Goal: Task Accomplishment & Management: Use online tool/utility

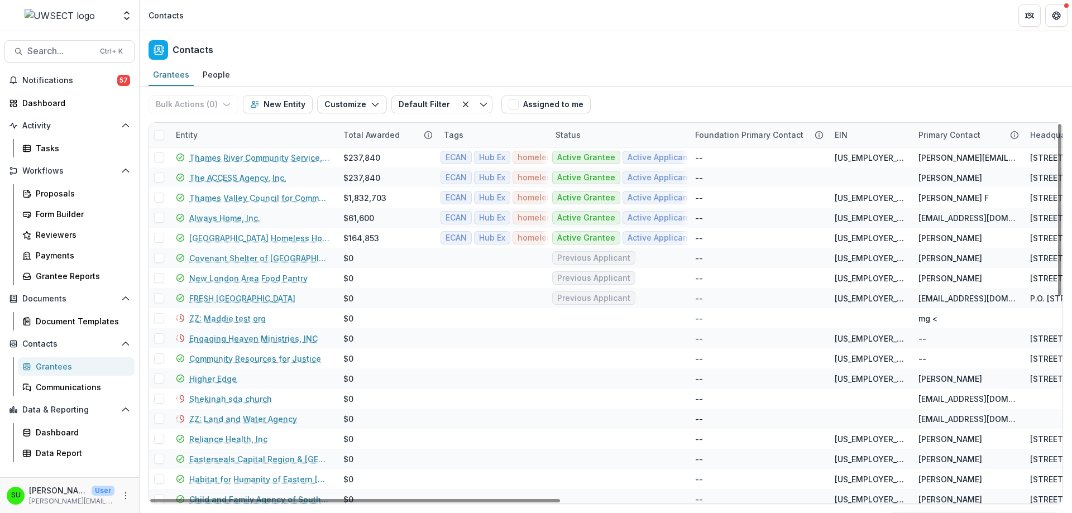
click at [634, 56] on div "Contacts" at bounding box center [606, 47] width 933 height 33
click at [77, 194] on div "Proposals" at bounding box center [81, 194] width 90 height 12
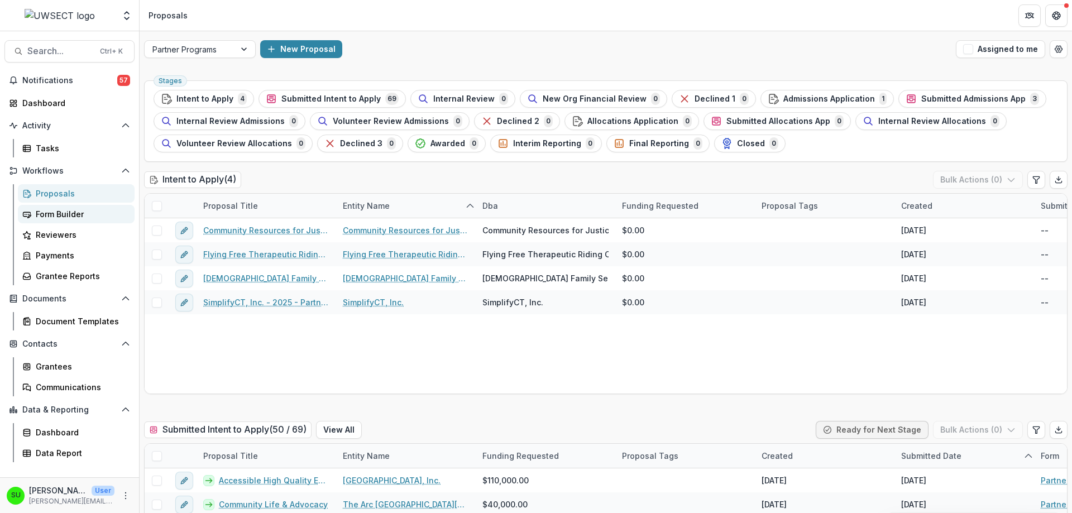
click at [69, 211] on div "Form Builder" at bounding box center [81, 214] width 90 height 12
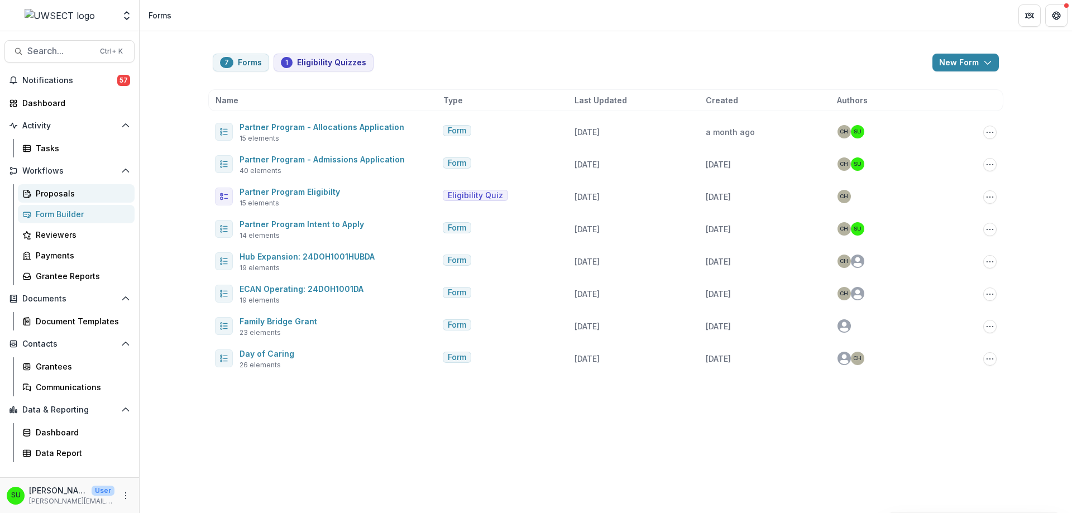
click at [61, 192] on div "Proposals" at bounding box center [81, 194] width 90 height 12
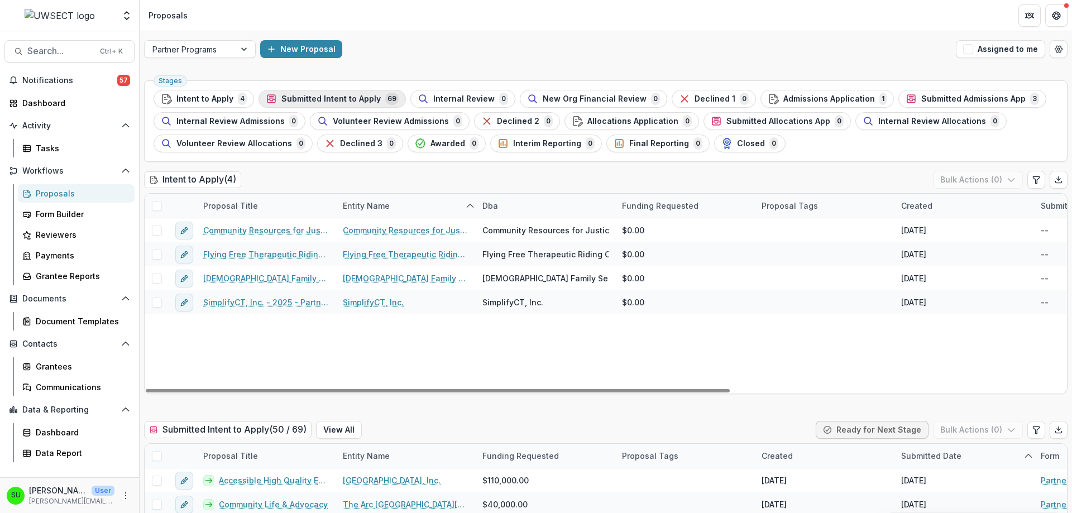
click at [322, 97] on span "Submitted Intent to Apply" at bounding box center [330, 98] width 99 height 9
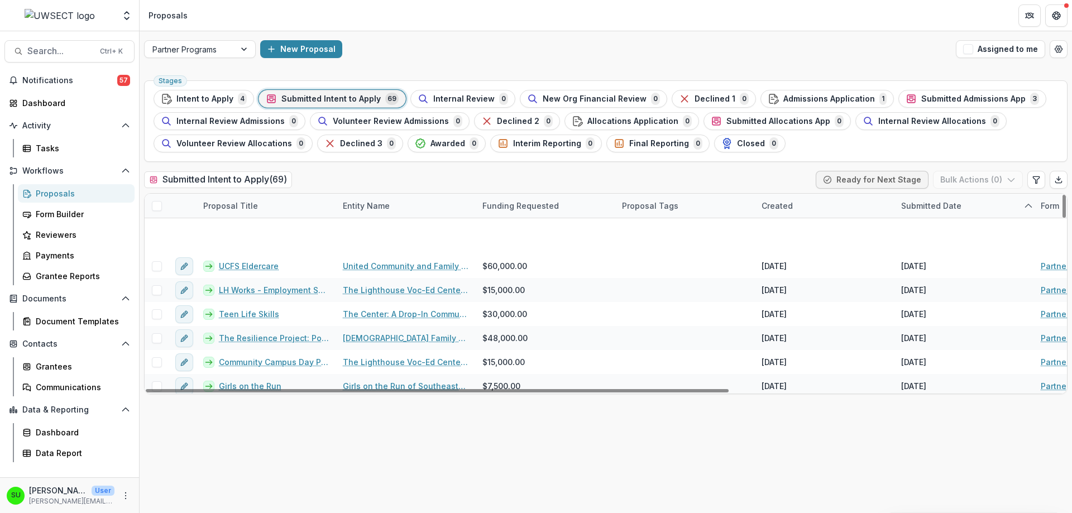
scroll to position [1482, 0]
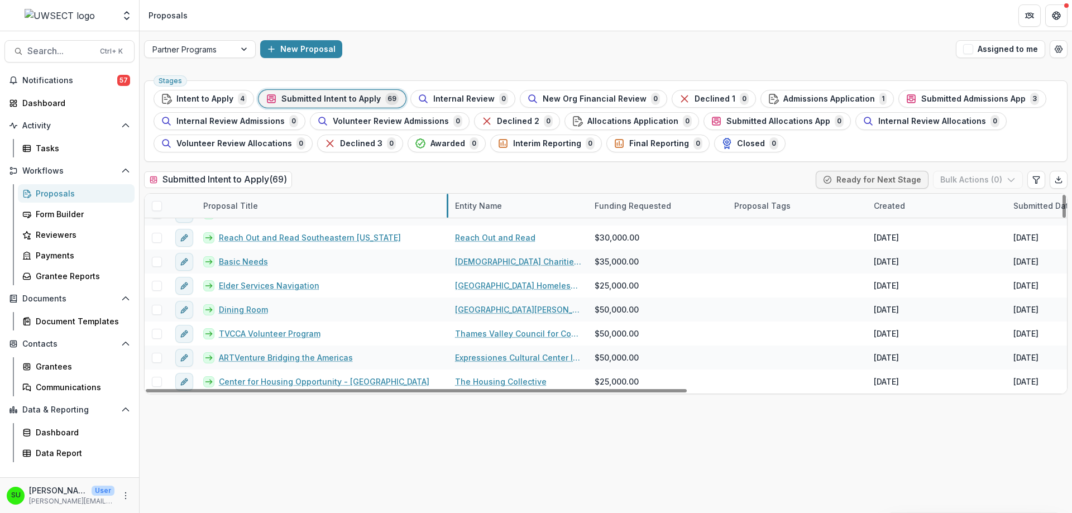
drag, startPoint x: 335, startPoint y: 200, endPoint x: 447, endPoint y: 209, distance: 112.7
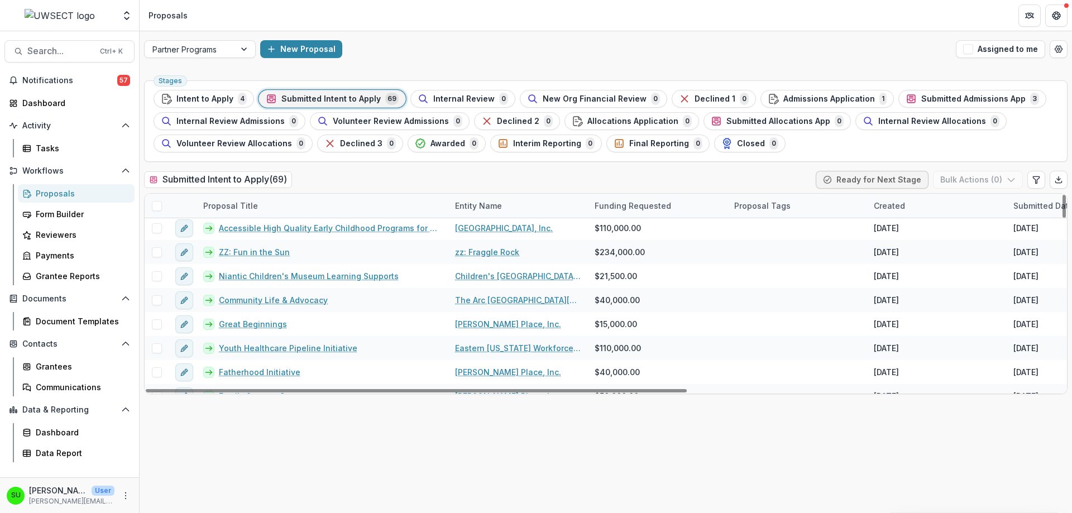
scroll to position [0, 0]
click at [364, 175] on div "Submitted Intent to Apply ( 69 ) Ready for Next Stage Bulk Actions ( 0 )" at bounding box center [606, 182] width 924 height 22
click at [68, 83] on span "Notifications" at bounding box center [69, 80] width 95 height 9
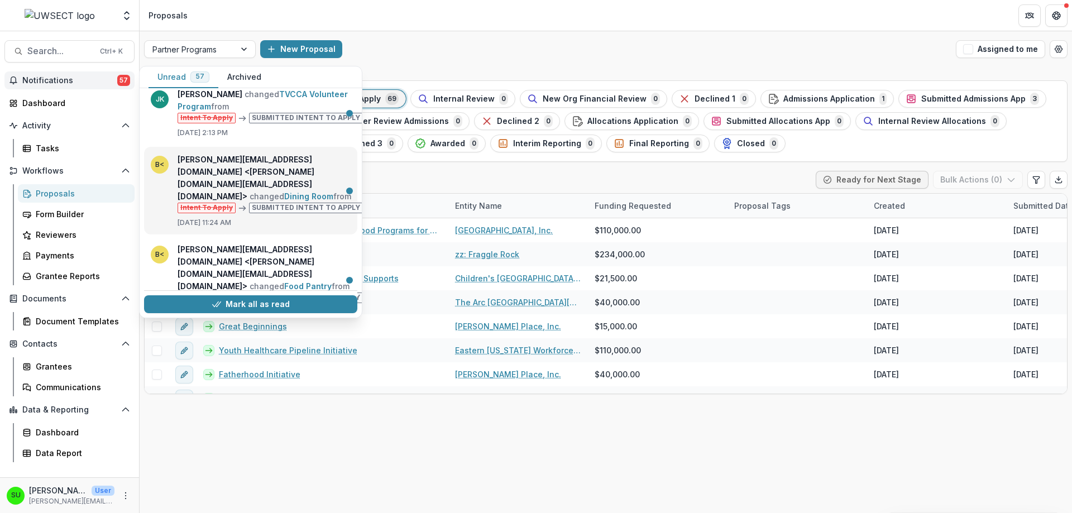
scroll to position [279, 0]
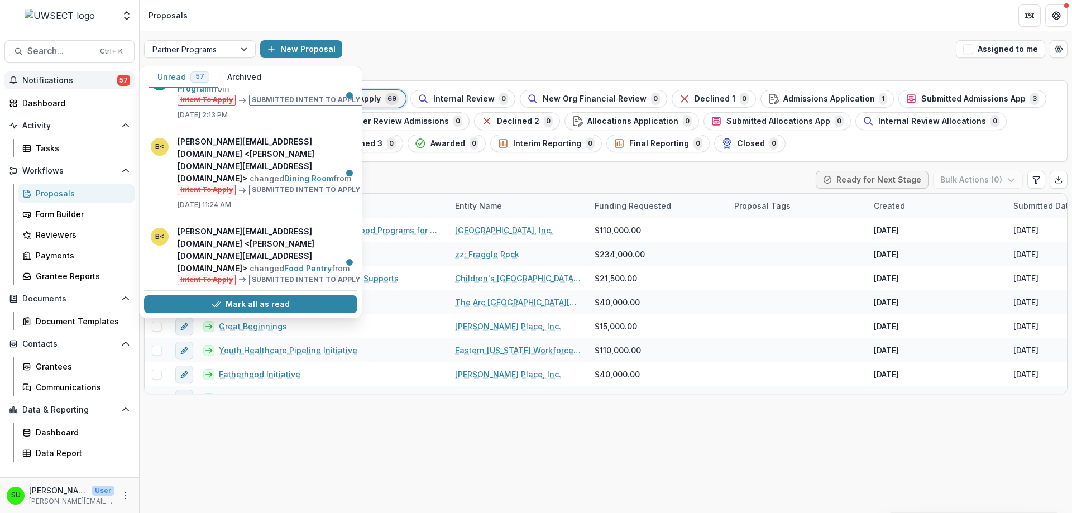
click at [428, 174] on div "Submitted Intent to Apply ( 69 ) Ready for Next Stage Bulk Actions ( 0 )" at bounding box center [606, 182] width 924 height 22
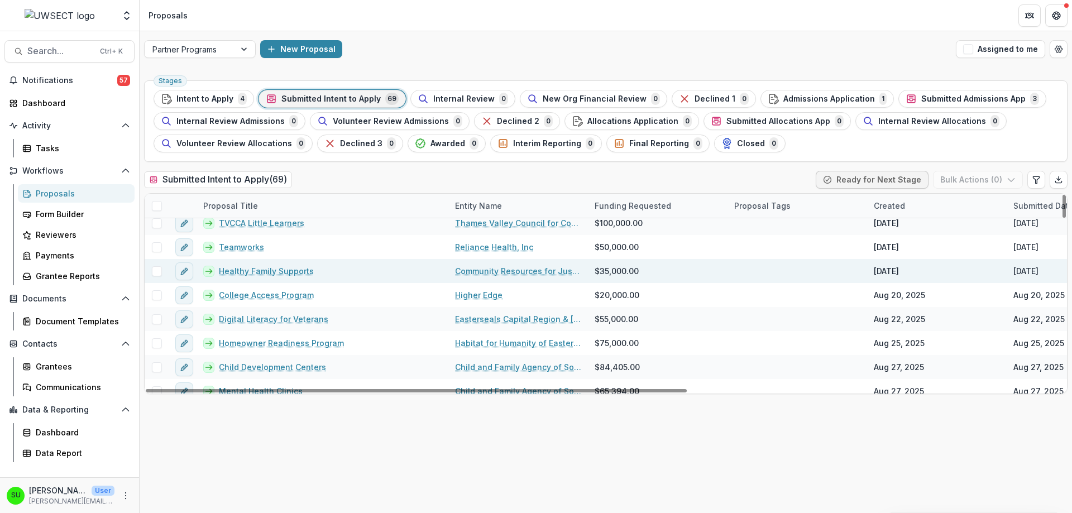
scroll to position [168, 0]
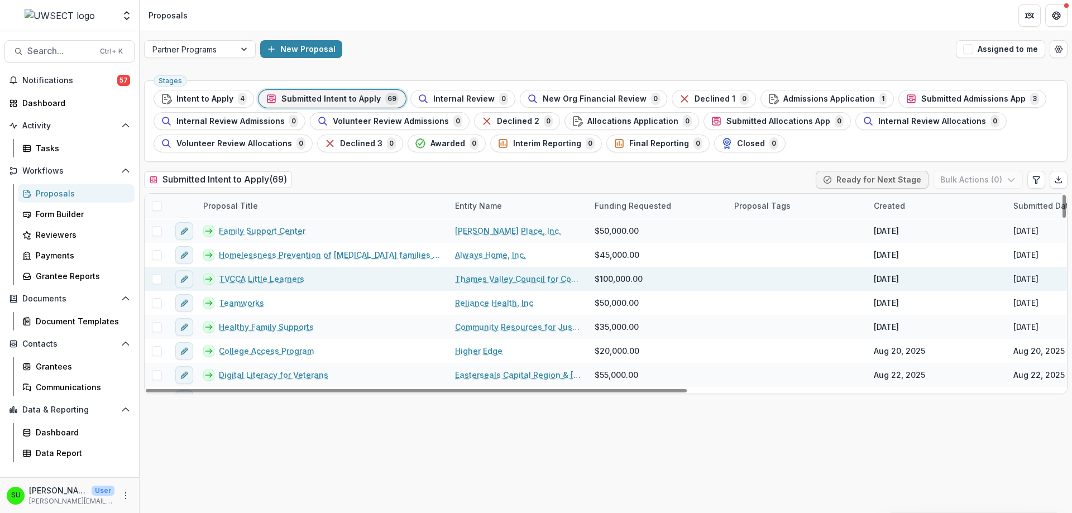
click at [517, 278] on link "Thames Valley Council for Community Action" at bounding box center [518, 279] width 126 height 12
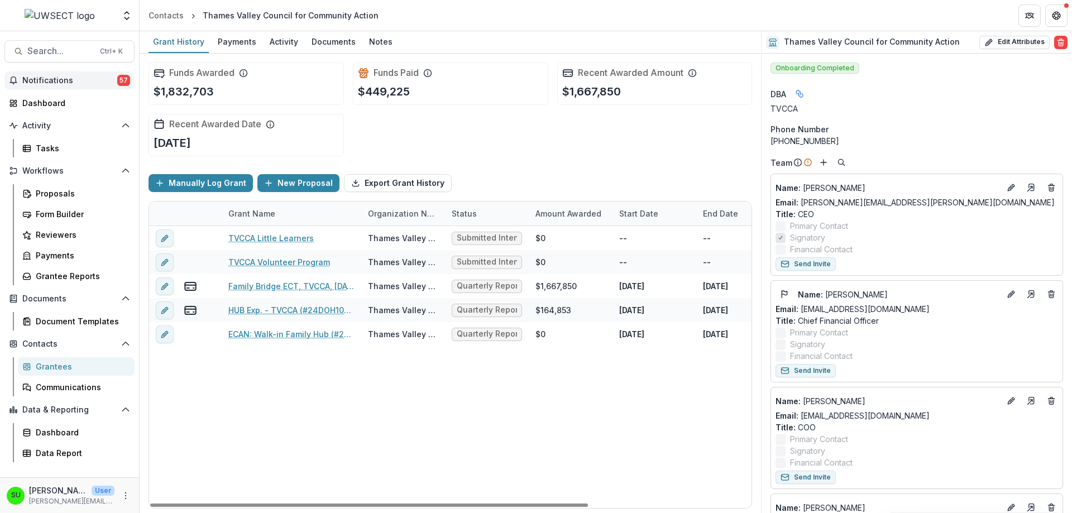
click at [45, 81] on span "Notifications" at bounding box center [69, 80] width 95 height 9
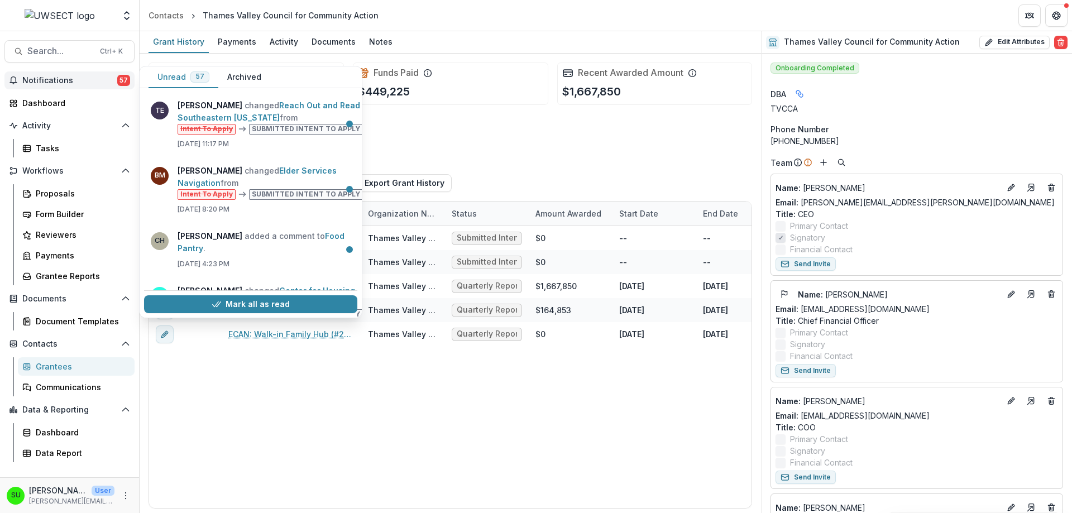
click at [512, 157] on div "Funds Awarded $1,832,703 Funds Paid $449,225 Recent Awarded Amount $1,667,850 R…" at bounding box center [451, 110] width 604 height 112
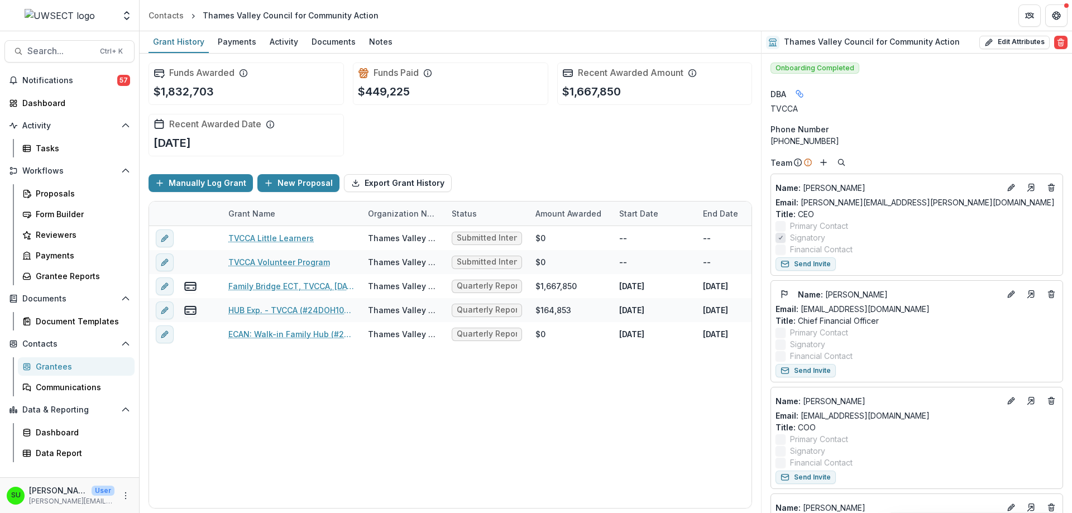
drag, startPoint x: 532, startPoint y: 208, endPoint x: 545, endPoint y: 211, distance: 13.1
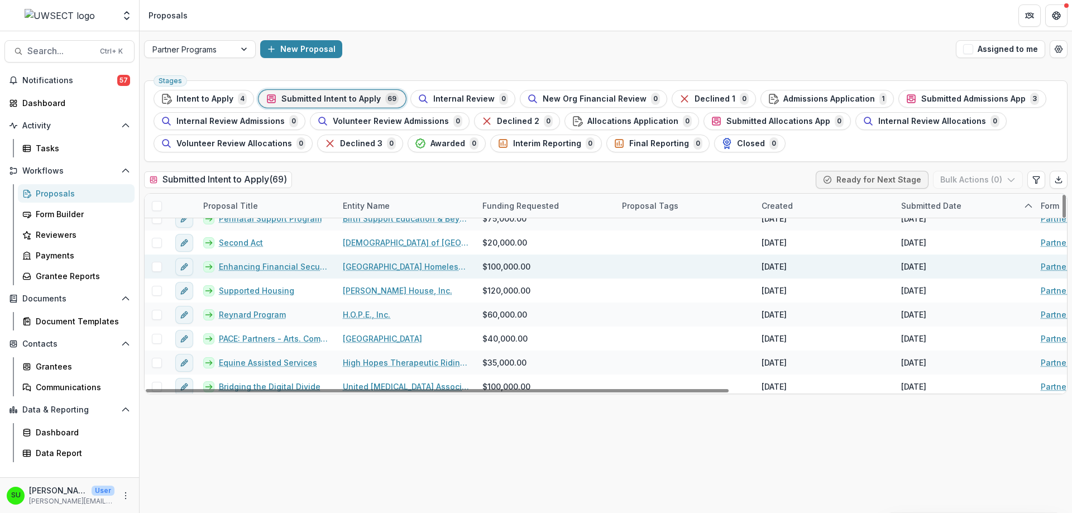
scroll to position [559, 0]
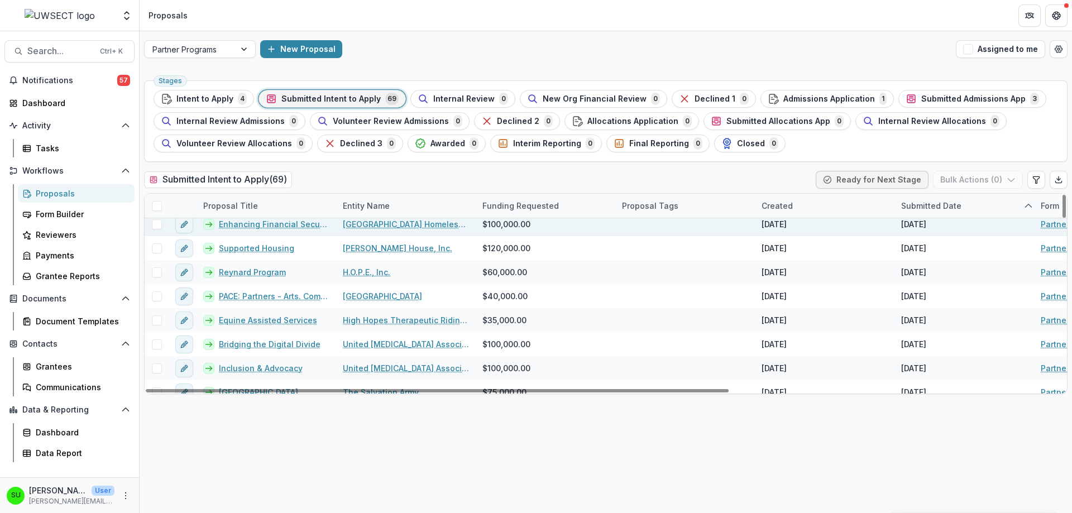
click at [358, 221] on link "[GEOGRAPHIC_DATA] Homeless Hospitality Center" at bounding box center [406, 224] width 126 height 12
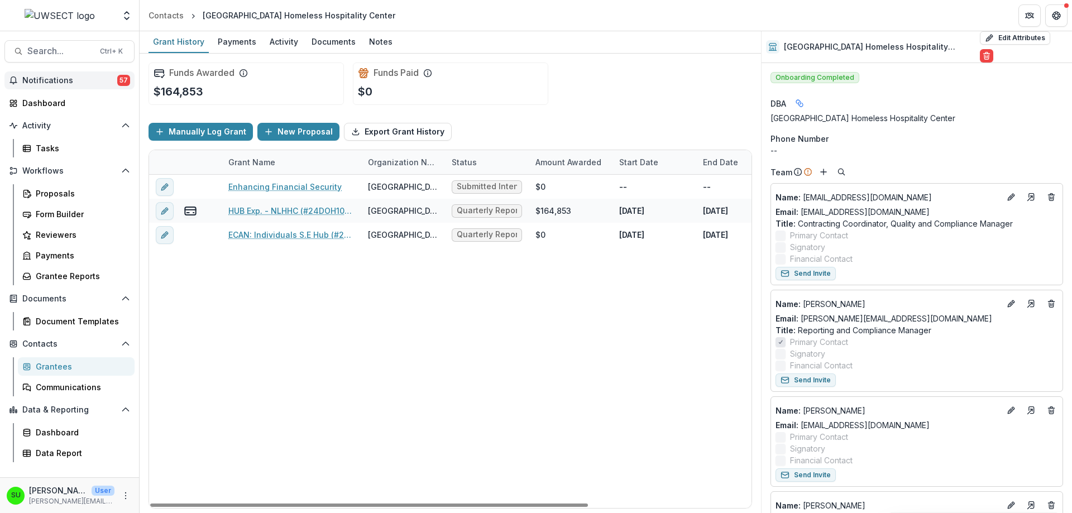
click at [58, 75] on button "Notifications 57" at bounding box center [69, 80] width 130 height 18
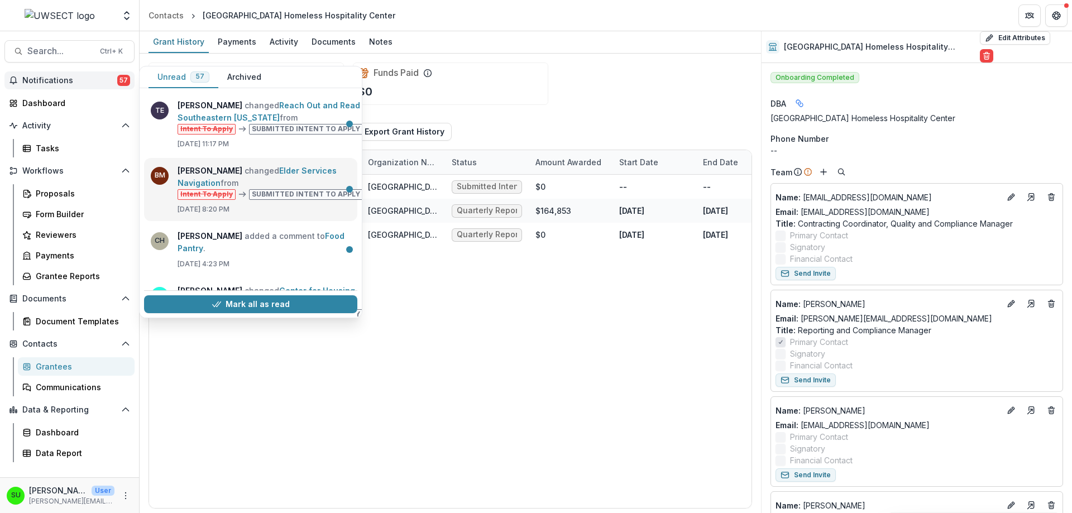
click at [265, 179] on link "Elder Services Navigation" at bounding box center [257, 177] width 159 height 22
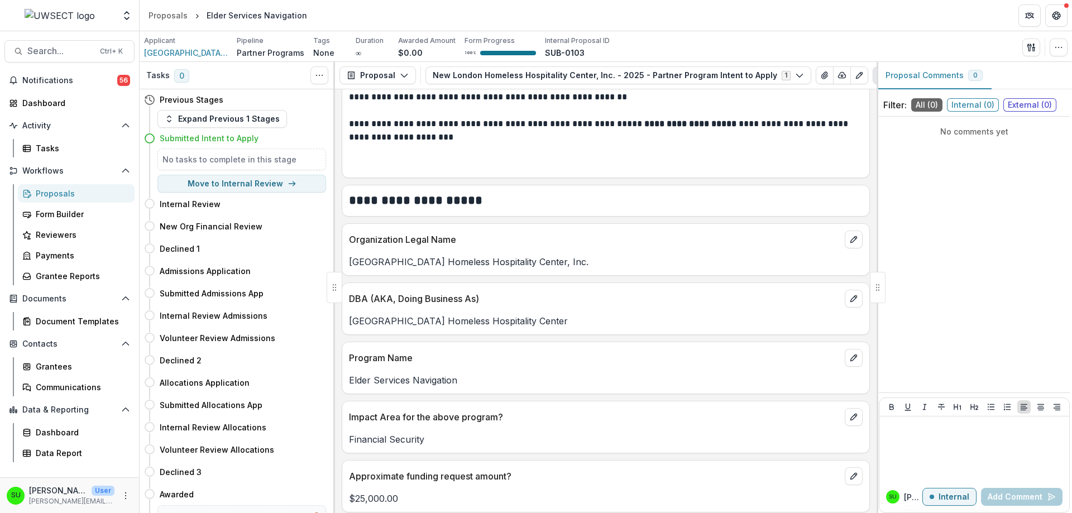
scroll to position [168, 0]
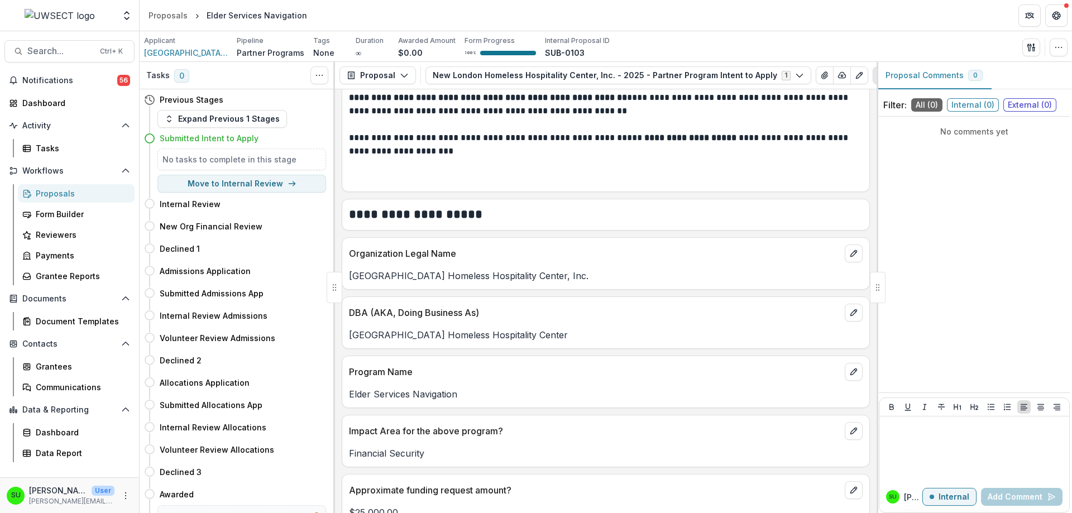
click at [64, 192] on div "Proposals" at bounding box center [81, 194] width 90 height 12
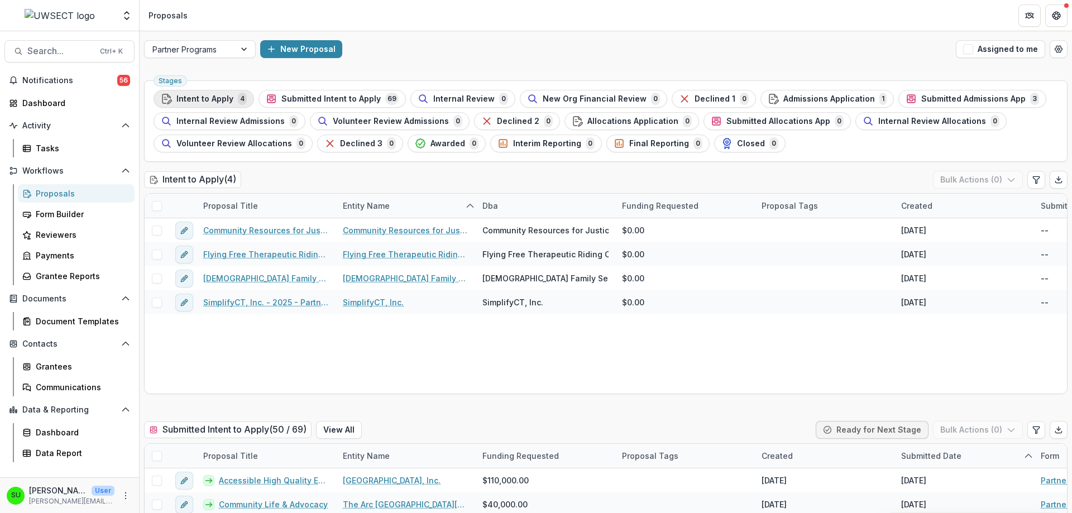
click at [206, 93] on div "Intent to Apply 4" at bounding box center [204, 99] width 86 height 12
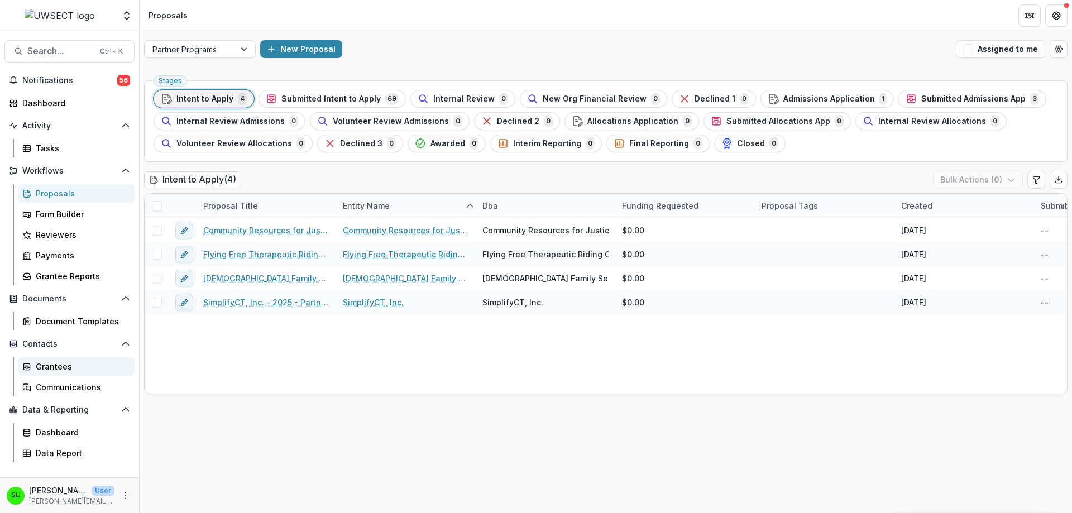
click at [57, 365] on div "Grantees" at bounding box center [81, 367] width 90 height 12
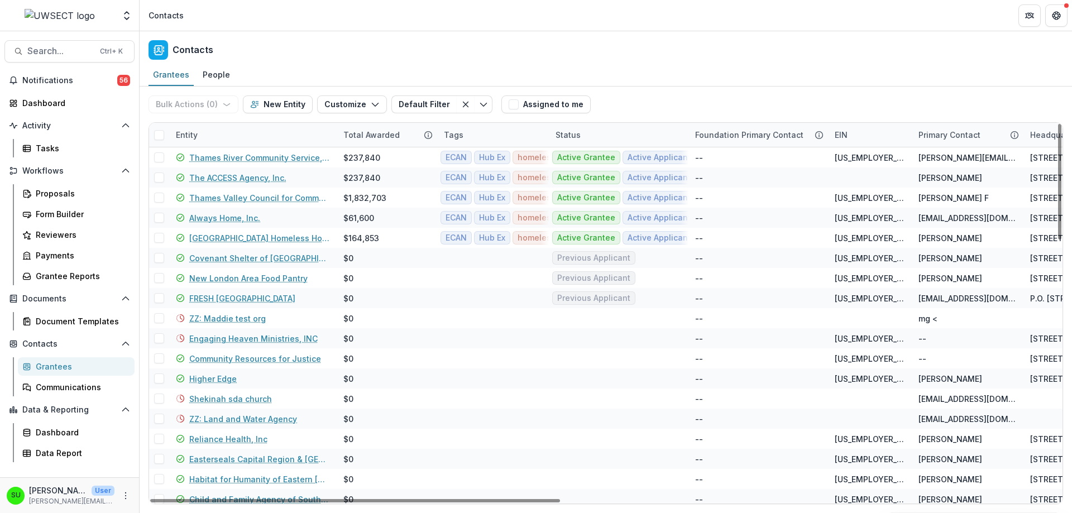
click at [192, 137] on div "Entity" at bounding box center [186, 135] width 35 height 12
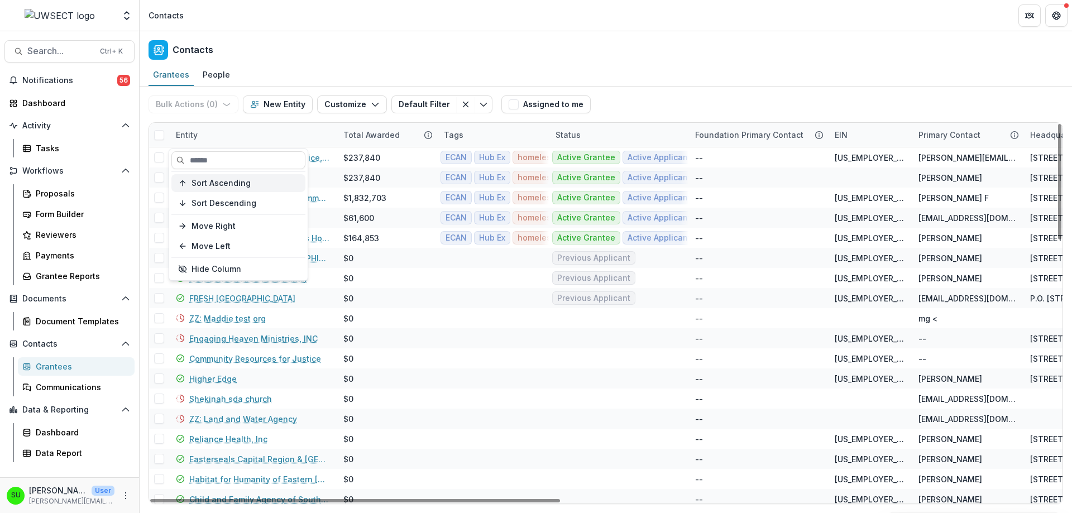
click at [227, 182] on span "Sort Ascending" at bounding box center [221, 183] width 59 height 9
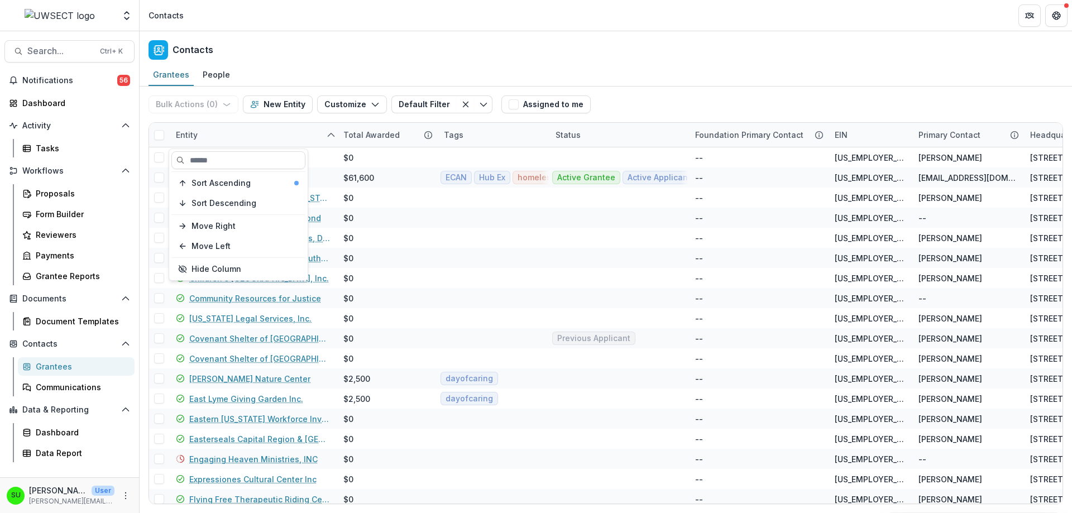
click at [370, 49] on div "Contacts" at bounding box center [606, 47] width 933 height 33
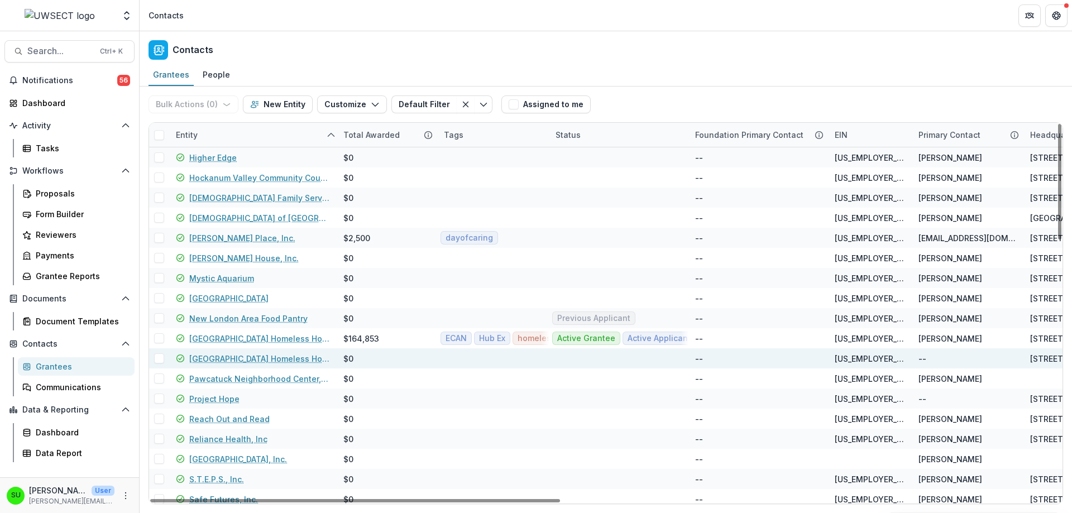
scroll to position [559, 0]
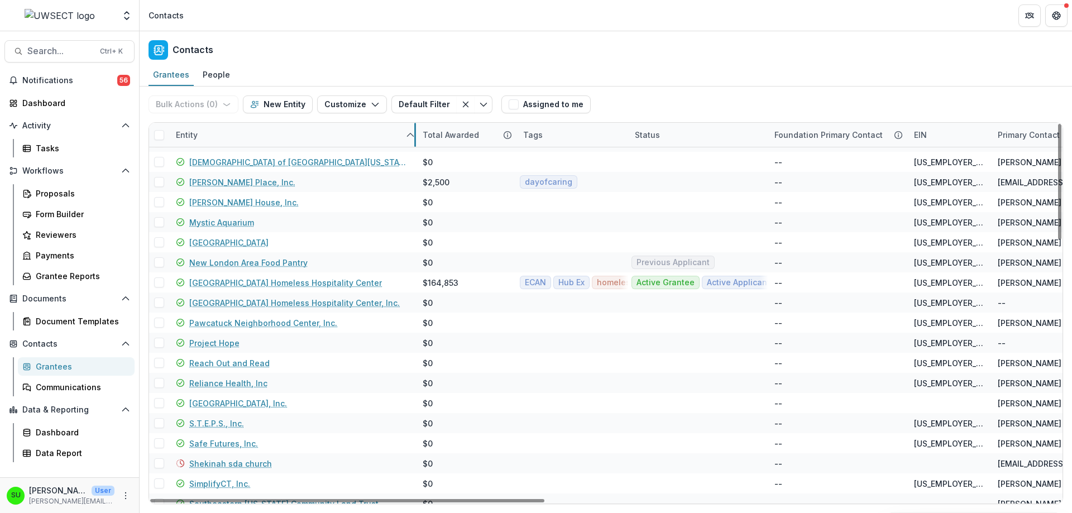
drag, startPoint x: 335, startPoint y: 137, endPoint x: 431, endPoint y: 142, distance: 96.2
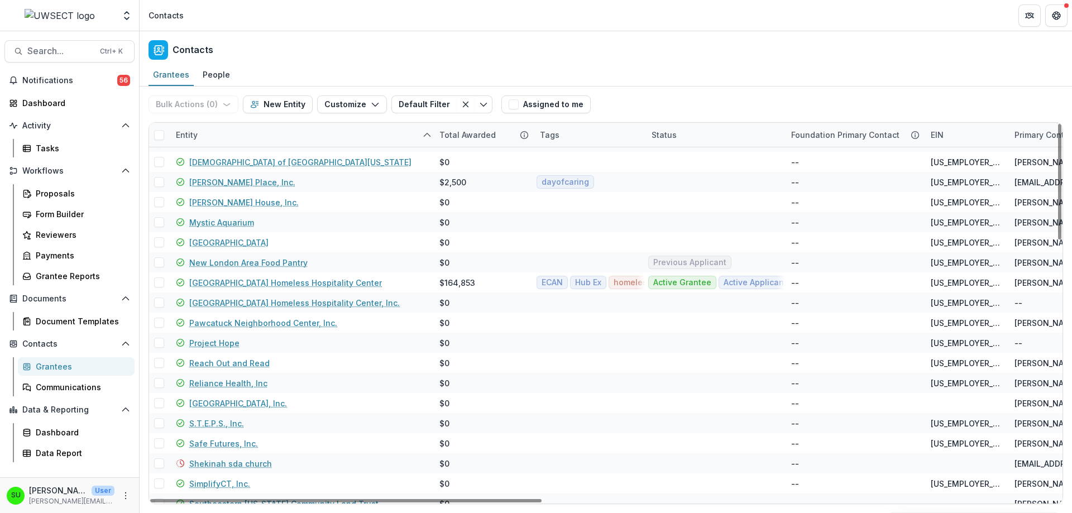
click at [418, 53] on div "Contacts" at bounding box center [606, 47] width 933 height 33
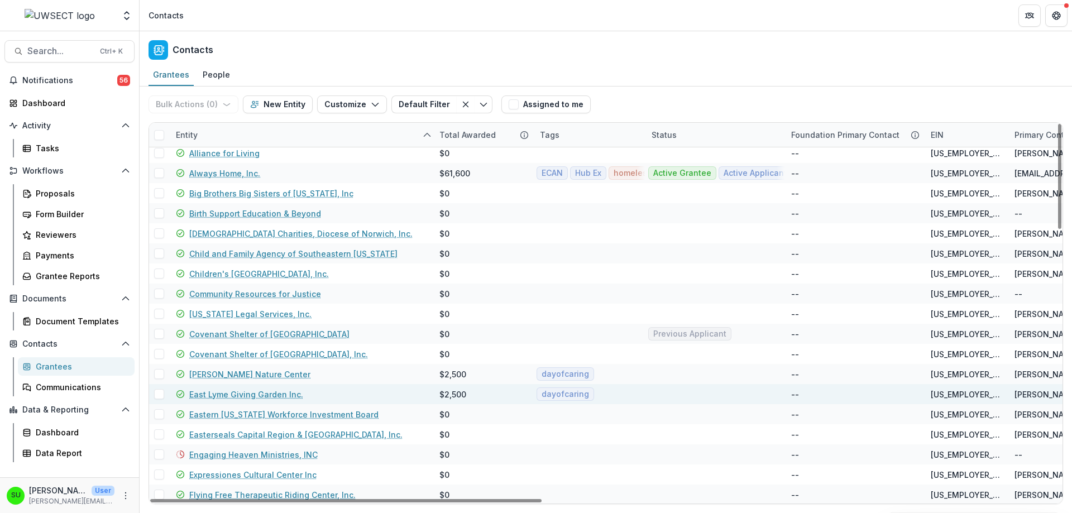
scroll to position [0, 0]
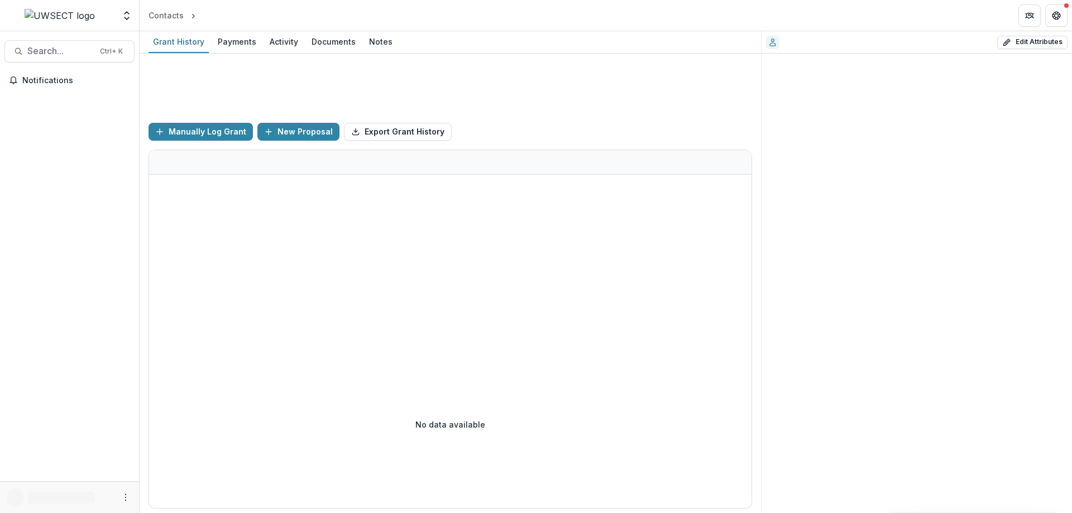
click at [644, 74] on div "Funds Awarded $0 Funds Paid $0" at bounding box center [451, 84] width 604 height 60
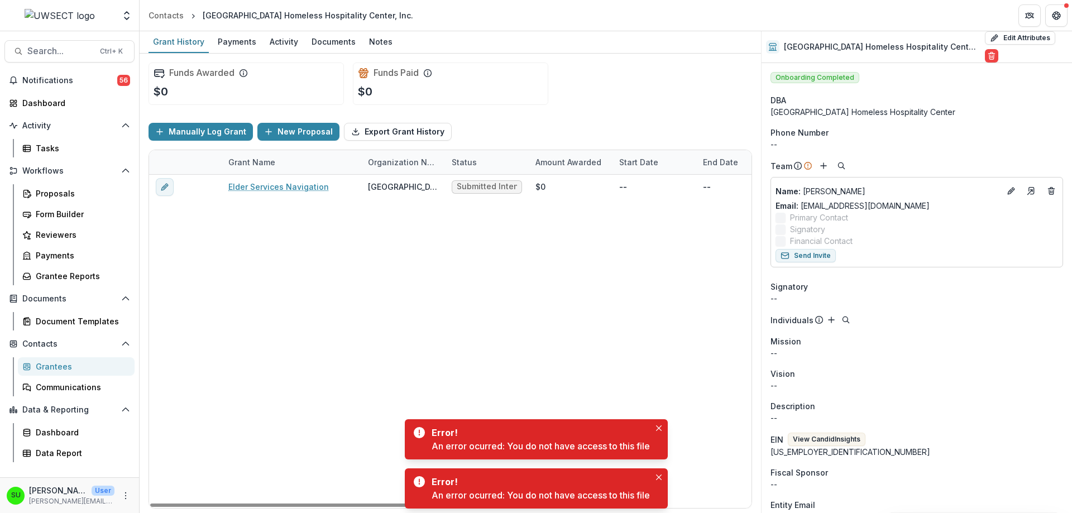
click at [652, 111] on div "Funds Awarded $0 Funds Paid $0" at bounding box center [451, 84] width 604 height 60
click at [619, 84] on div "Funds Awarded $0 Funds Paid $0" at bounding box center [451, 84] width 604 height 60
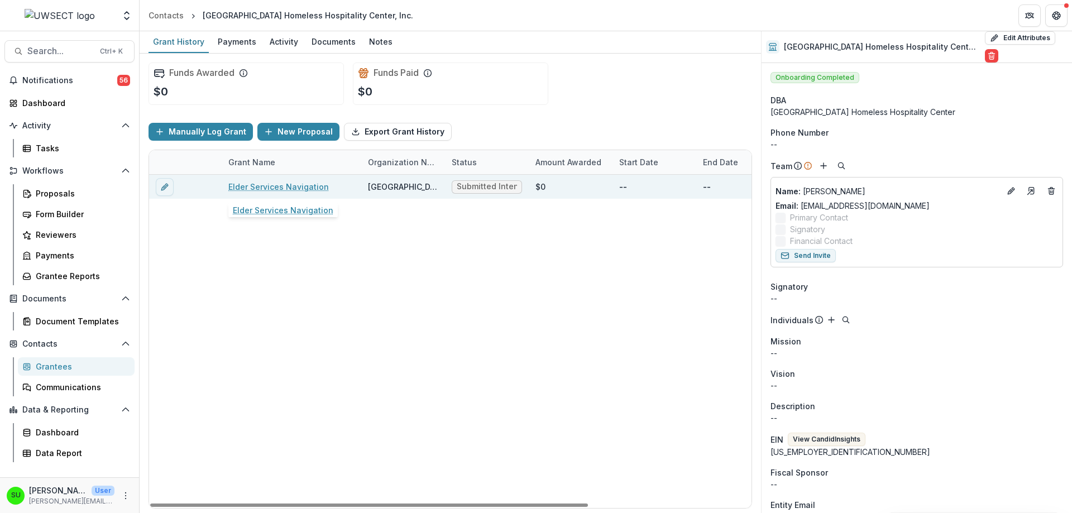
click at [281, 188] on link "Elder Services Navigation" at bounding box center [278, 187] width 101 height 12
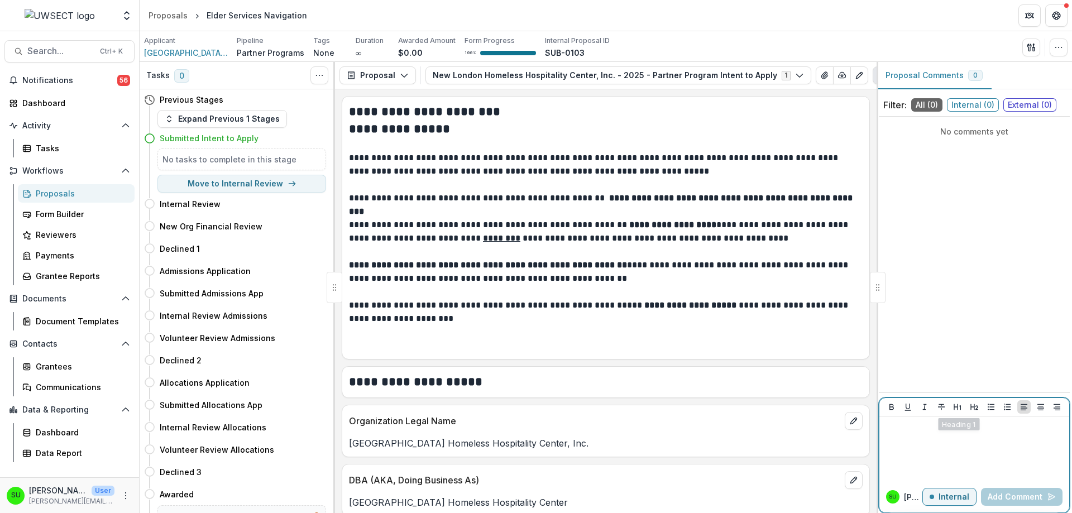
click at [954, 427] on p at bounding box center [974, 427] width 181 height 12
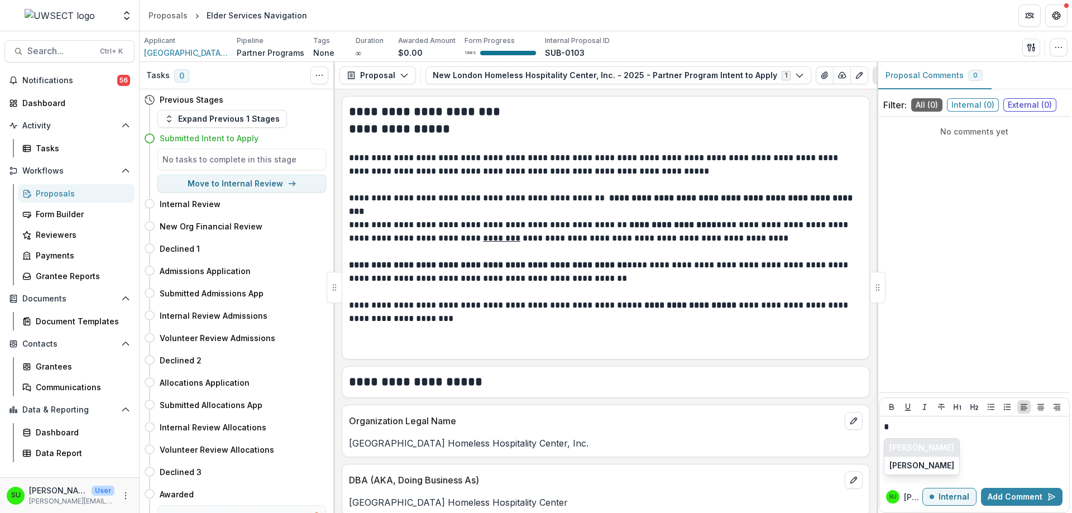
click at [906, 444] on button "[PERSON_NAME]" at bounding box center [922, 448] width 75 height 18
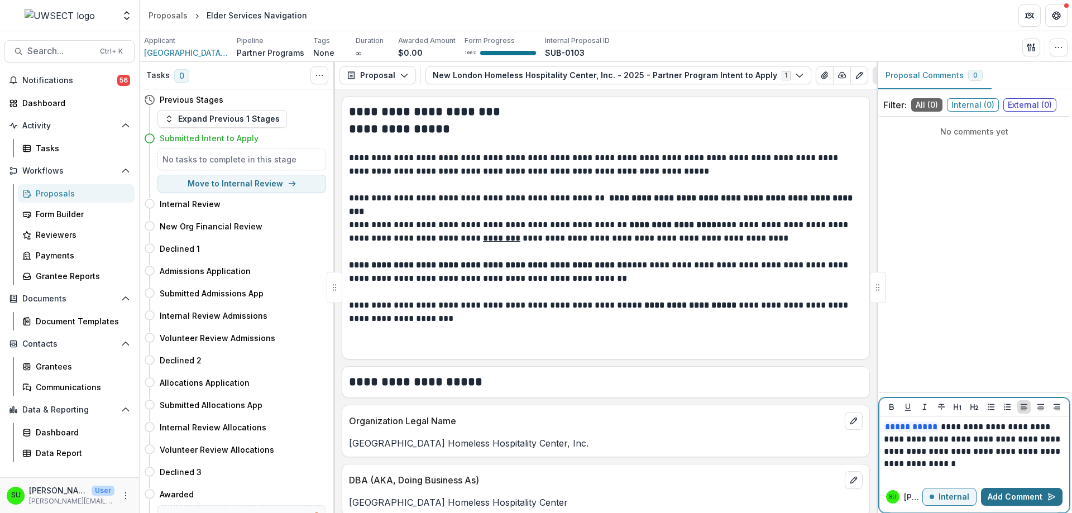
click at [1018, 501] on button "Add Comment" at bounding box center [1022, 497] width 82 height 18
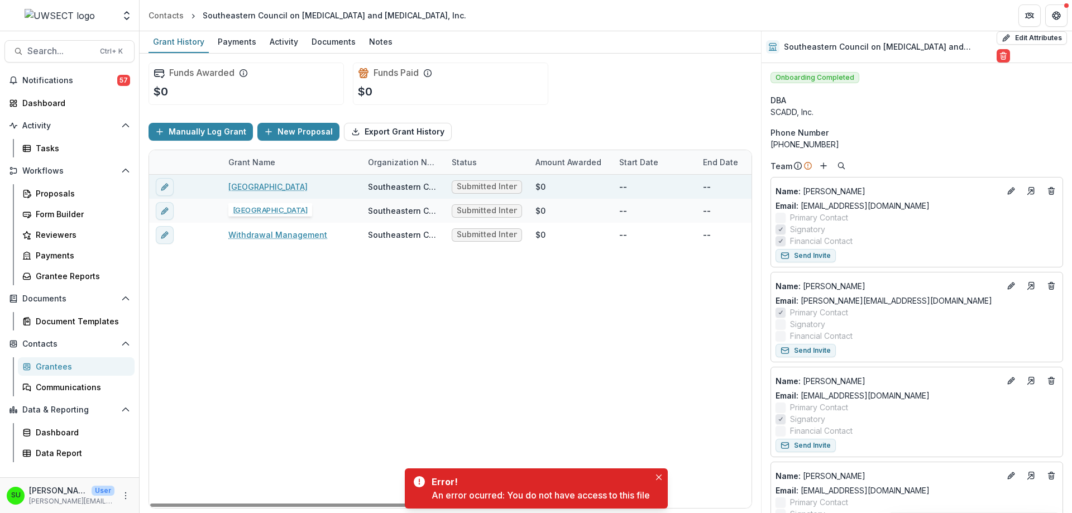
click at [256, 184] on link "[GEOGRAPHIC_DATA]" at bounding box center [267, 187] width 79 height 12
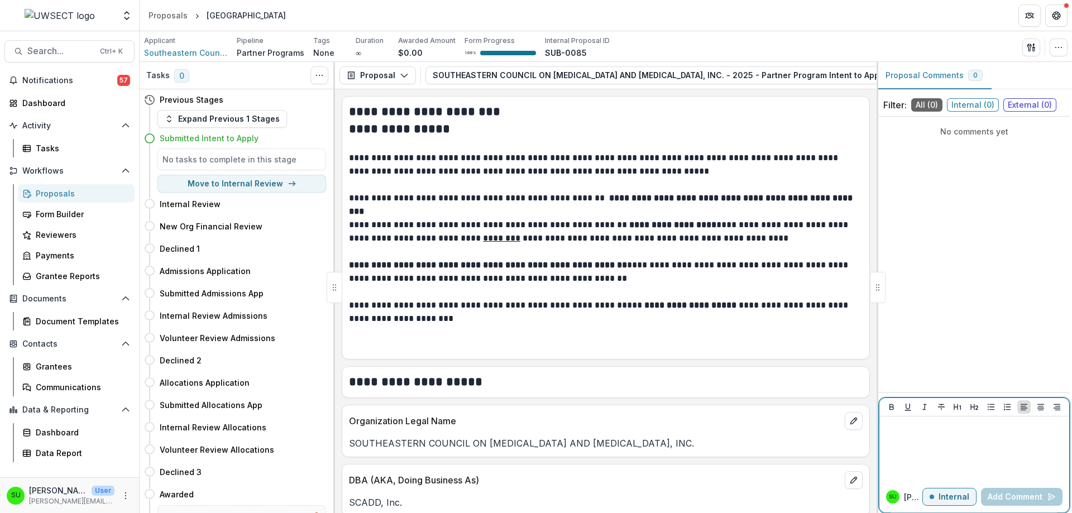
click at [962, 435] on div at bounding box center [974, 449] width 181 height 56
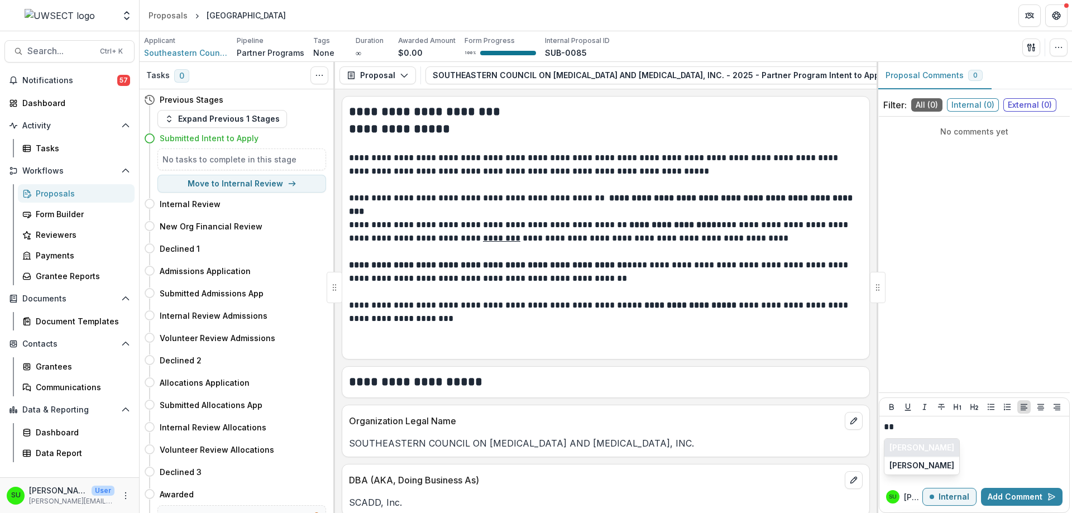
click at [905, 447] on button "[PERSON_NAME]" at bounding box center [922, 448] width 75 height 18
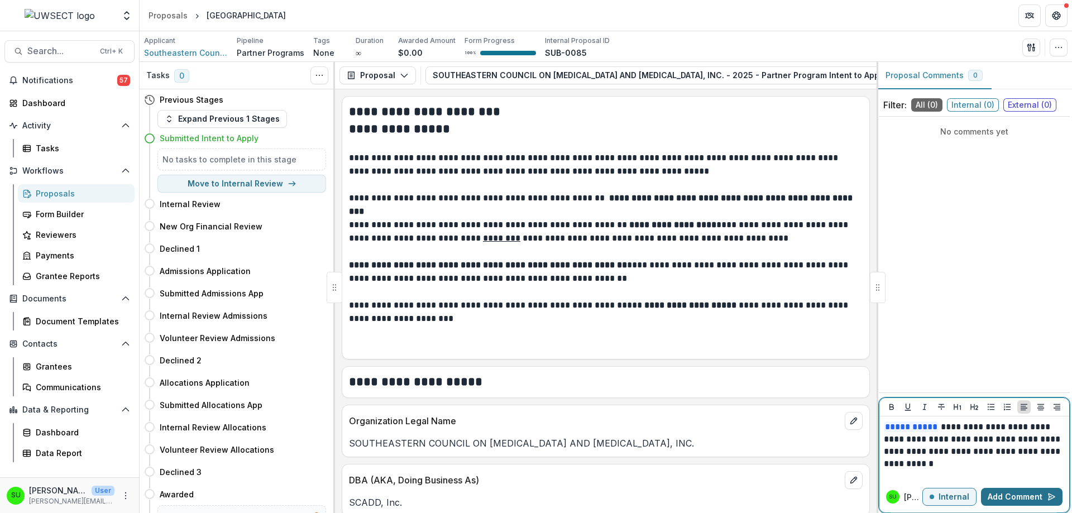
click at [1027, 494] on button "Add Comment" at bounding box center [1022, 497] width 82 height 18
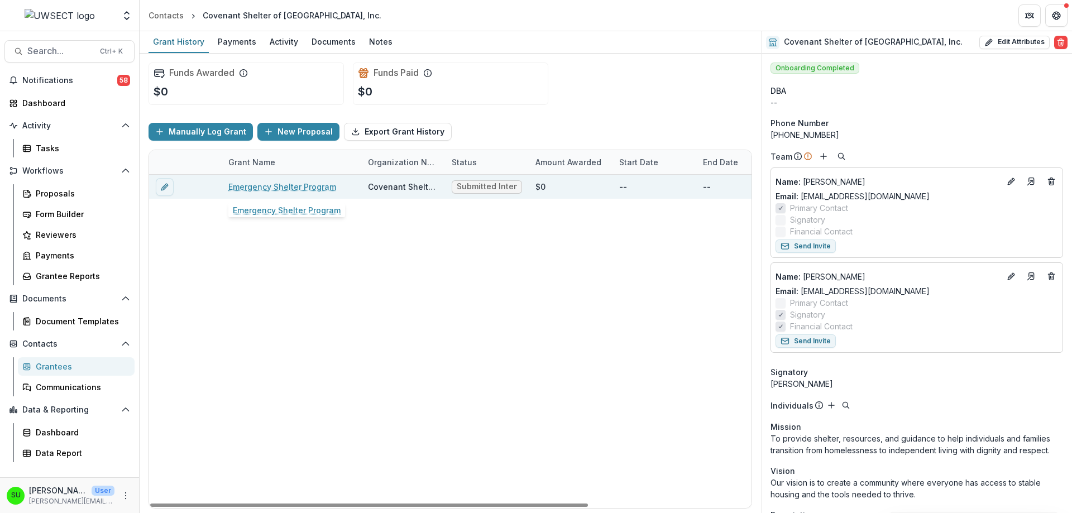
click at [265, 188] on link "Emergency Shelter Program" at bounding box center [282, 187] width 108 height 12
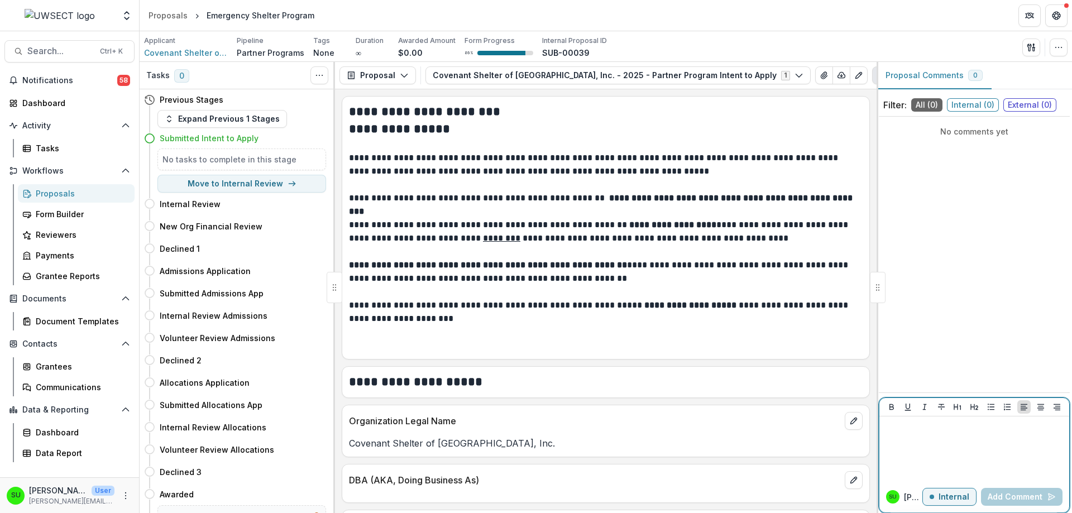
click at [958, 432] on p at bounding box center [974, 427] width 181 height 12
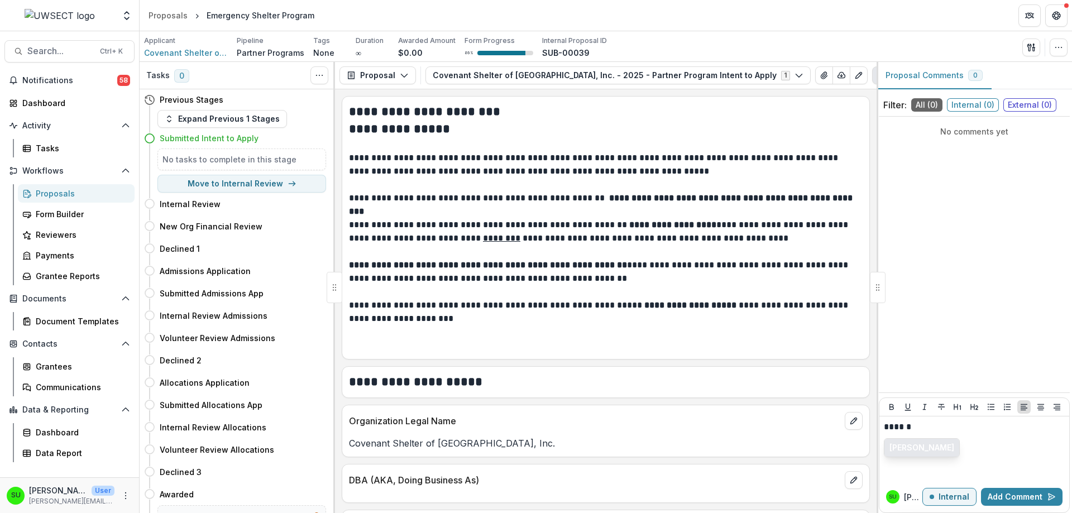
click at [916, 447] on button "[PERSON_NAME]" at bounding box center [922, 448] width 75 height 18
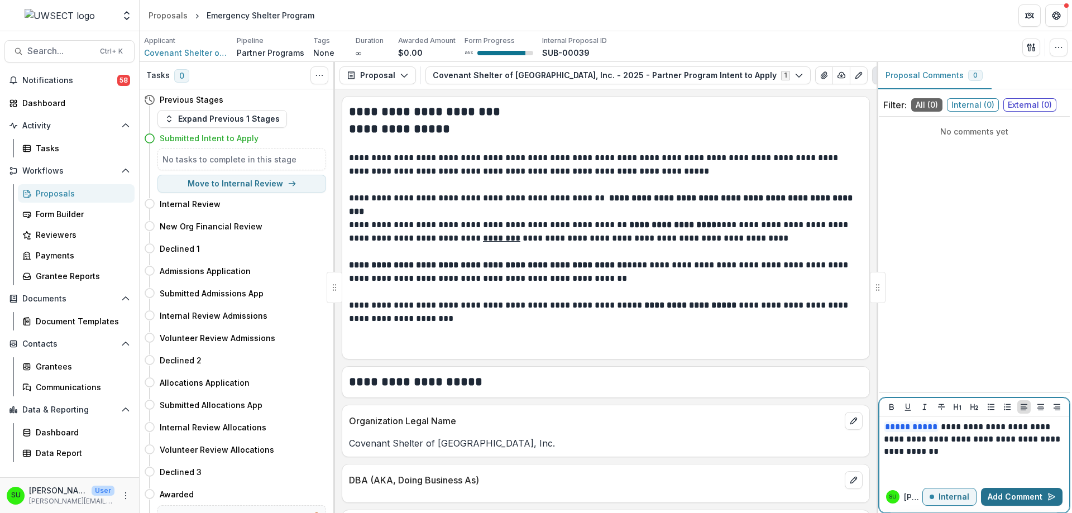
click at [1009, 500] on button "Add Comment" at bounding box center [1022, 497] width 82 height 18
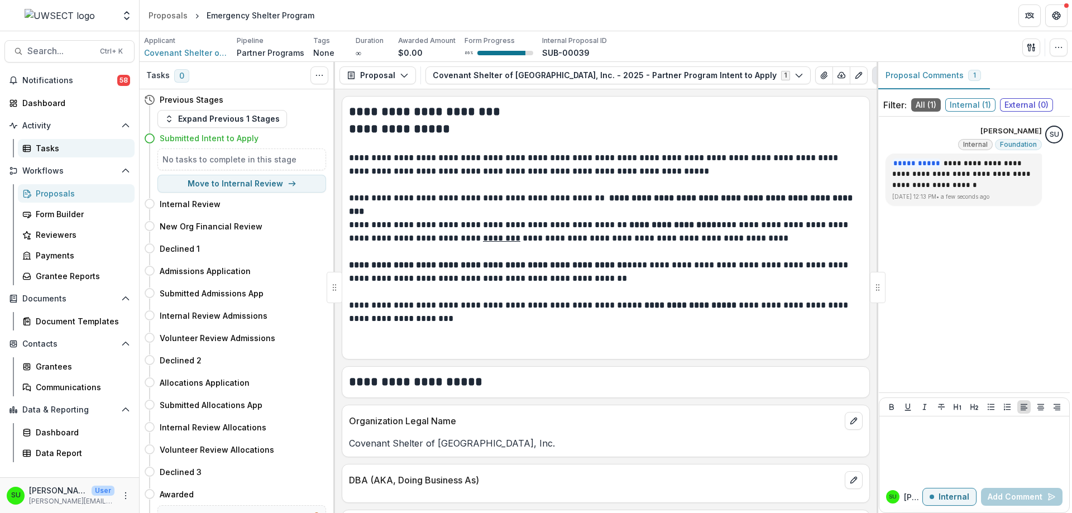
click at [49, 146] on div "Tasks" at bounding box center [81, 148] width 90 height 12
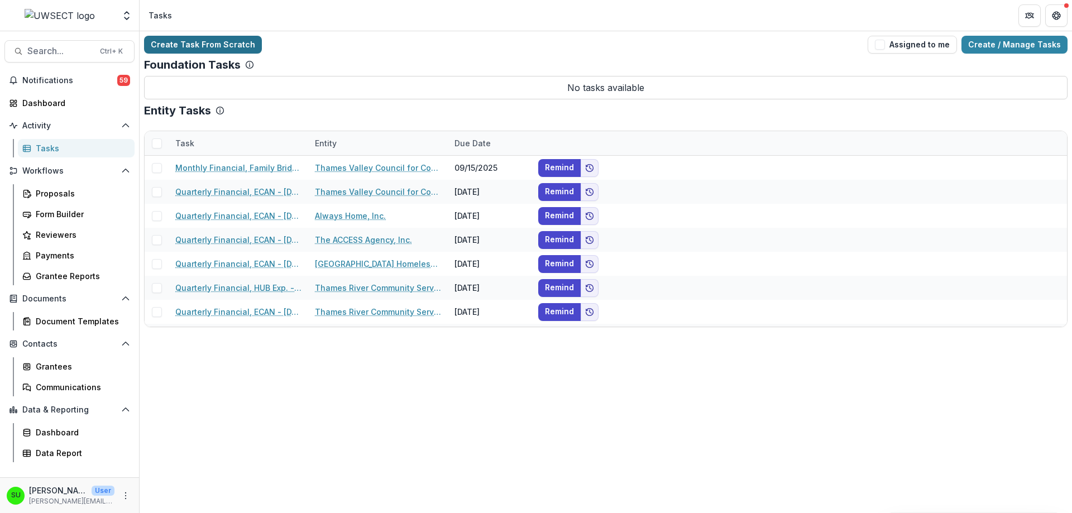
click at [234, 40] on link "Create Task From Scratch" at bounding box center [203, 45] width 118 height 18
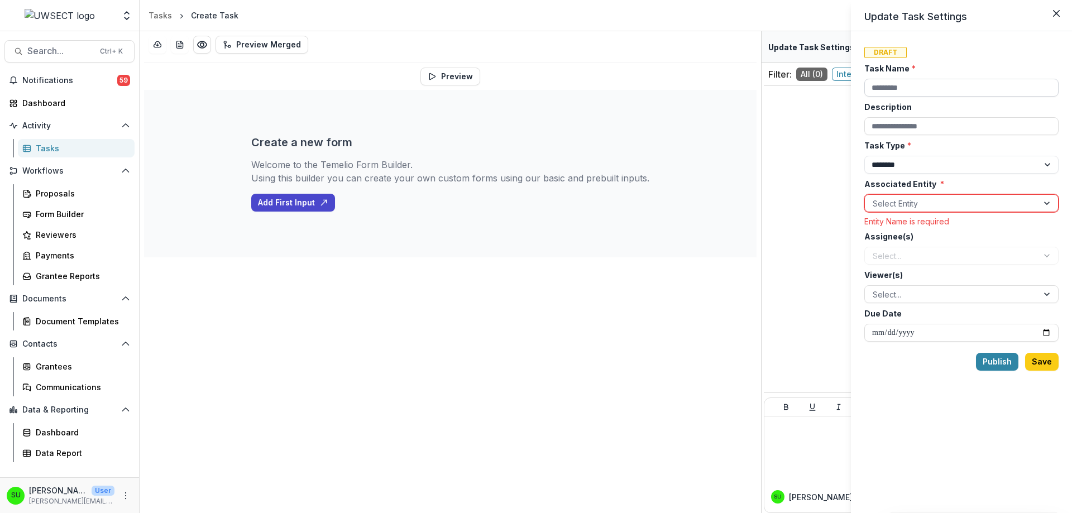
click at [904, 84] on input "Task Name *" at bounding box center [962, 88] width 194 height 18
drag, startPoint x: 910, startPoint y: 87, endPoint x: 1067, endPoint y: 94, distance: 157.1
click at [1067, 94] on div "**********" at bounding box center [961, 272] width 221 height 482
drag, startPoint x: 1003, startPoint y: 89, endPoint x: 862, endPoint y: 84, distance: 140.8
click at [862, 84] on div "**********" at bounding box center [961, 272] width 221 height 482
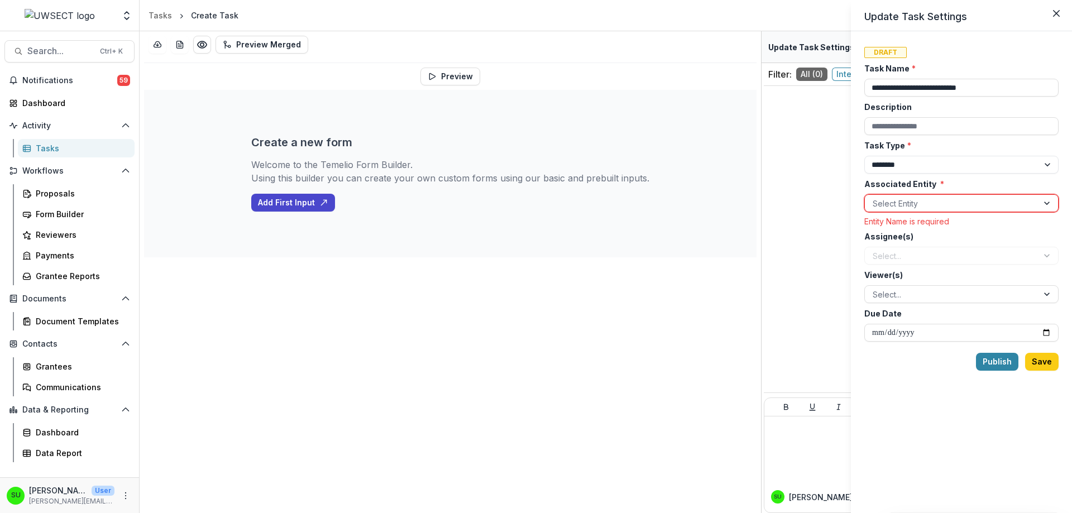
type input "**********"
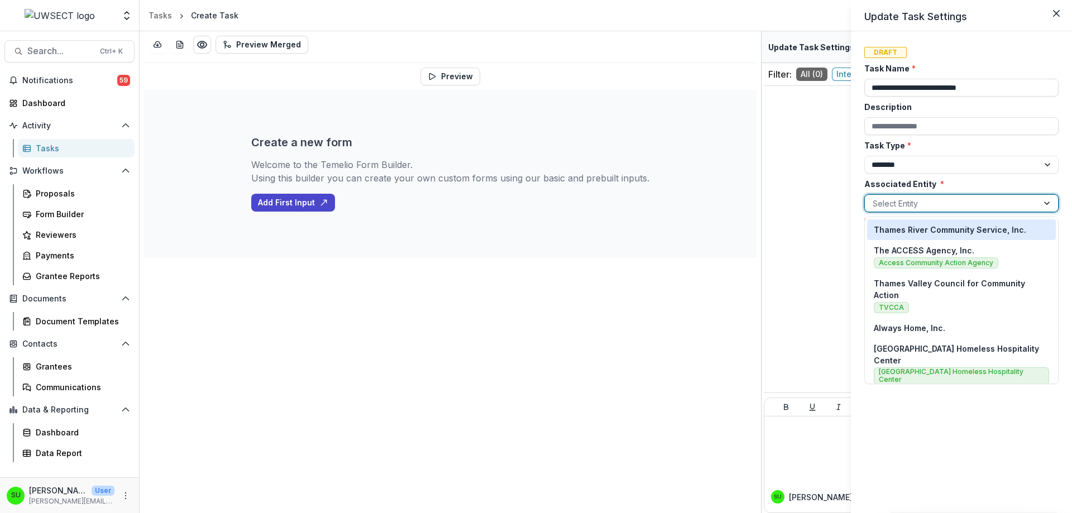
click at [924, 197] on div at bounding box center [952, 204] width 158 height 14
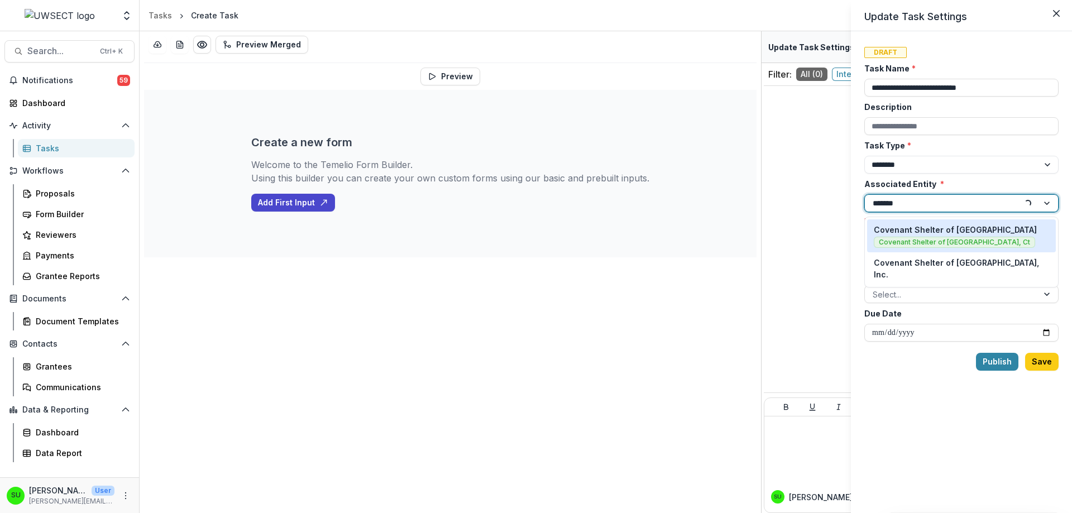
type input "********"
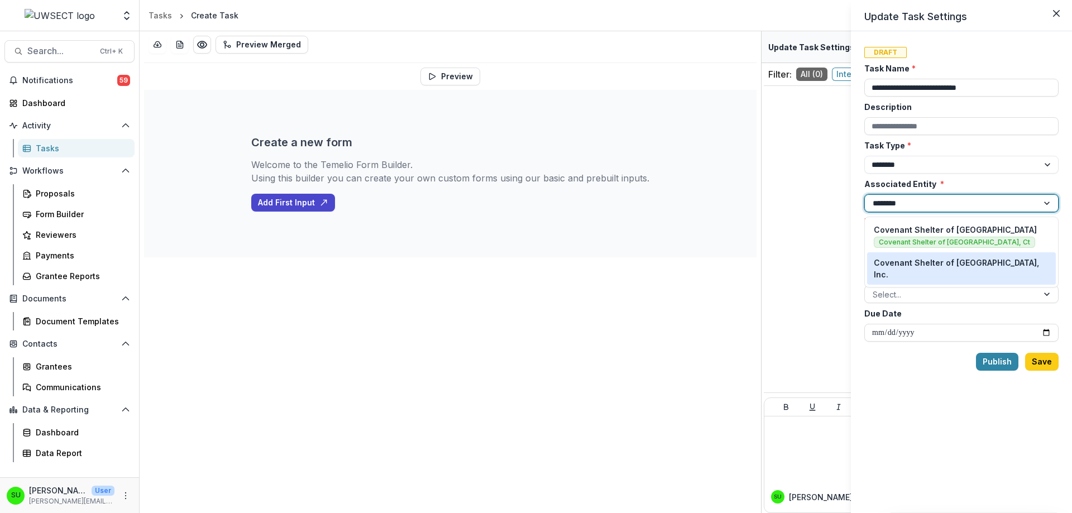
click at [951, 263] on p "Covenant Shelter of New London, Inc." at bounding box center [961, 268] width 175 height 23
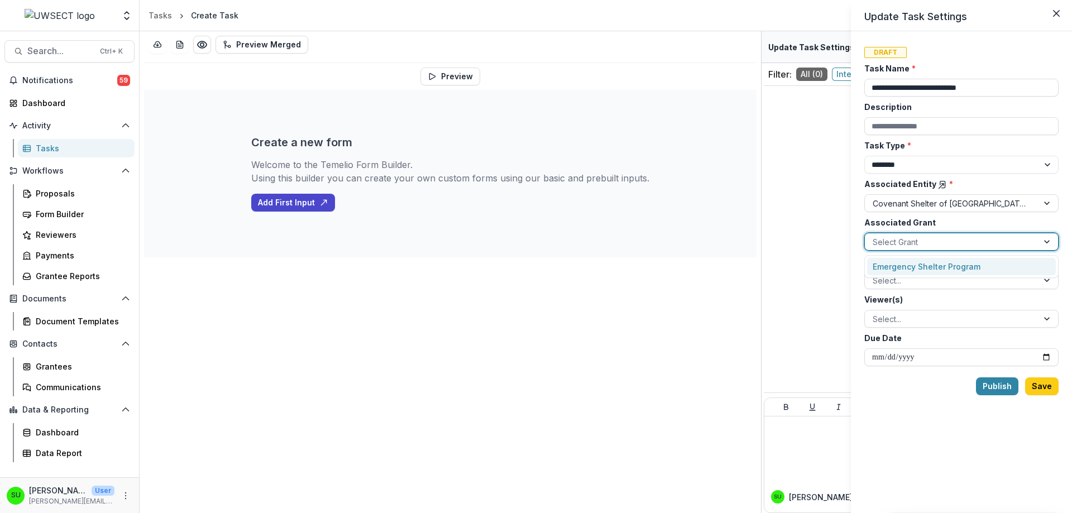
click at [922, 240] on div at bounding box center [952, 242] width 158 height 14
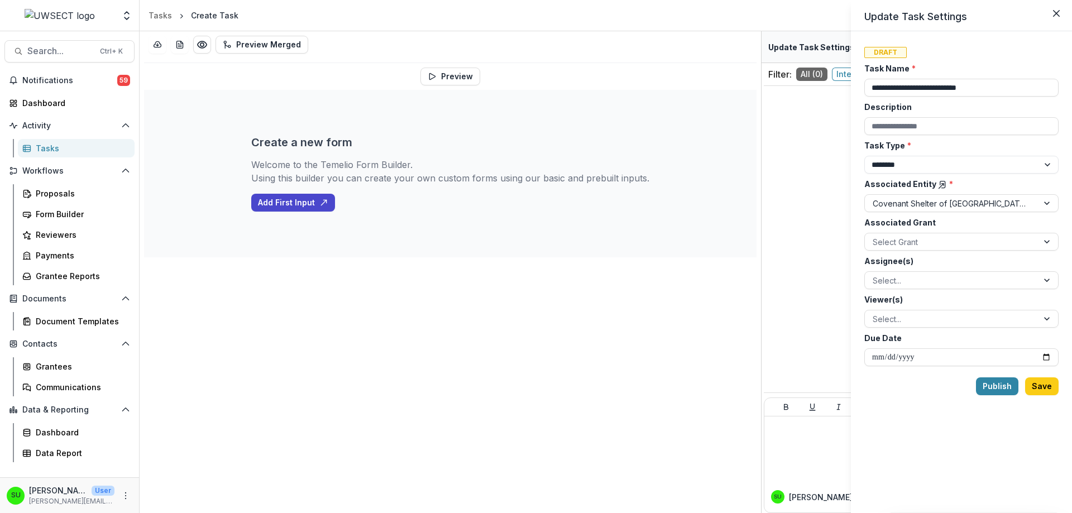
click at [982, 221] on label "Associated Grant" at bounding box center [959, 223] width 188 height 12
click at [875, 236] on input "Associated Grant" at bounding box center [874, 242] width 2 height 12
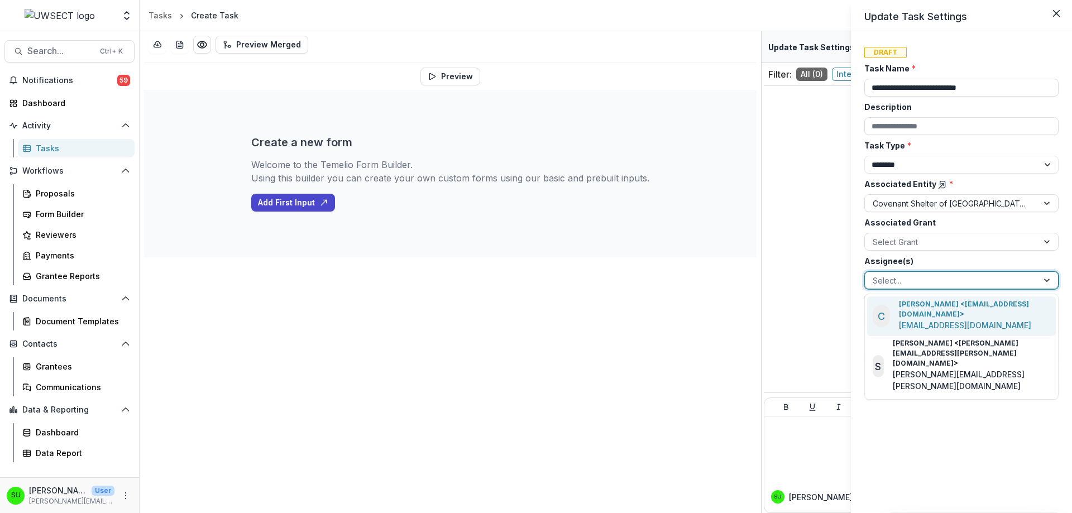
click at [911, 282] on div at bounding box center [952, 281] width 158 height 14
click at [912, 319] on p "carli.herz@uwsect.org" at bounding box center [965, 325] width 132 height 12
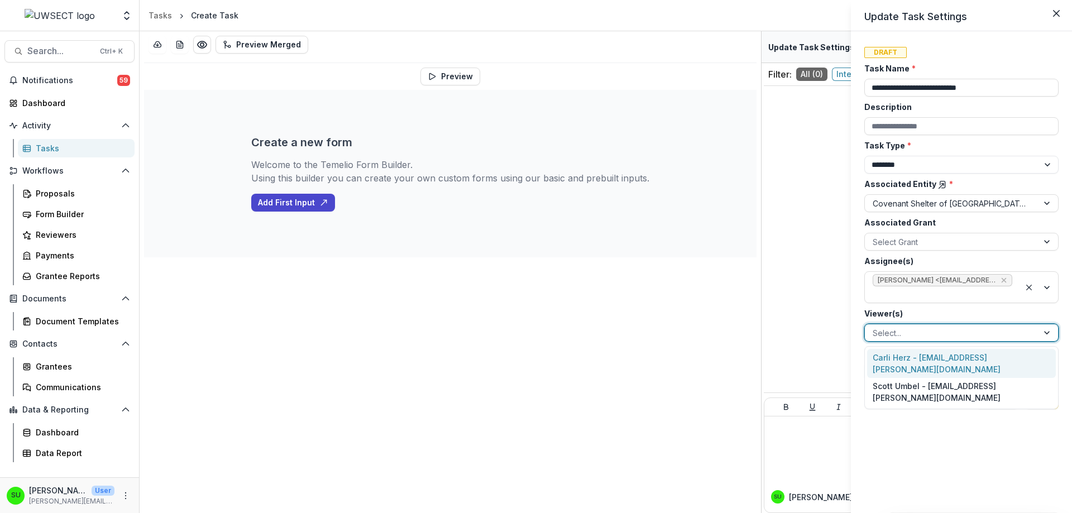
click at [903, 332] on div at bounding box center [952, 333] width 158 height 14
click at [936, 311] on label "Viewer(s)" at bounding box center [959, 314] width 188 height 12
click at [875, 327] on input "Viewer(s)" at bounding box center [874, 333] width 2 height 12
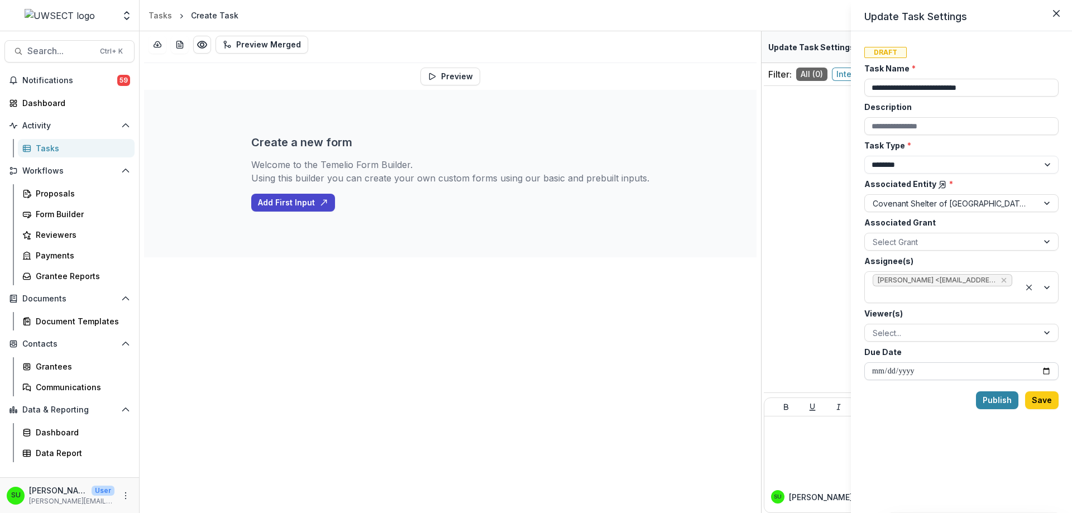
click at [903, 374] on input "Due Date" at bounding box center [962, 371] width 194 height 18
click at [1048, 373] on input "Due Date" at bounding box center [962, 371] width 194 height 18
type input "**********"
click at [904, 160] on select "******** ********" at bounding box center [962, 165] width 194 height 18
click at [908, 161] on select "******** ********" at bounding box center [962, 165] width 194 height 18
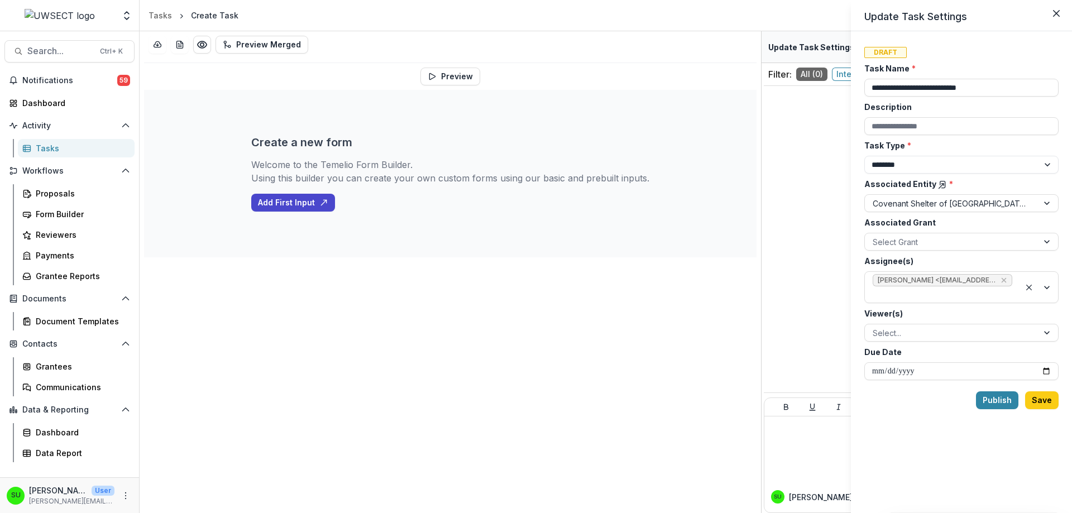
drag, startPoint x: 1005, startPoint y: 83, endPoint x: 799, endPoint y: 81, distance: 206.1
click at [801, 83] on div "**********" at bounding box center [536, 256] width 1072 height 513
click at [1042, 400] on button "Save" at bounding box center [1042, 401] width 34 height 18
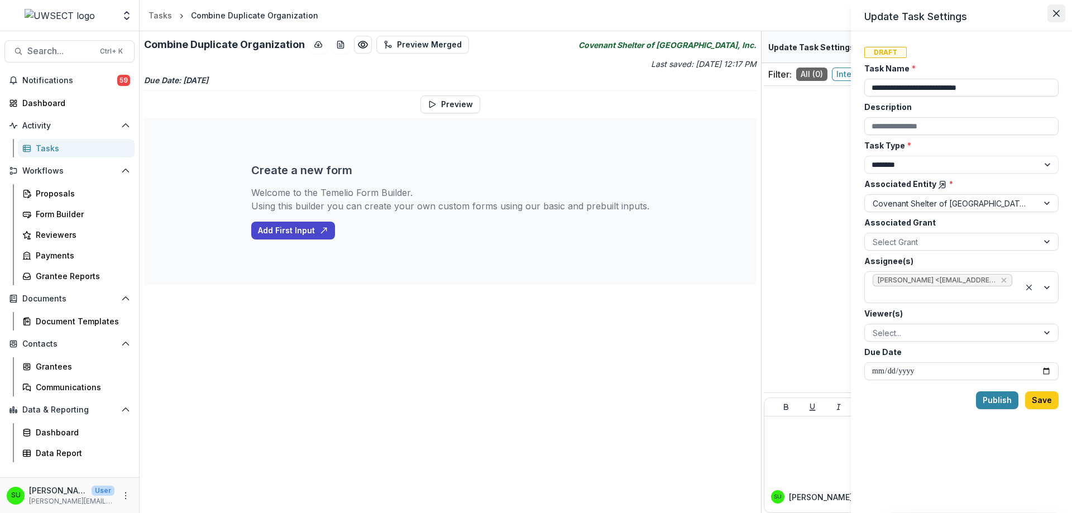
click at [1055, 9] on button "Close" at bounding box center [1057, 13] width 18 height 18
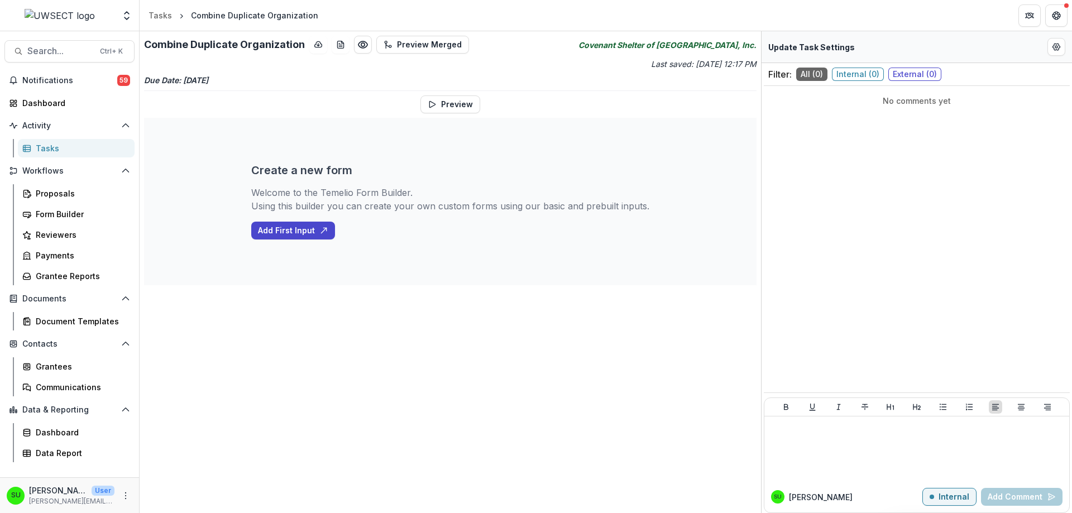
click at [41, 145] on div "Tasks" at bounding box center [81, 148] width 90 height 12
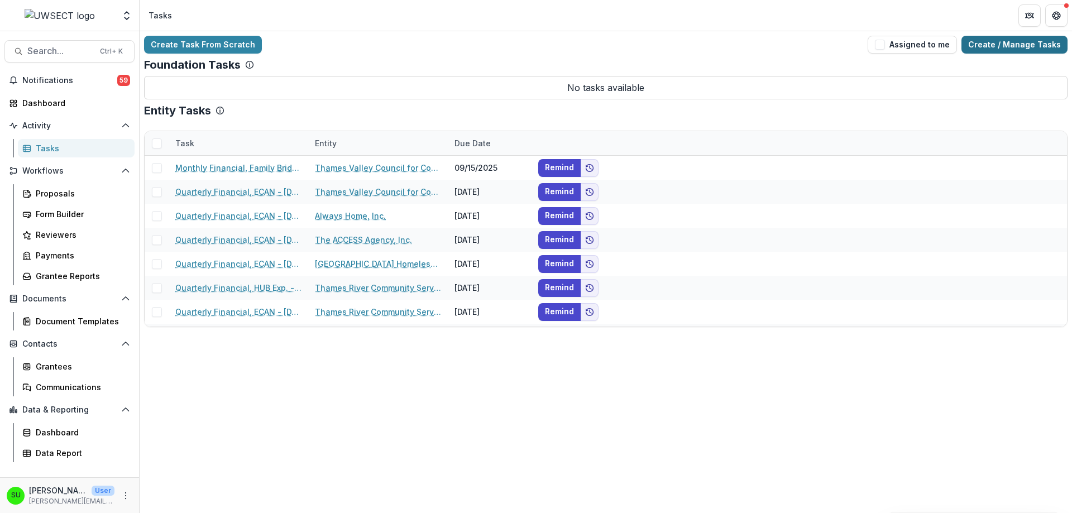
click at [1047, 42] on link "Create / Manage Tasks" at bounding box center [1015, 45] width 106 height 18
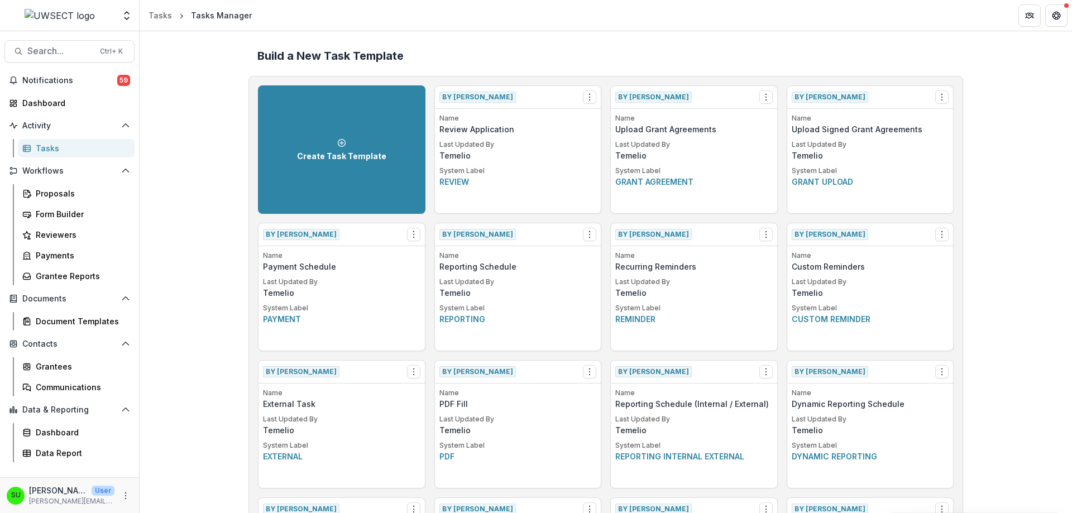
click at [46, 152] on div "Tasks" at bounding box center [81, 148] width 90 height 12
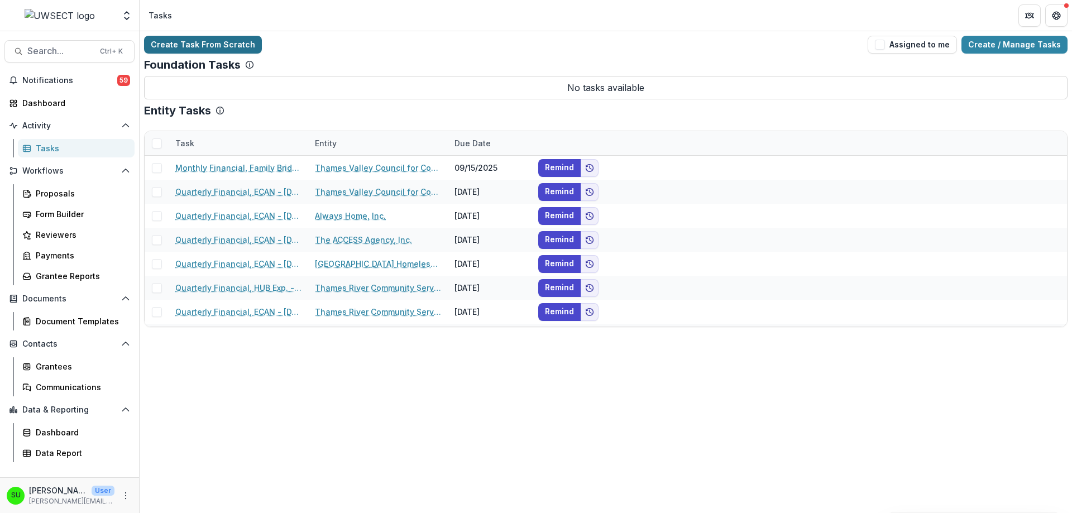
click at [185, 43] on link "Create Task From Scratch" at bounding box center [203, 45] width 118 height 18
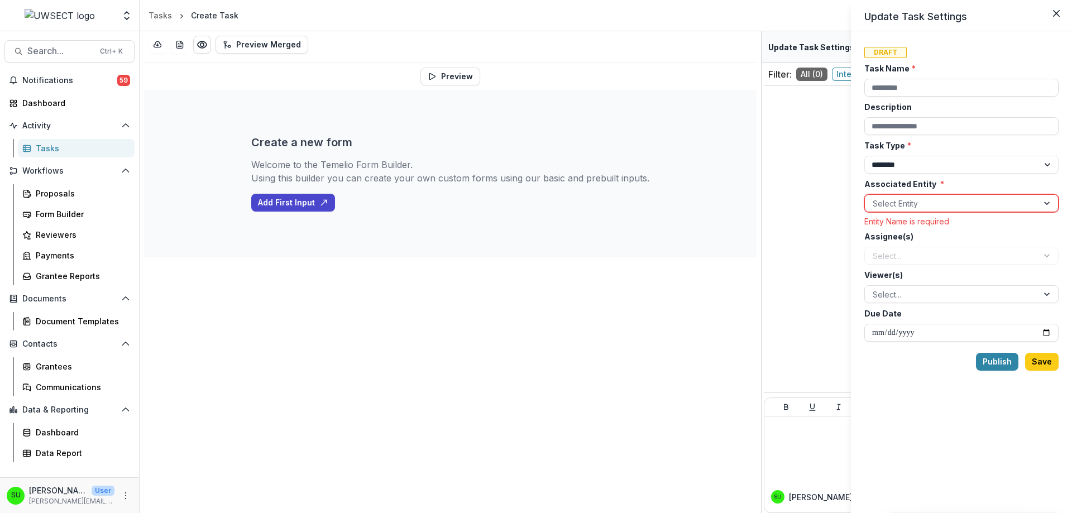
click at [39, 152] on div "Update Task Settings Draft Task Name * Description Task Type * ******** *******…" at bounding box center [536, 256] width 1072 height 513
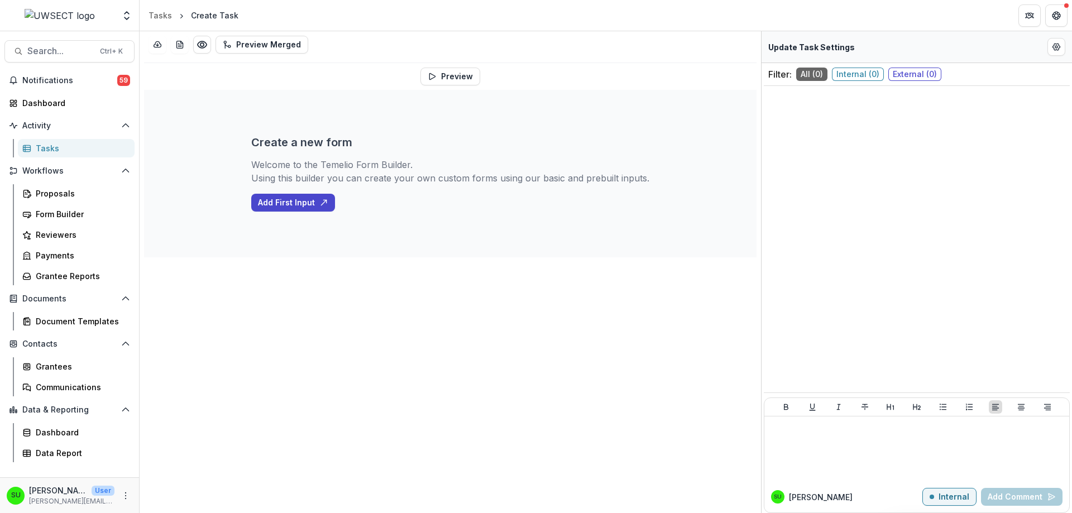
click at [44, 150] on div "Tasks" at bounding box center [81, 148] width 90 height 12
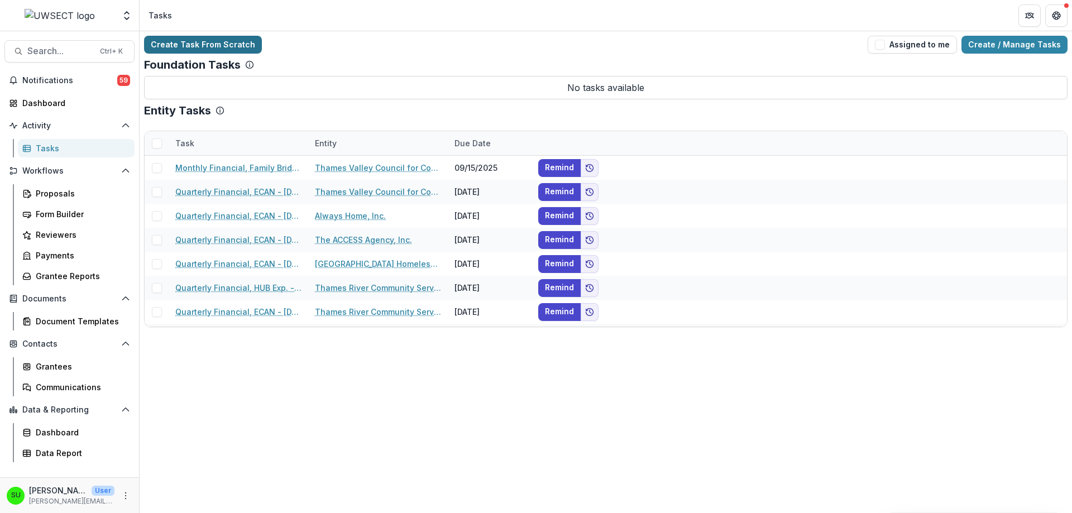
click at [241, 37] on link "Create Task From Scratch" at bounding box center [203, 45] width 118 height 18
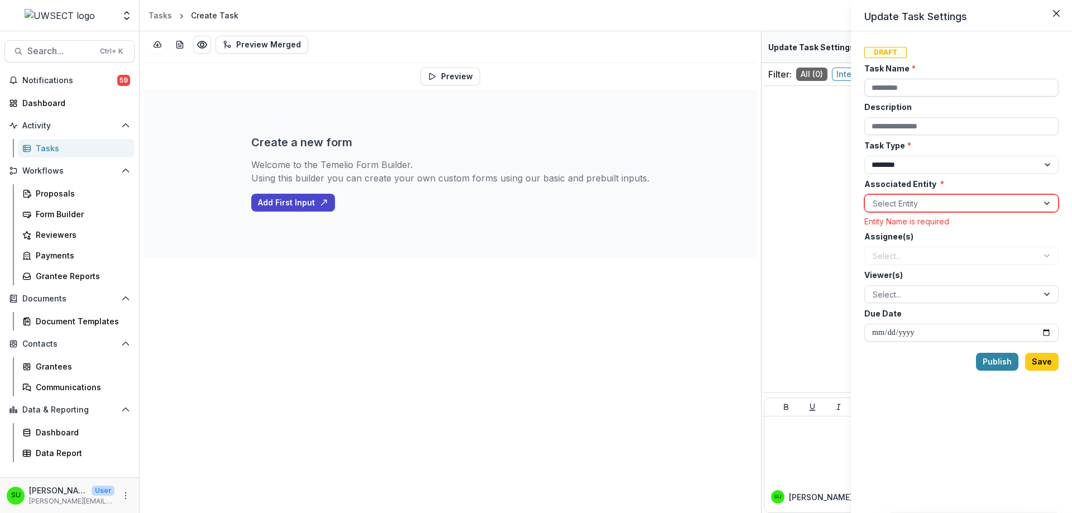
click at [889, 82] on input "Task Name *" at bounding box center [962, 88] width 194 height 18
paste input "**********"
type input "**********"
click at [899, 126] on input "Description" at bounding box center [962, 126] width 194 height 18
click at [937, 129] on input "Description" at bounding box center [962, 126] width 194 height 18
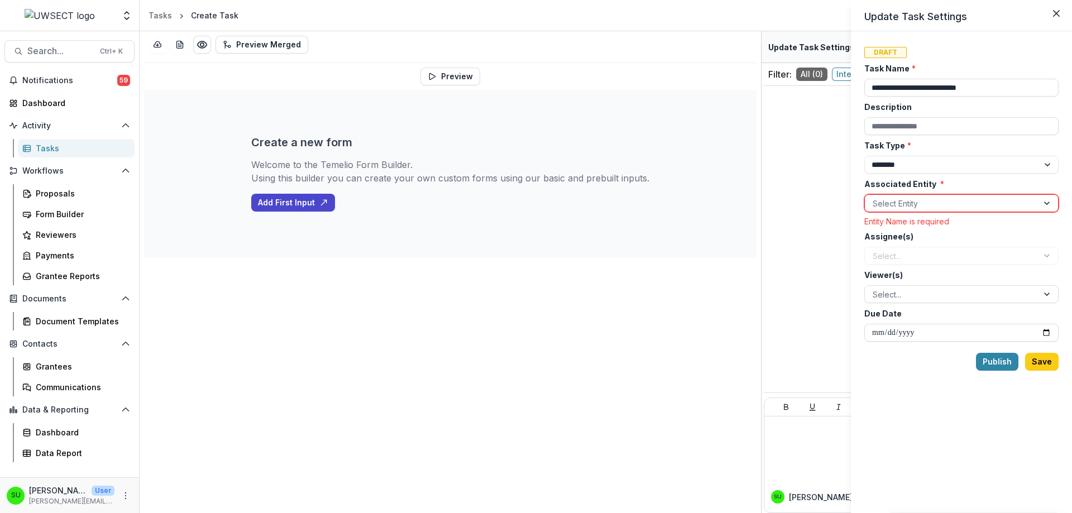
click at [977, 53] on div "Draft" at bounding box center [962, 51] width 194 height 13
click at [952, 128] on input "Description" at bounding box center [962, 126] width 194 height 18
type input "**********"
click at [967, 50] on div "Draft" at bounding box center [962, 51] width 194 height 13
click at [1057, 12] on icon "Close" at bounding box center [1056, 13] width 7 height 7
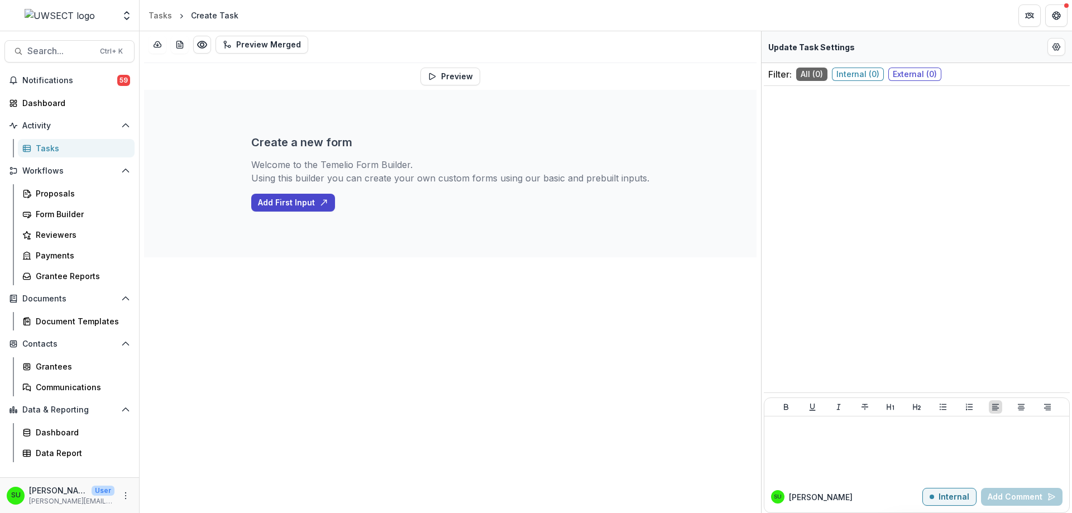
click at [59, 146] on div "Tasks" at bounding box center [81, 148] width 90 height 12
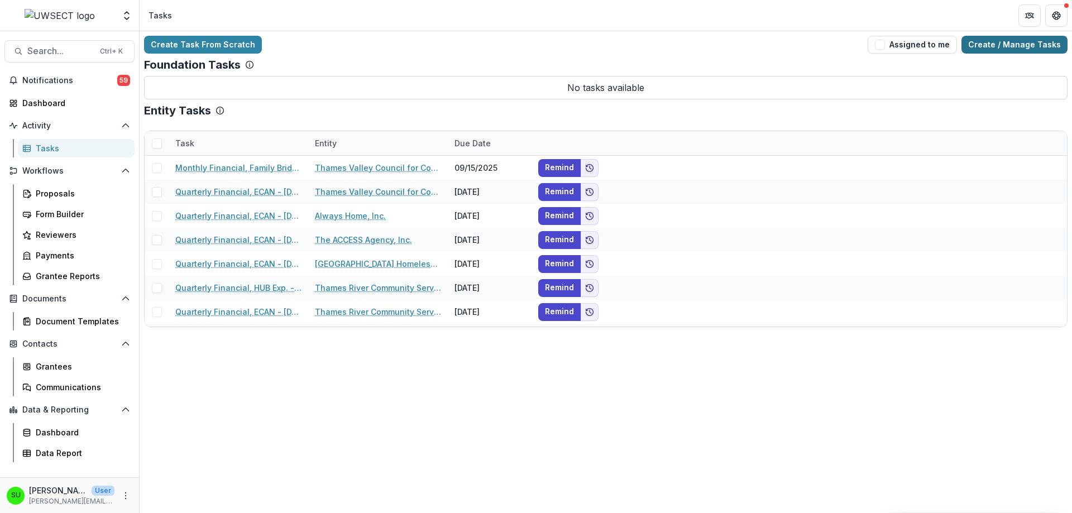
click at [998, 41] on link "Create / Manage Tasks" at bounding box center [1015, 45] width 106 height 18
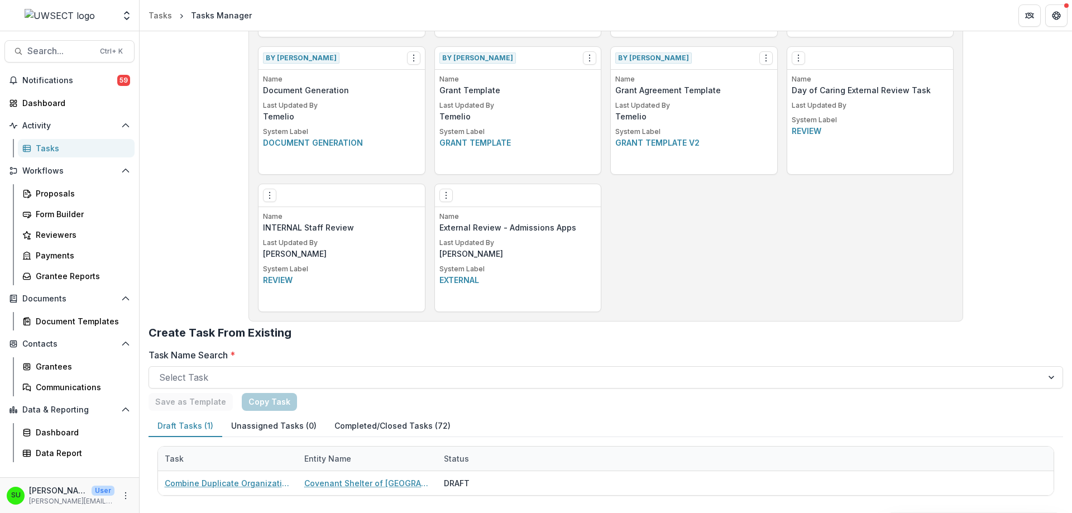
scroll to position [727, 0]
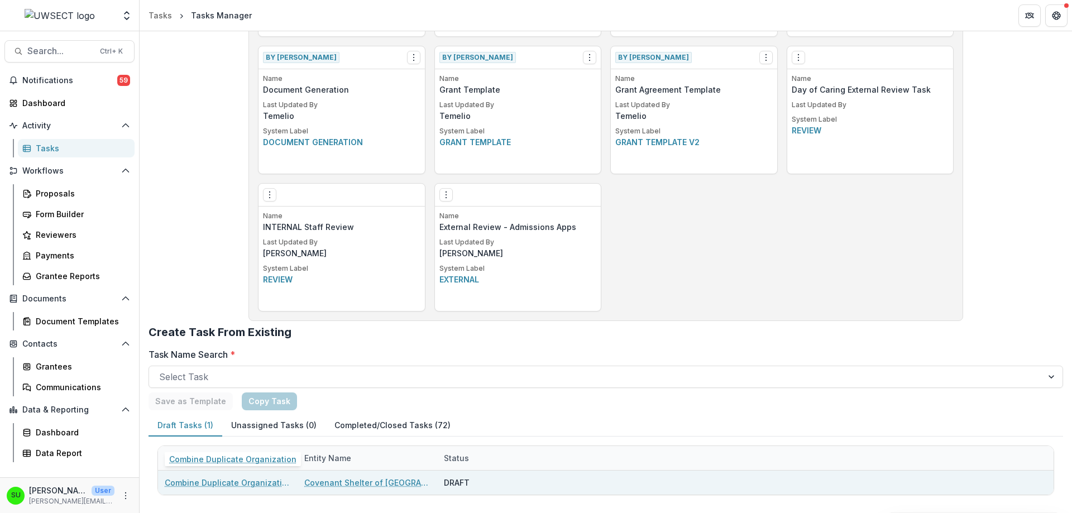
click at [252, 483] on link "Combine Duplicate Organization" at bounding box center [228, 483] width 126 height 12
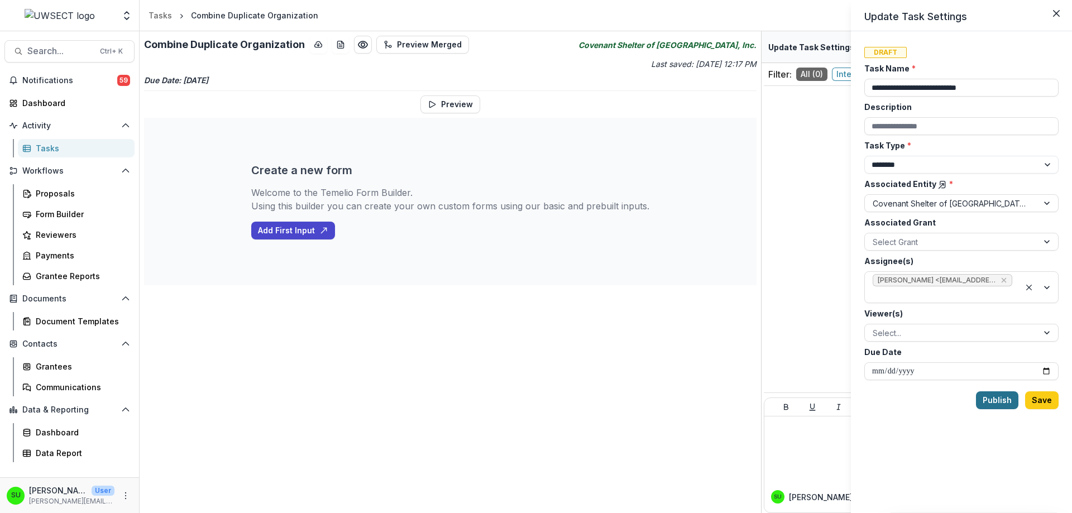
click at [1005, 399] on button "Publish" at bounding box center [997, 401] width 42 height 18
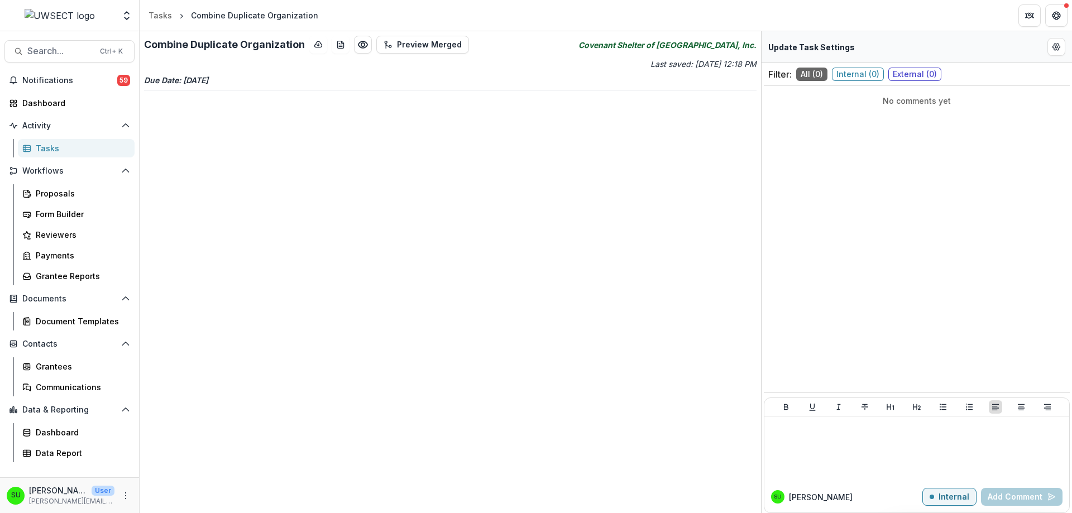
click at [69, 142] on div "Tasks" at bounding box center [81, 148] width 90 height 12
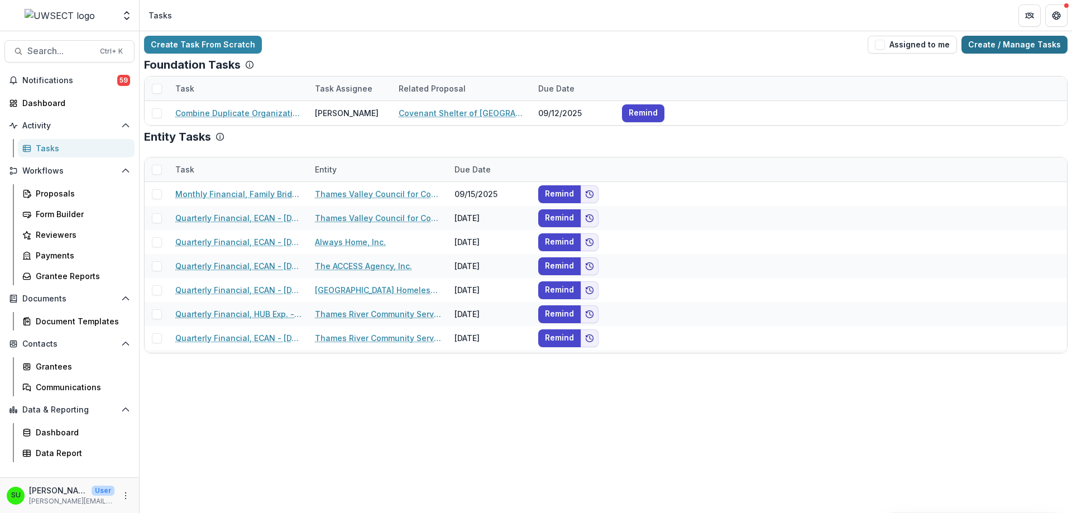
click at [999, 41] on link "Create / Manage Tasks" at bounding box center [1015, 45] width 106 height 18
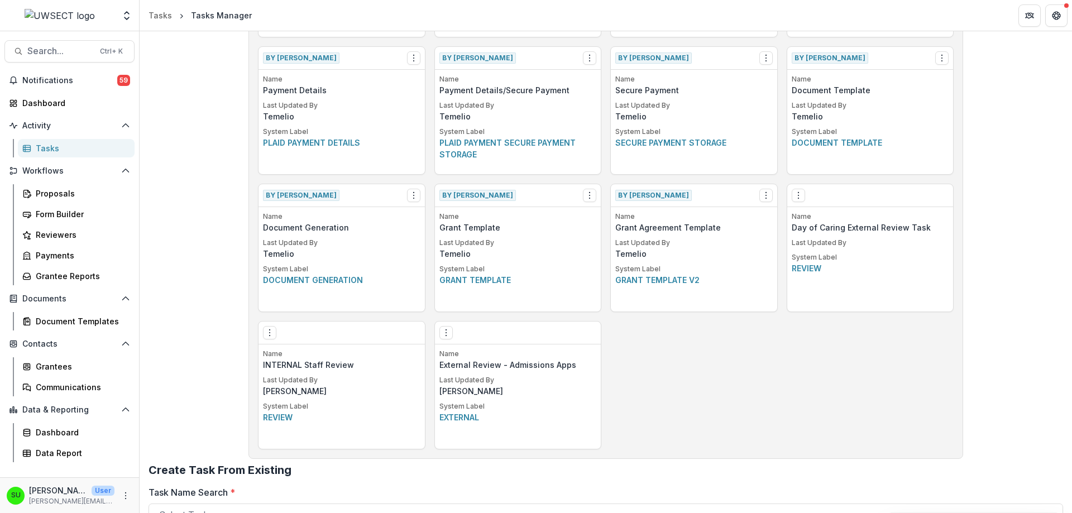
scroll to position [533, 0]
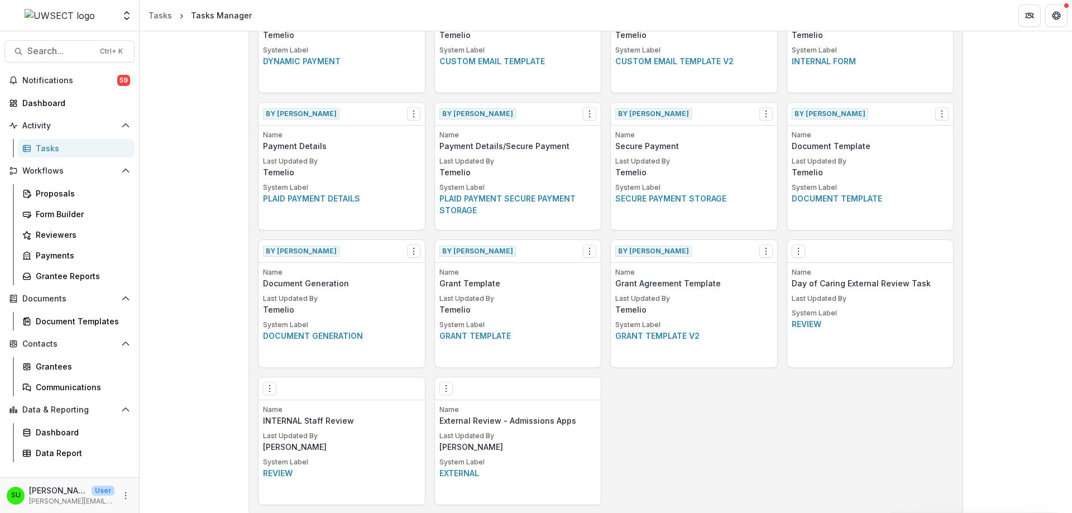
click at [213, 339] on div "Build a New Task Template Create Task Template By Temelio View Make a Copy Crea…" at bounding box center [606, 89] width 933 height 1182
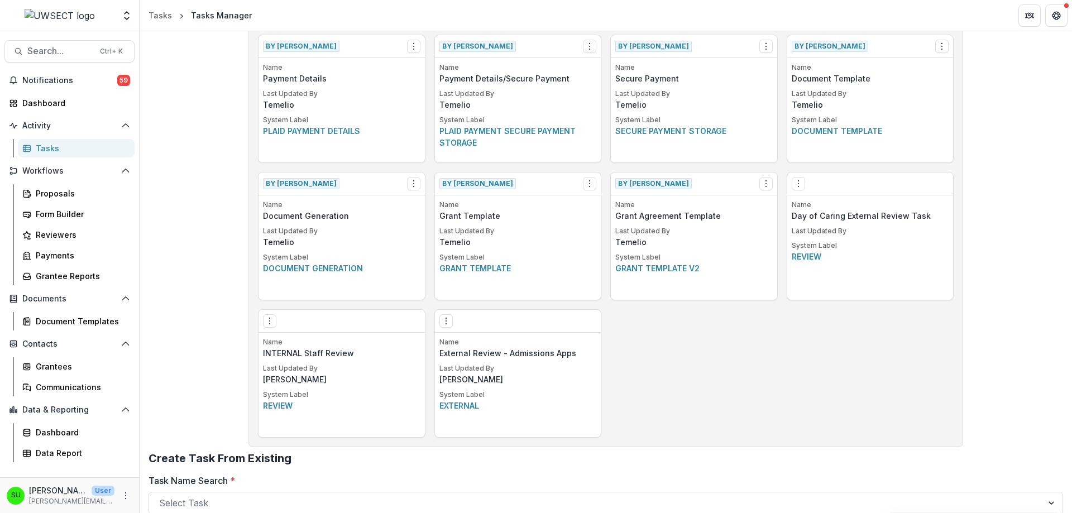
scroll to position [700, 0]
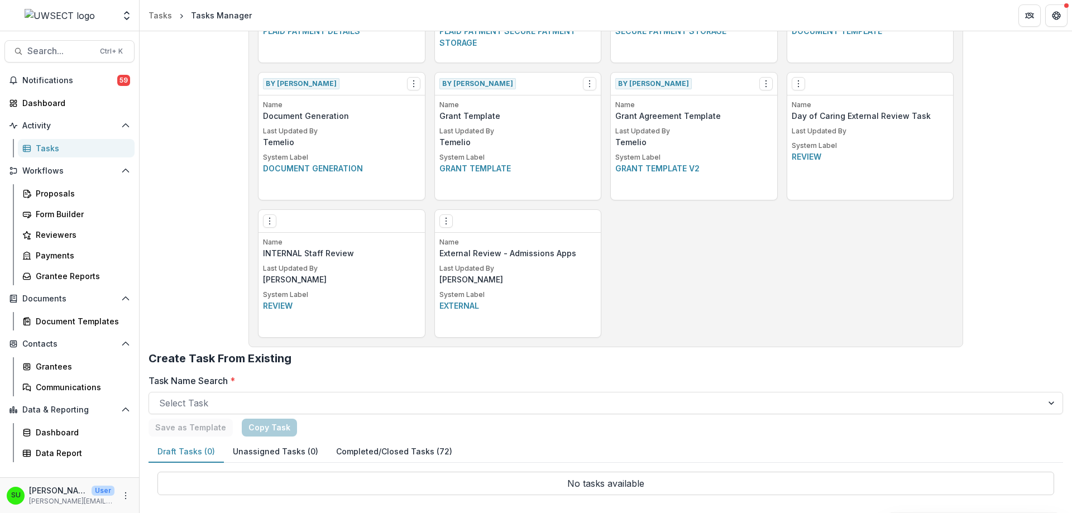
click at [281, 452] on button "Unassigned Tasks (0)" at bounding box center [275, 452] width 103 height 22
click at [377, 452] on button "Completed/Closed Tasks (72)" at bounding box center [394, 452] width 134 height 22
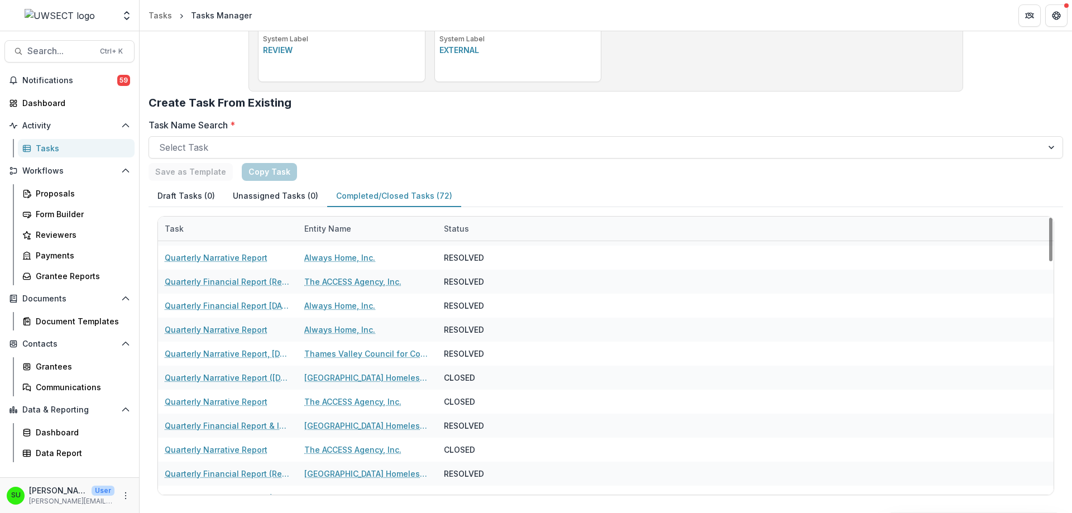
scroll to position [0, 0]
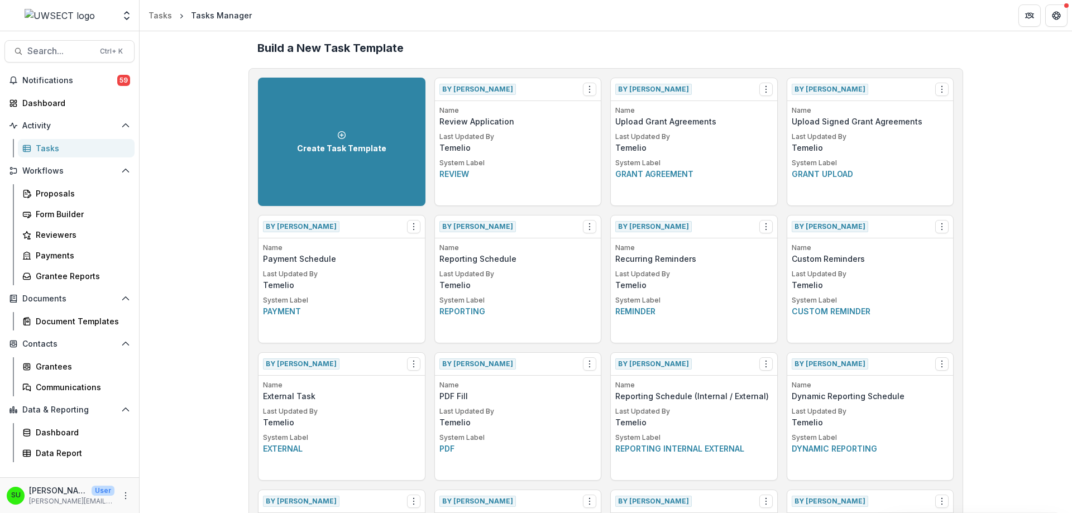
scroll to position [0, 0]
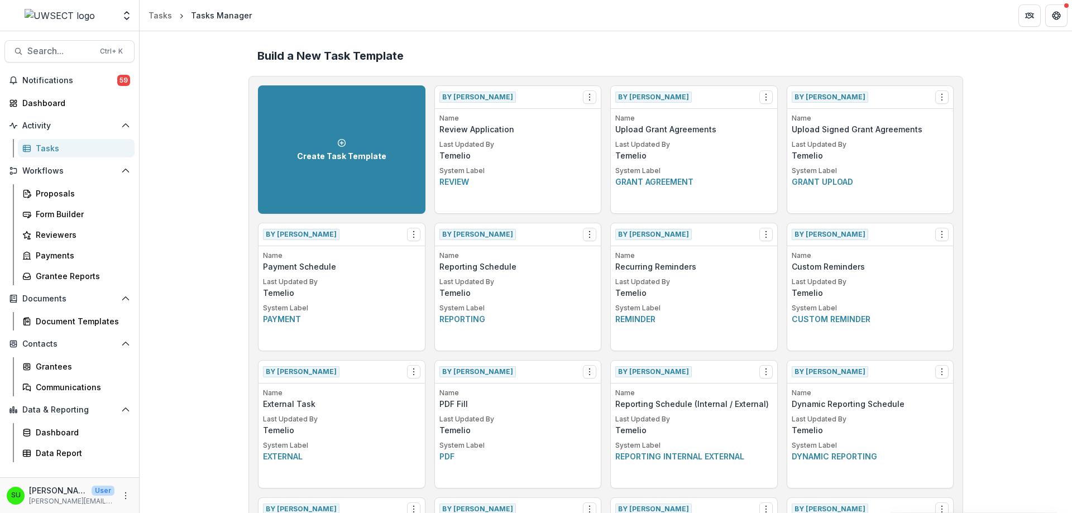
click at [55, 146] on div "Tasks" at bounding box center [81, 148] width 90 height 12
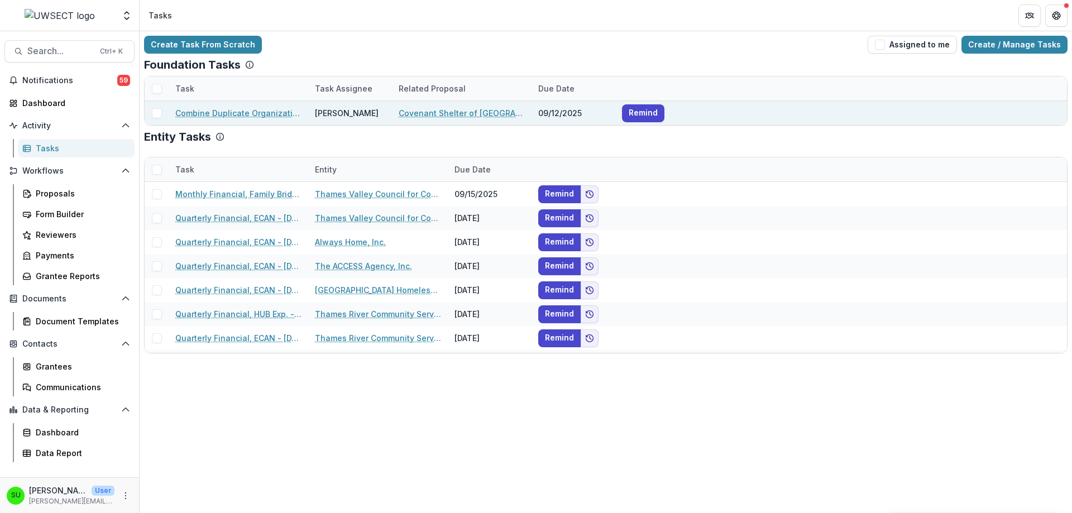
click at [157, 115] on span at bounding box center [157, 113] width 10 height 10
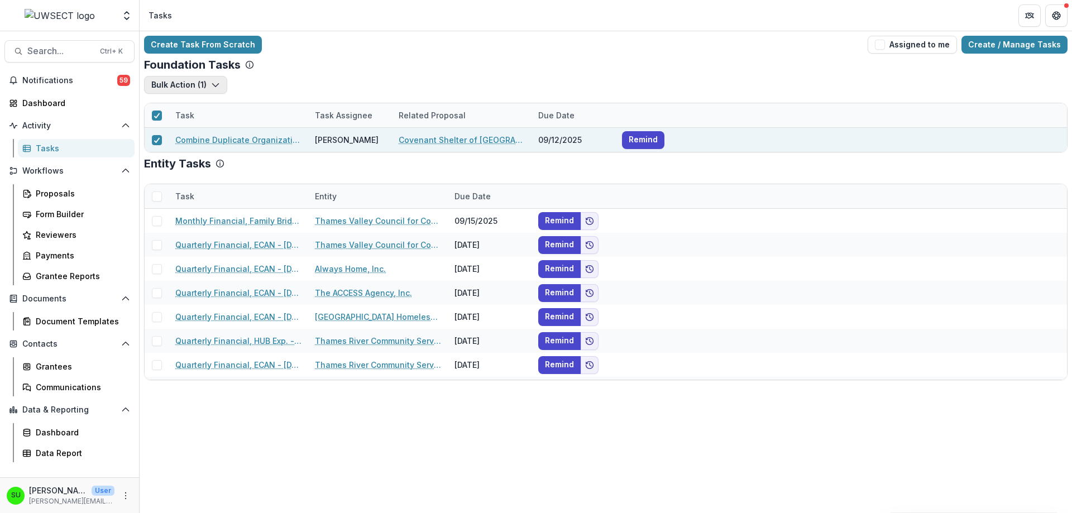
click at [182, 84] on button "Bulk Action ( 1 )" at bounding box center [185, 85] width 83 height 18
click at [156, 113] on icon at bounding box center [157, 116] width 7 height 6
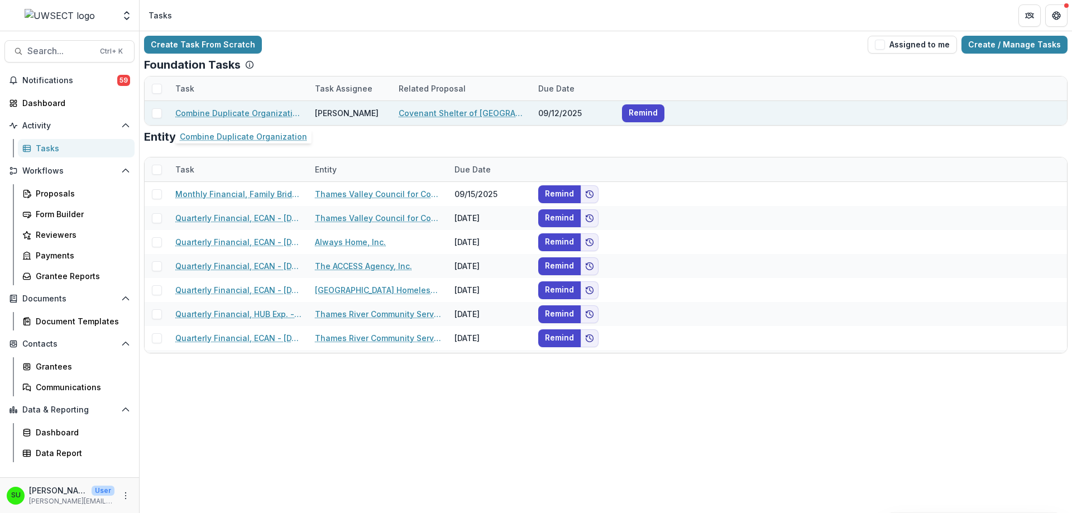
click at [269, 111] on link "Combine Duplicate Organization" at bounding box center [238, 113] width 126 height 12
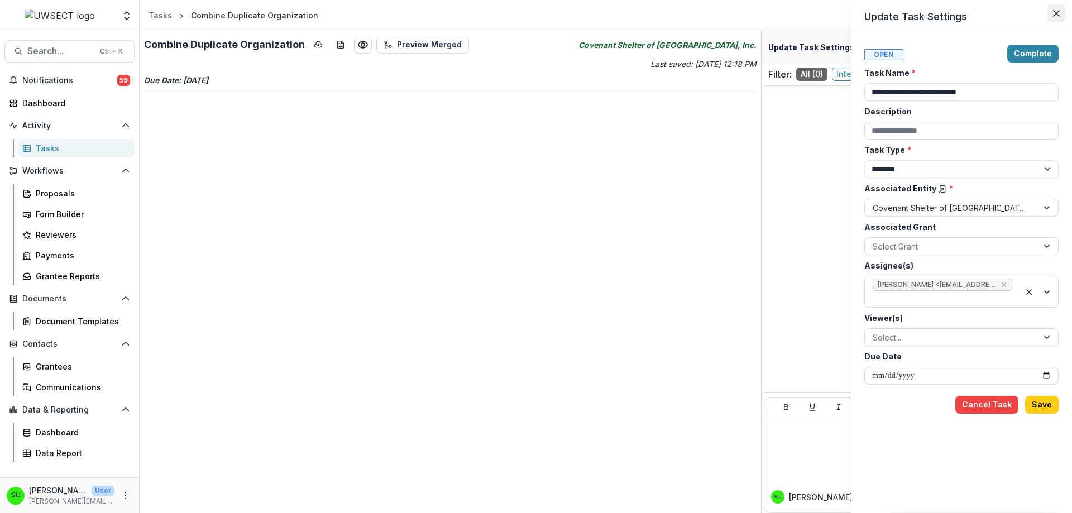
click at [1055, 13] on icon "Close" at bounding box center [1056, 13] width 7 height 7
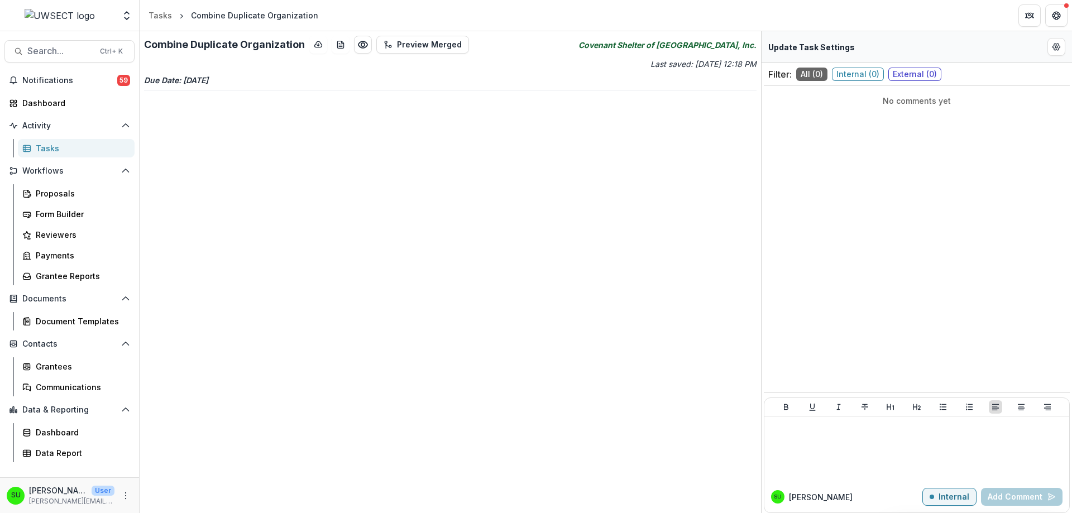
click at [48, 149] on div "Tasks" at bounding box center [81, 148] width 90 height 12
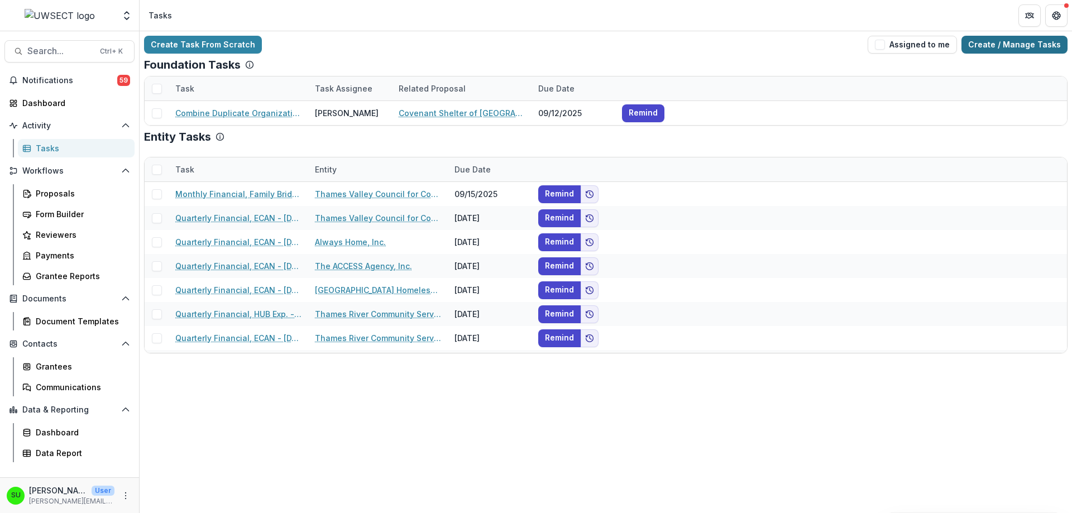
click at [1005, 45] on link "Create / Manage Tasks" at bounding box center [1015, 45] width 106 height 18
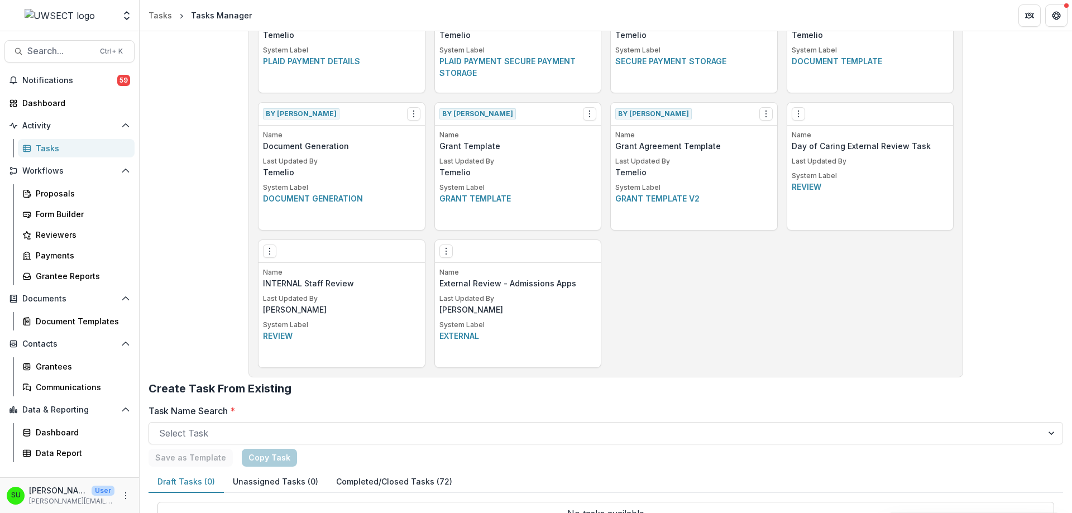
scroll to position [700, 0]
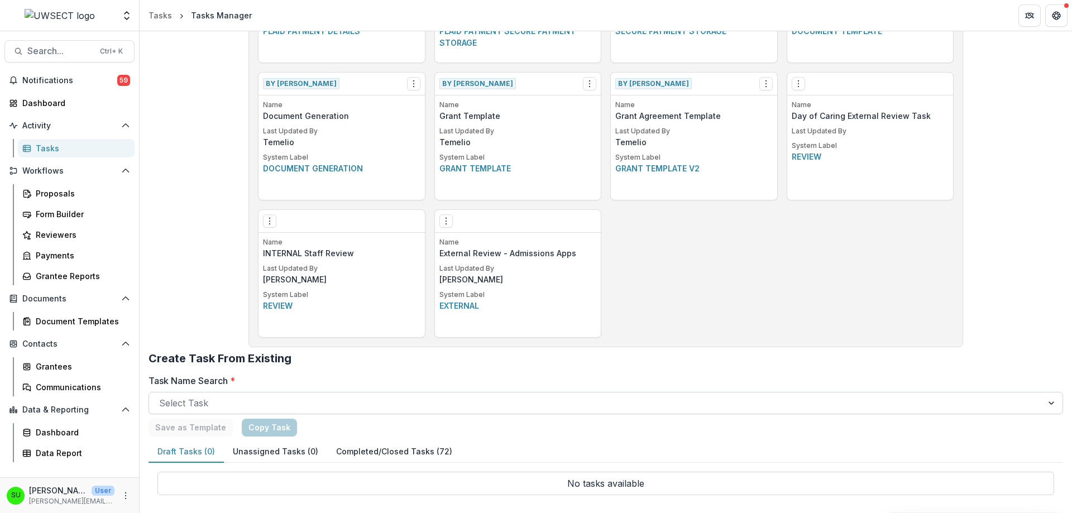
click at [232, 401] on div at bounding box center [596, 403] width 874 height 16
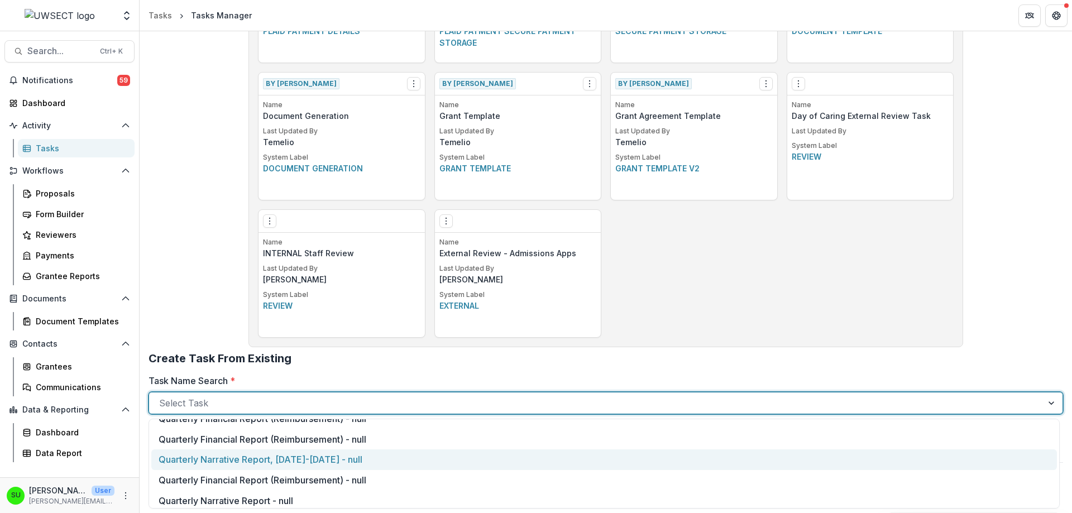
scroll to position [279, 0]
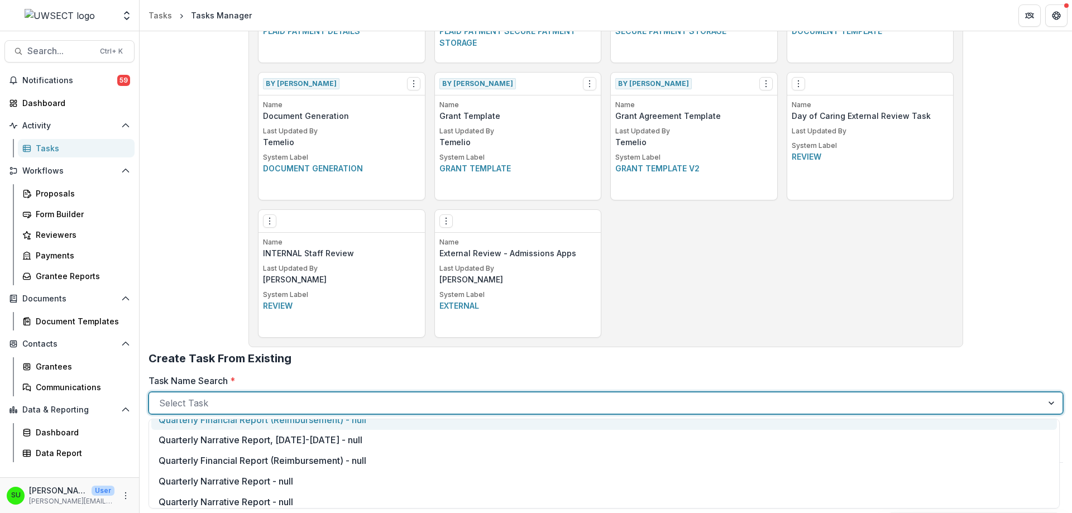
click at [246, 399] on div at bounding box center [596, 403] width 874 height 16
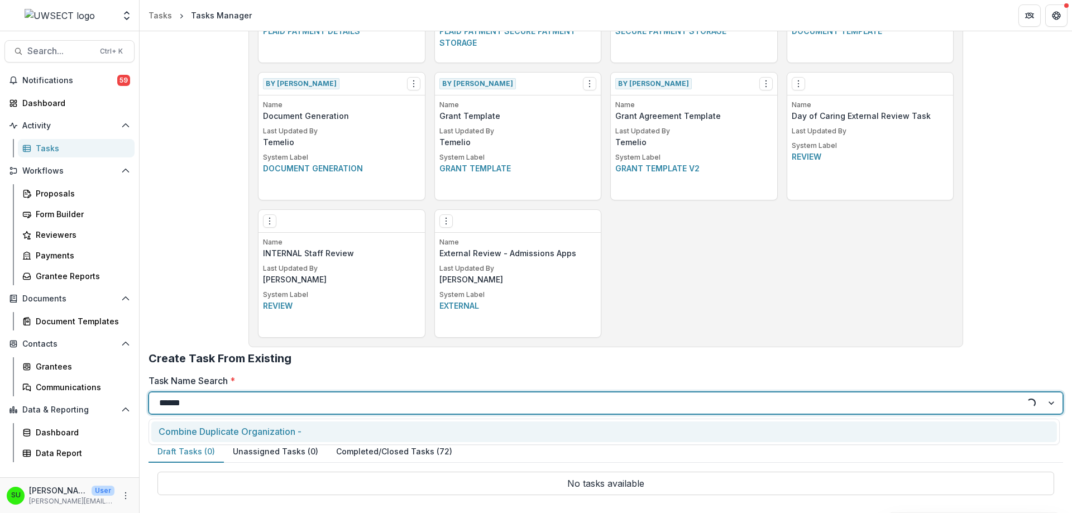
type input "*******"
click at [252, 434] on div "Combine Duplicate Organization -" at bounding box center [604, 432] width 906 height 21
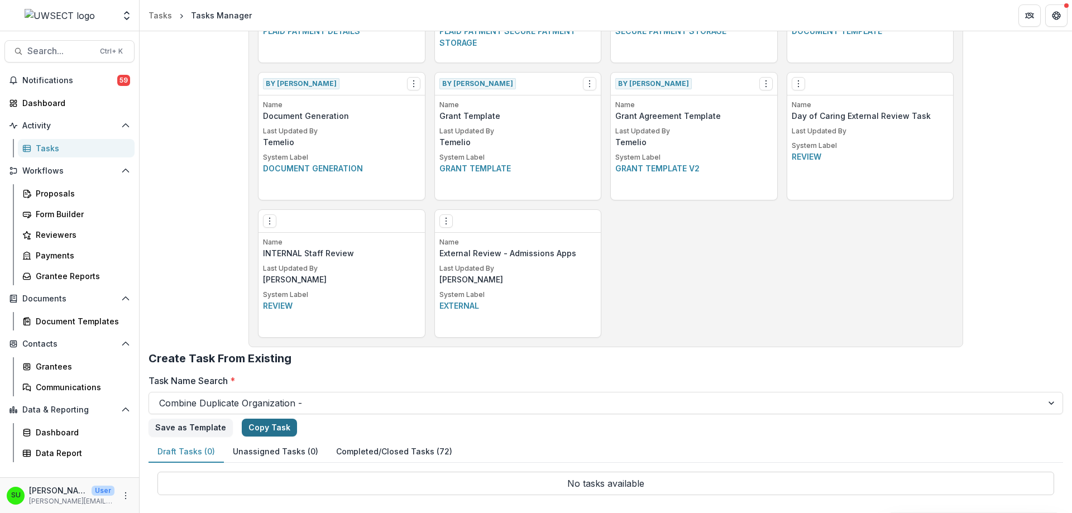
click at [257, 427] on link "Copy Task" at bounding box center [269, 428] width 55 height 18
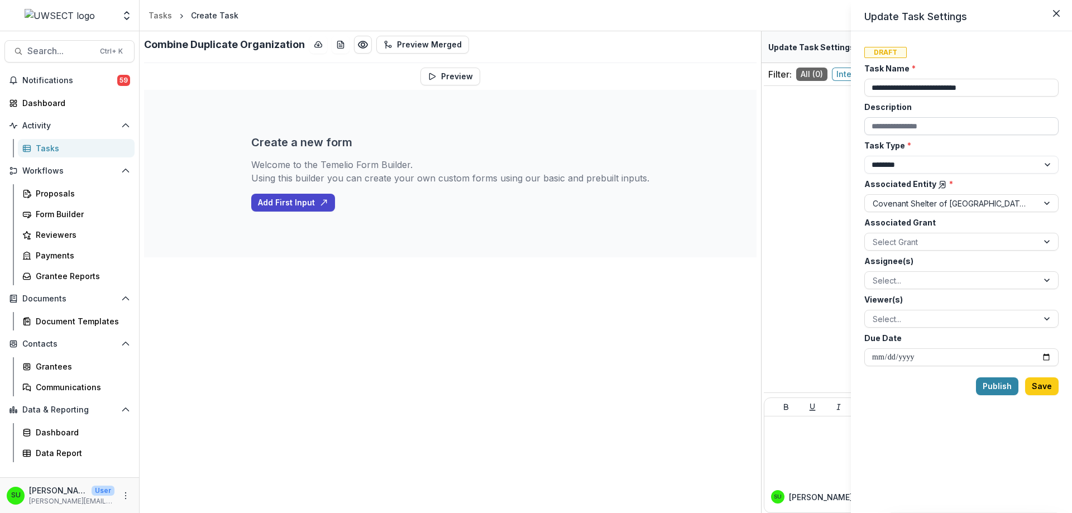
click at [930, 124] on input "Description" at bounding box center [962, 126] width 194 height 18
click at [894, 169] on select "******** ********" at bounding box center [962, 165] width 194 height 18
click at [985, 150] on label "Task Type *" at bounding box center [959, 146] width 188 height 12
click at [985, 156] on select "******** ********" at bounding box center [962, 165] width 194 height 18
click at [910, 206] on div at bounding box center [952, 204] width 158 height 14
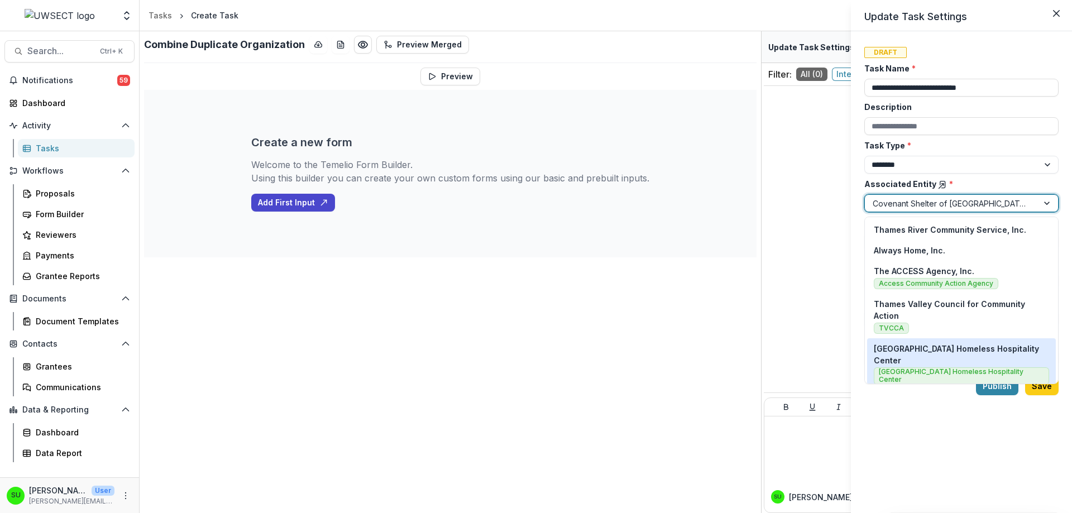
click at [946, 343] on p "[GEOGRAPHIC_DATA] Homeless Hospitality Center" at bounding box center [961, 354] width 175 height 23
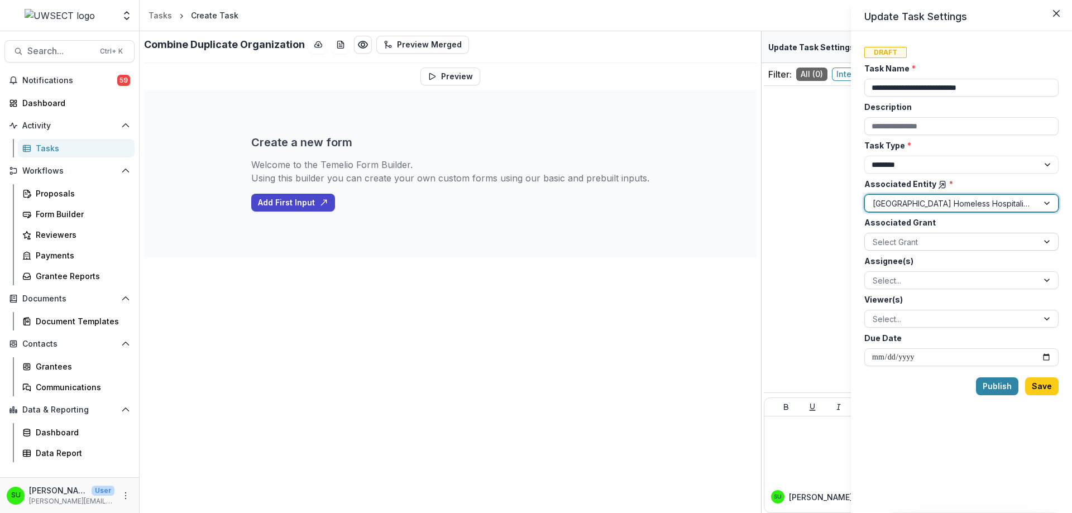
click at [935, 241] on div at bounding box center [952, 242] width 158 height 14
click at [965, 221] on label "Associated Grant" at bounding box center [959, 223] width 188 height 12
click at [875, 236] on input "Associated Grant" at bounding box center [874, 242] width 2 height 12
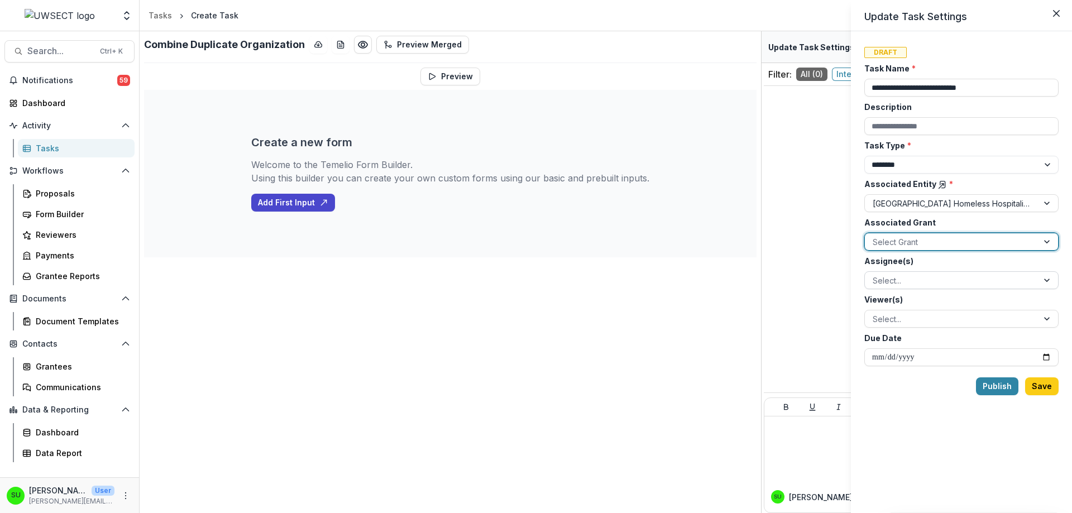
click at [917, 281] on div at bounding box center [952, 281] width 158 height 14
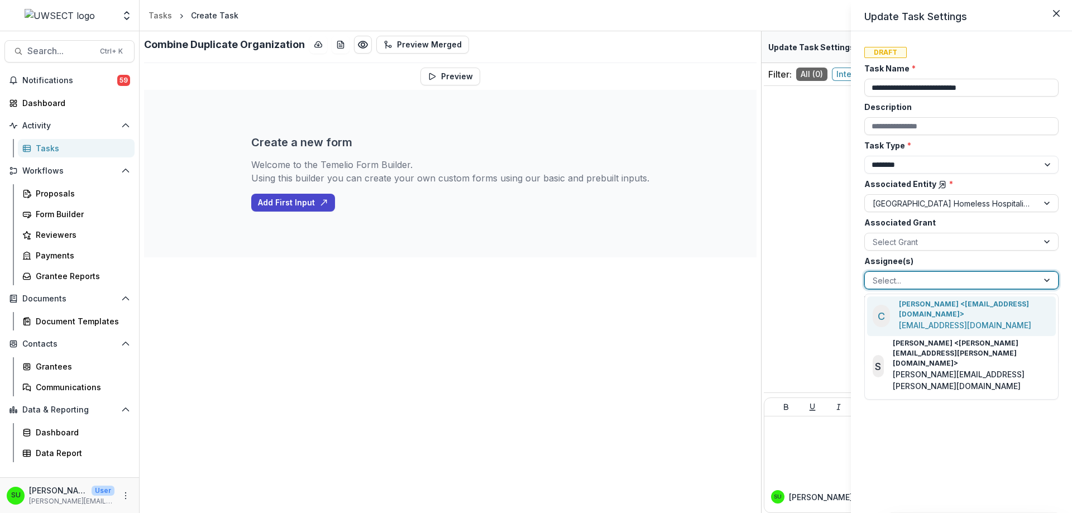
click at [911, 308] on p "Carli Herz <carli.herz@uwsect.org>" at bounding box center [975, 309] width 152 height 20
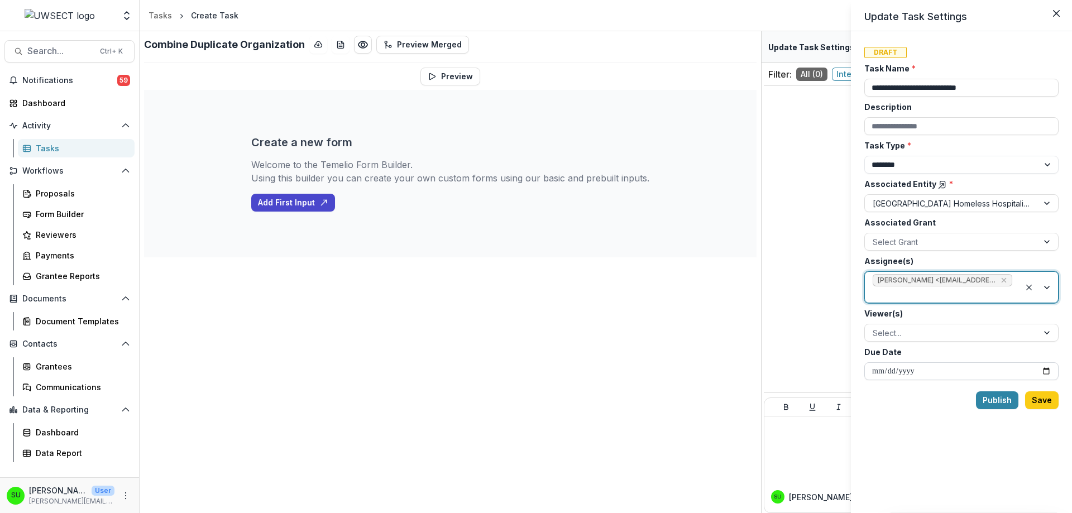
click at [913, 365] on input "Due Date" at bounding box center [962, 371] width 194 height 18
click at [1049, 372] on input "Due Date" at bounding box center [962, 371] width 194 height 18
type input "**********"
drag, startPoint x: 930, startPoint y: 454, endPoint x: 937, endPoint y: 447, distance: 9.1
click at [931, 454] on div "**********" at bounding box center [962, 272] width 194 height 455
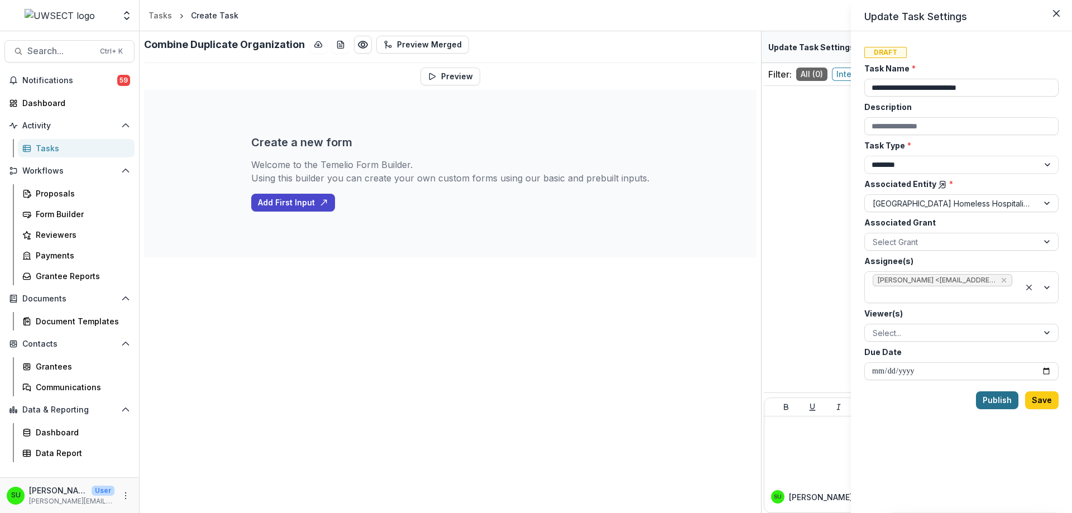
click at [1010, 401] on button "Publish" at bounding box center [997, 401] width 42 height 18
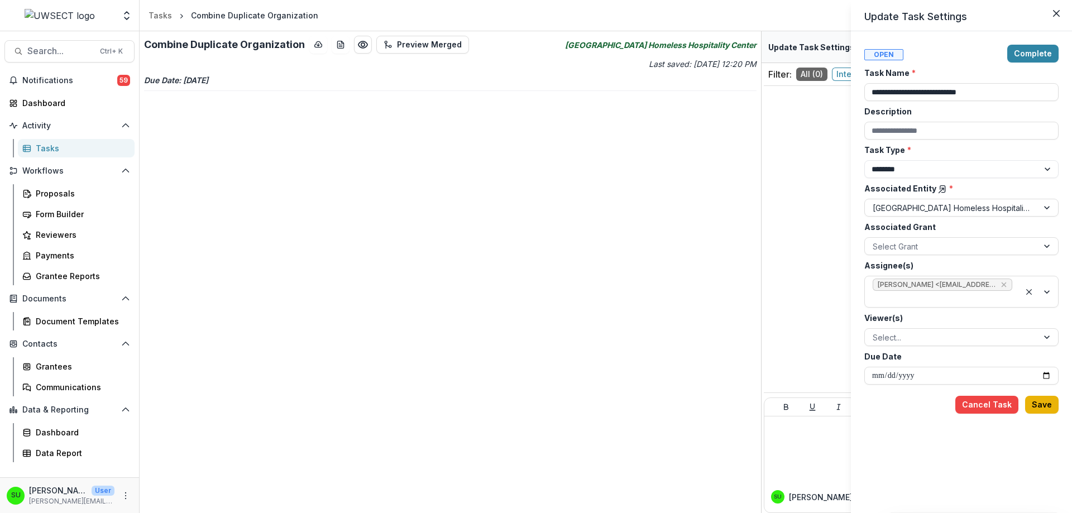
click at [1046, 402] on button "Save" at bounding box center [1042, 405] width 34 height 18
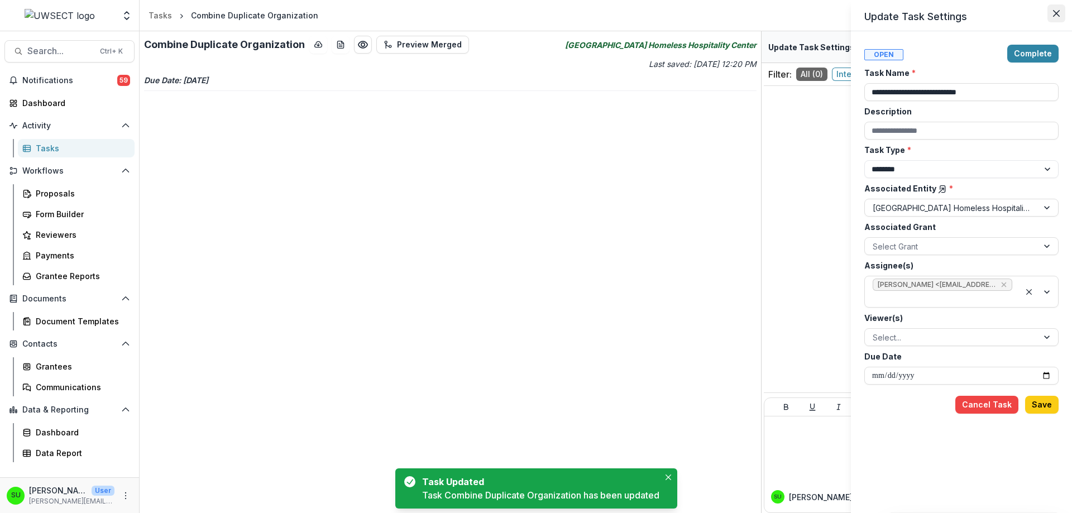
click at [1052, 16] on button "Close" at bounding box center [1057, 13] width 18 height 18
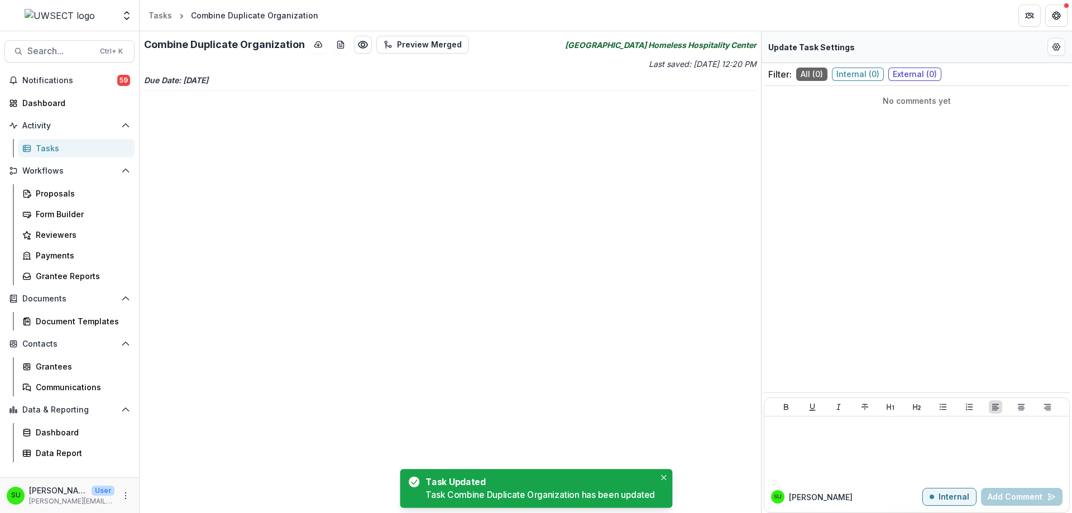
click at [49, 161] on div "Notifications 59 Dashboard Activity Tasks Workflows Proposals Form Builder Revi…" at bounding box center [69, 274] width 139 height 406
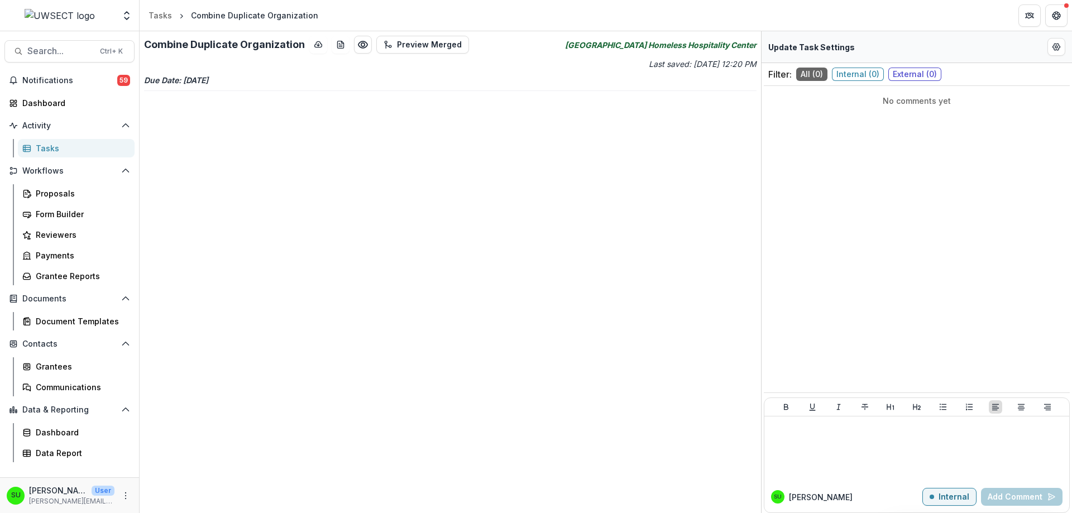
click at [50, 146] on div "Tasks" at bounding box center [81, 148] width 90 height 12
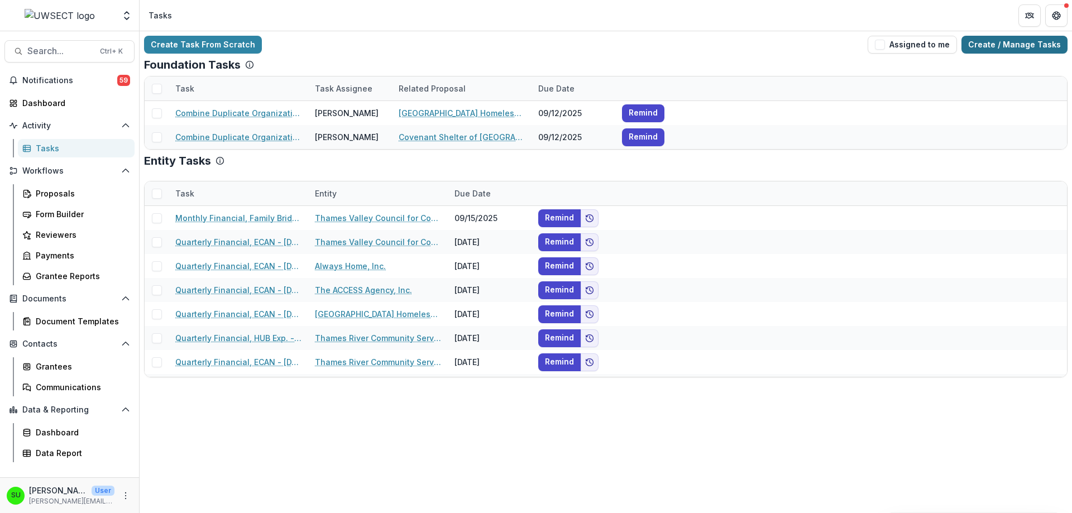
click at [1009, 42] on link "Create / Manage Tasks" at bounding box center [1015, 45] width 106 height 18
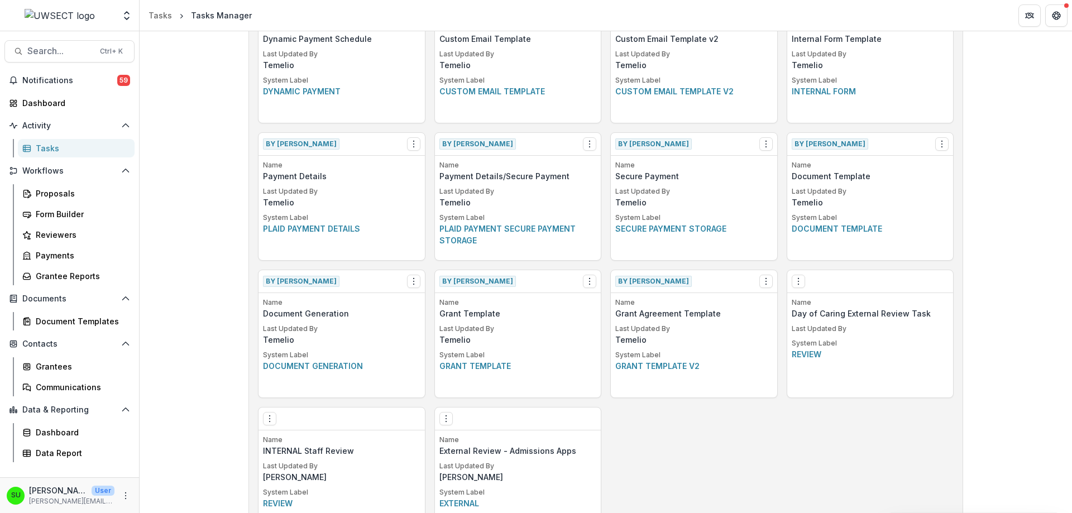
scroll to position [700, 0]
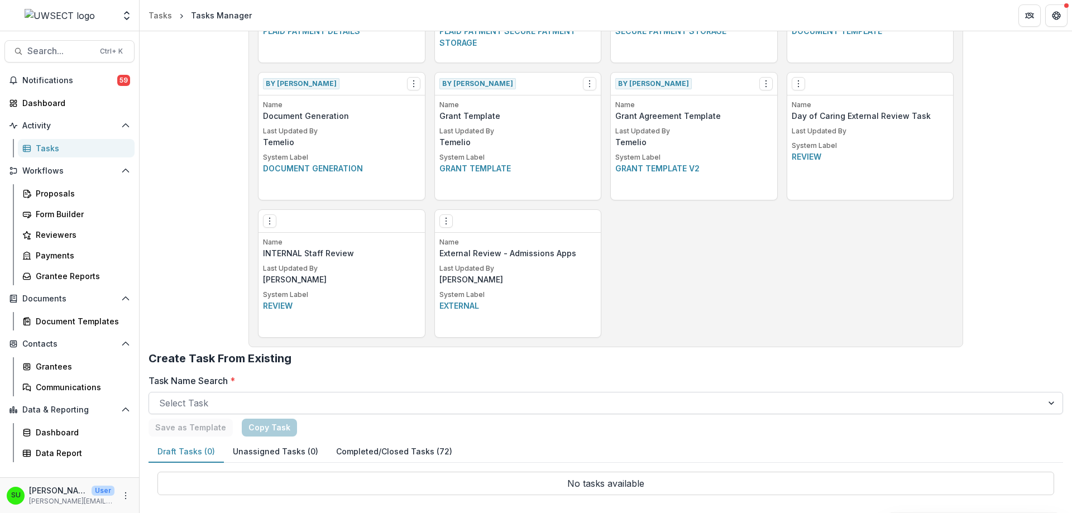
click at [232, 397] on div at bounding box center [596, 403] width 874 height 16
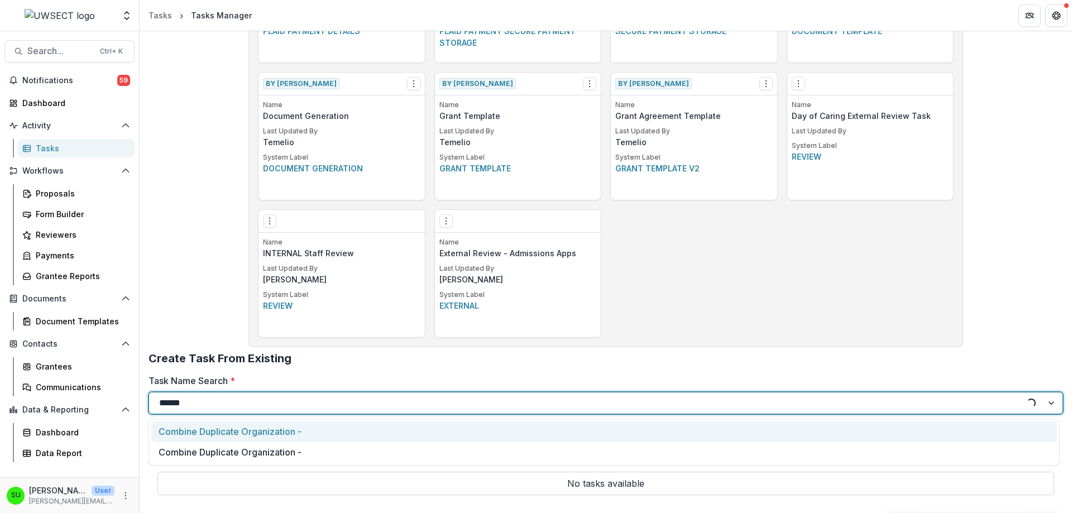
type input "*******"
click at [225, 432] on div "Combine Duplicate Organization -" at bounding box center [604, 432] width 906 height 21
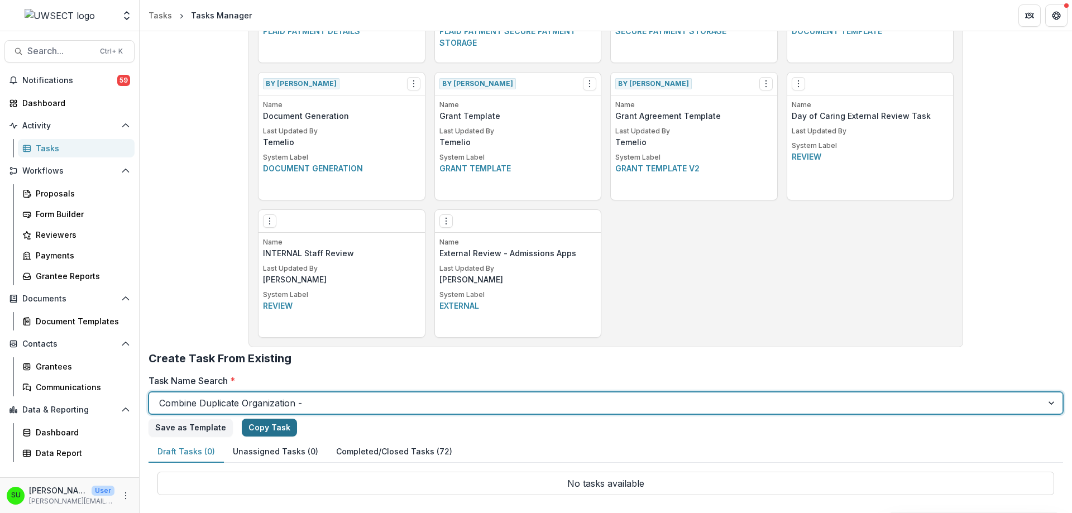
click at [260, 428] on link "Copy Task" at bounding box center [269, 428] width 55 height 18
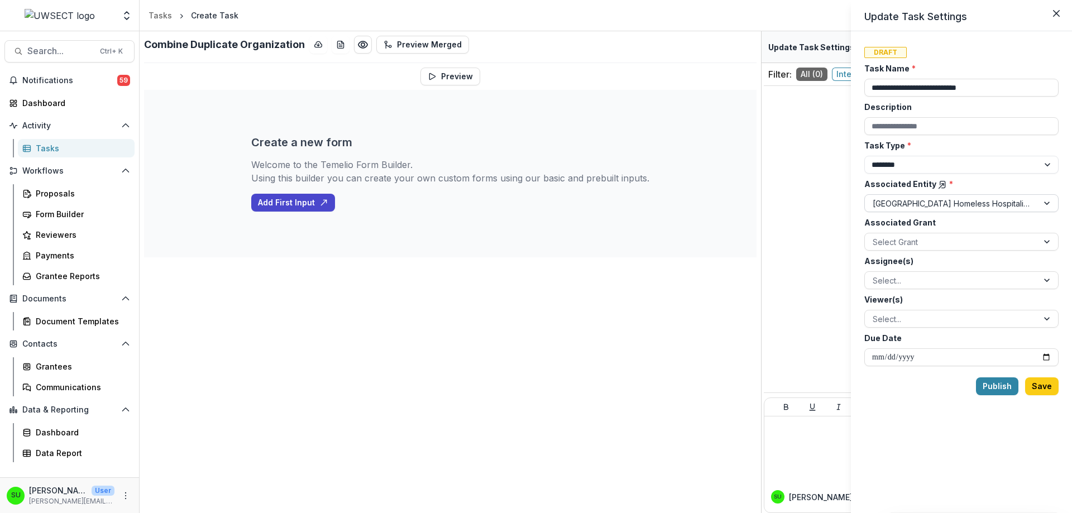
click at [976, 197] on div at bounding box center [952, 204] width 158 height 14
click at [925, 203] on div at bounding box center [952, 204] width 158 height 14
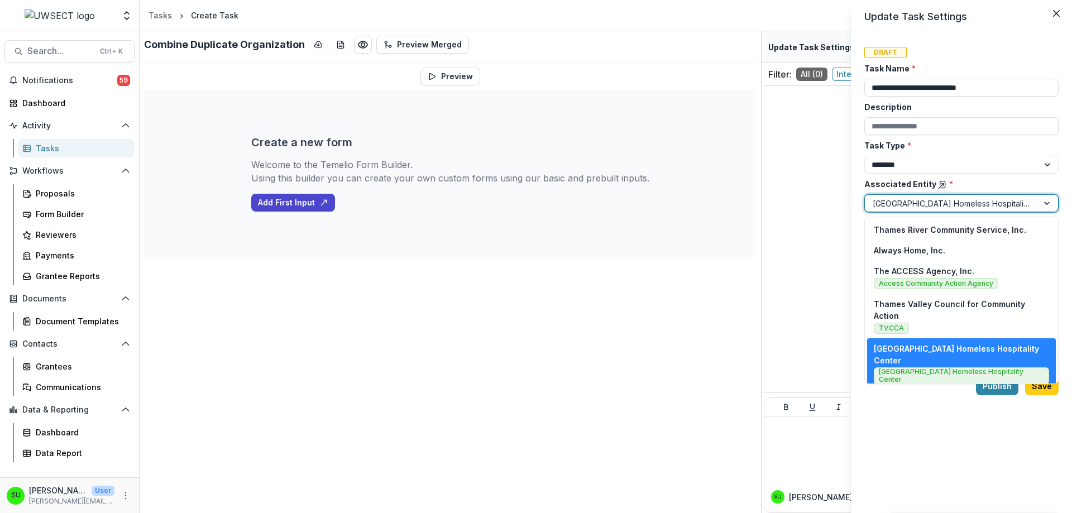
click at [928, 461] on div "**********" at bounding box center [962, 272] width 194 height 455
click at [999, 202] on div at bounding box center [952, 204] width 158 height 14
click at [1014, 200] on div at bounding box center [952, 204] width 158 height 14
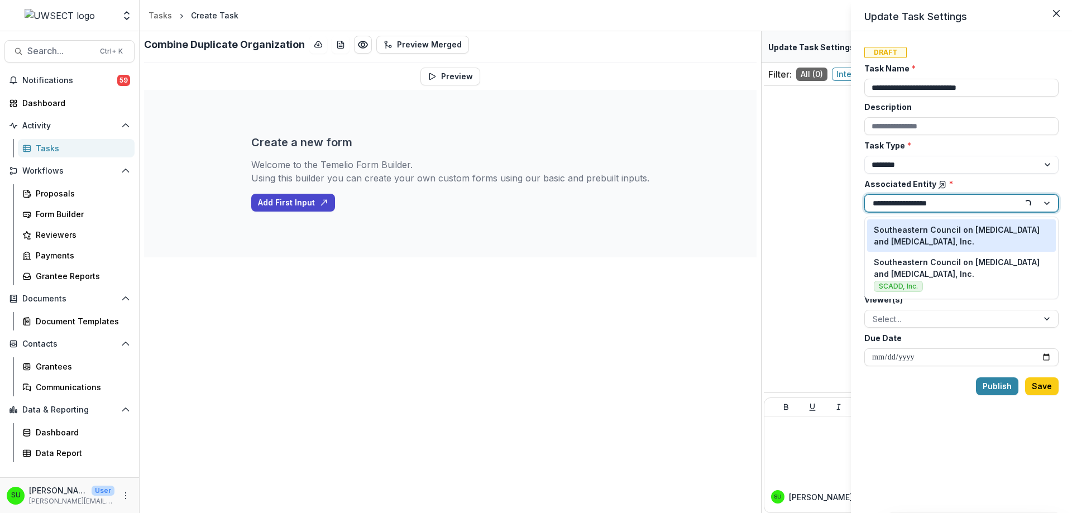
type input "**********"
click at [994, 233] on p "Southeastern Council on Alcoholism and Drug Dependence, Inc." at bounding box center [961, 235] width 175 height 23
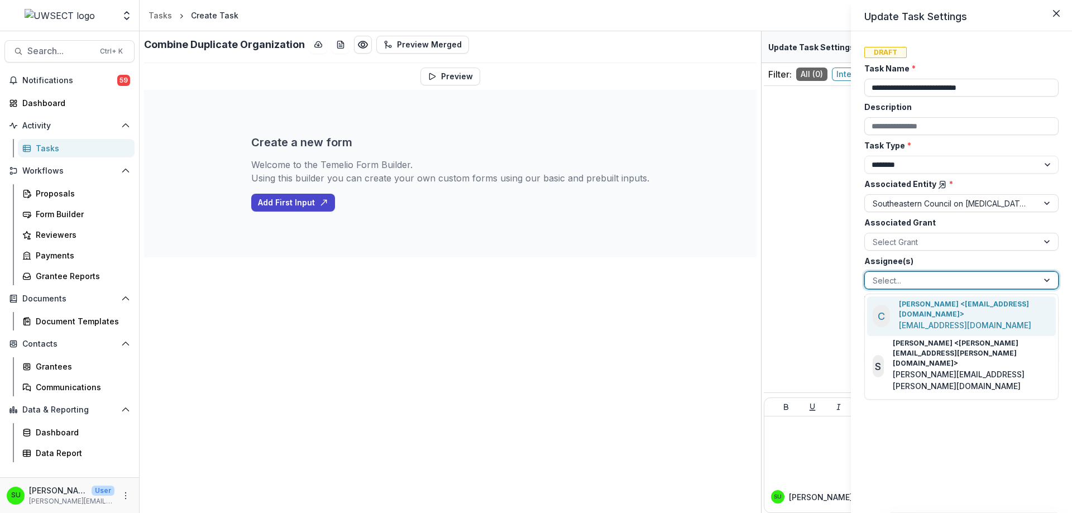
click at [913, 276] on div at bounding box center [952, 281] width 158 height 14
click at [913, 319] on p "carli.herz@uwsect.org" at bounding box center [965, 325] width 132 height 12
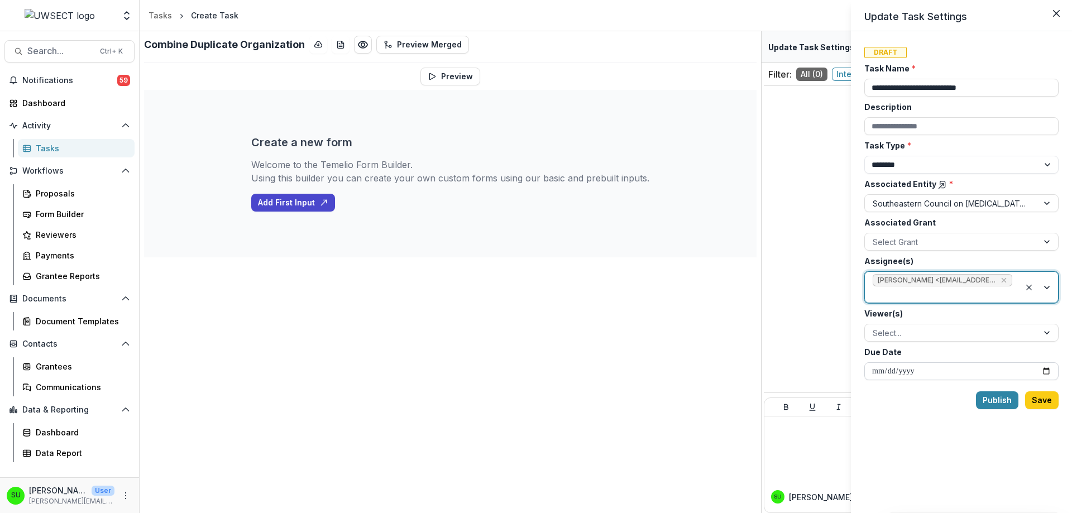
click at [1044, 373] on input "Due Date" at bounding box center [962, 371] width 194 height 18
type input "**********"
click at [1009, 401] on button "Publish" at bounding box center [997, 401] width 42 height 18
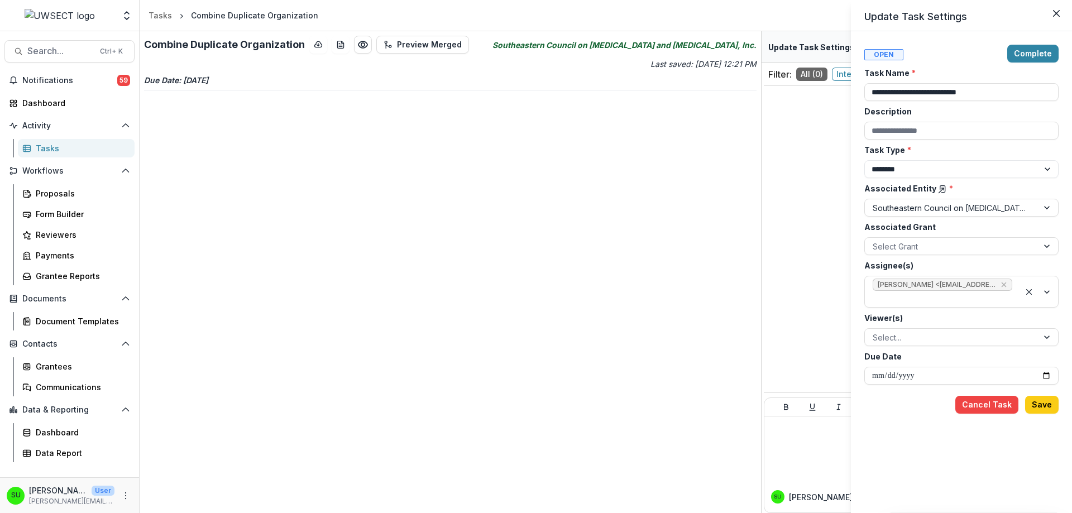
click at [56, 143] on div "**********" at bounding box center [536, 256] width 1072 height 513
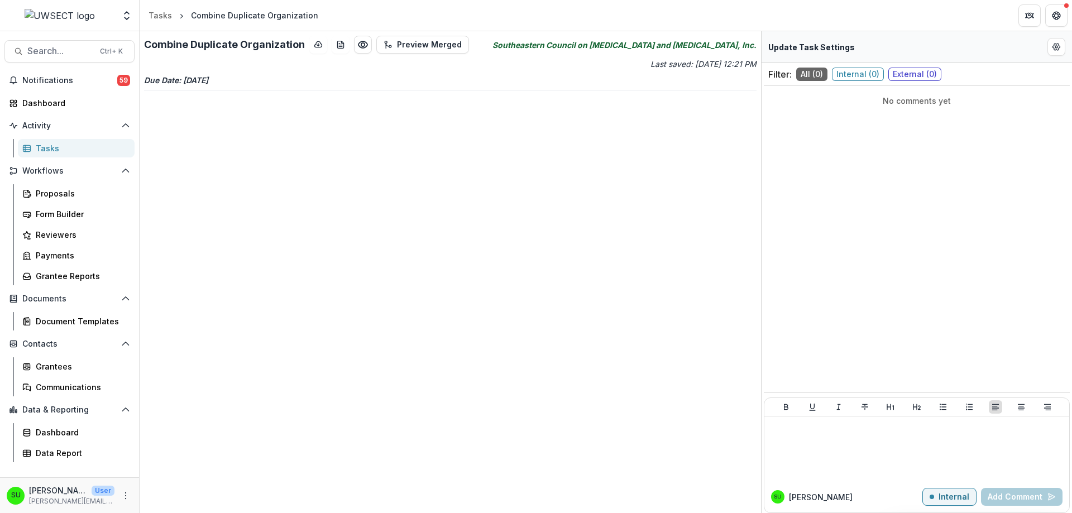
click at [34, 148] on link "Tasks" at bounding box center [76, 148] width 117 height 18
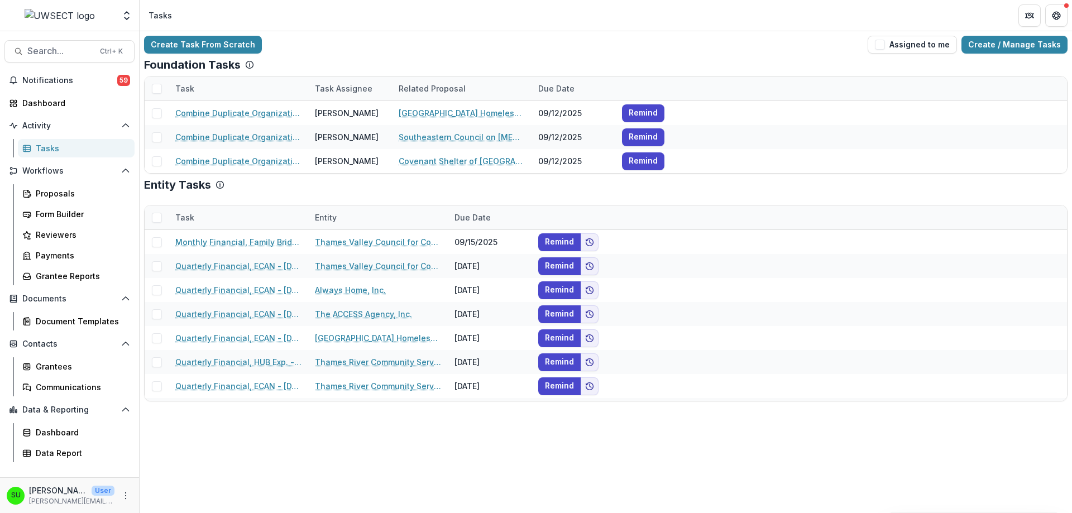
click at [595, 44] on div "Create Task From Scratch Assigned to me Create / Manage Tasks" at bounding box center [606, 45] width 924 height 18
click at [60, 105] on div "Dashboard" at bounding box center [73, 103] width 103 height 12
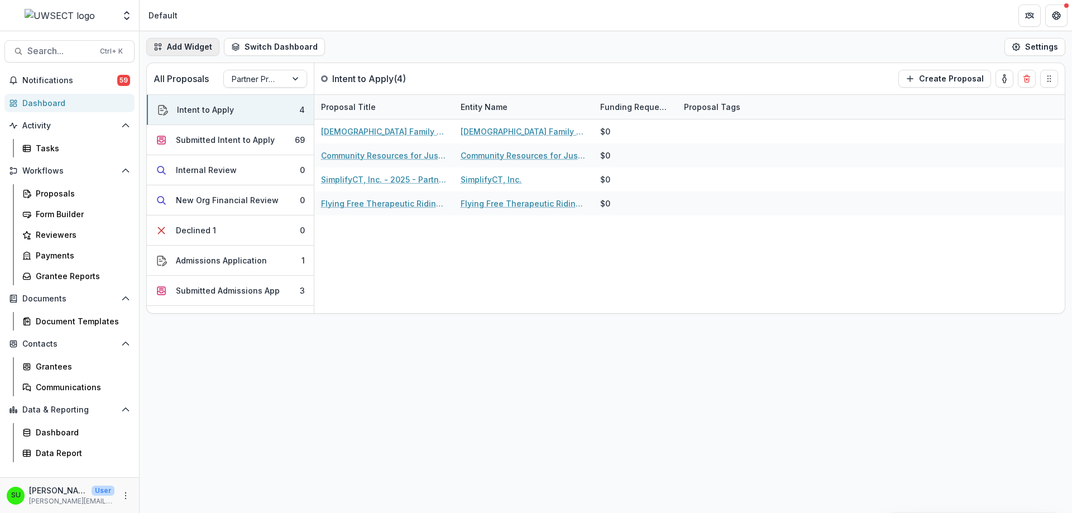
click at [163, 47] on button "Add Widget" at bounding box center [182, 47] width 73 height 18
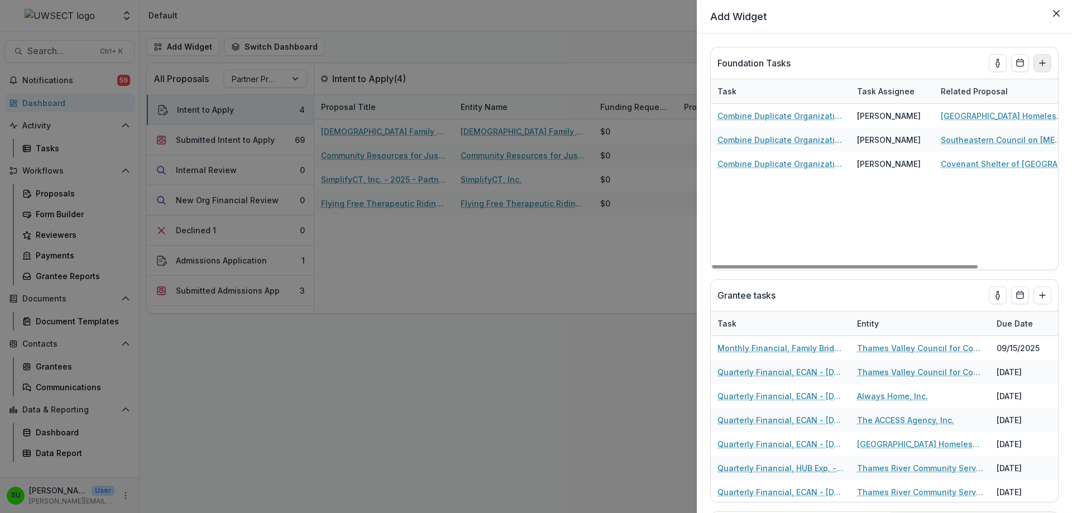
click at [1041, 60] on icon "Add to dashboard" at bounding box center [1042, 63] width 9 height 9
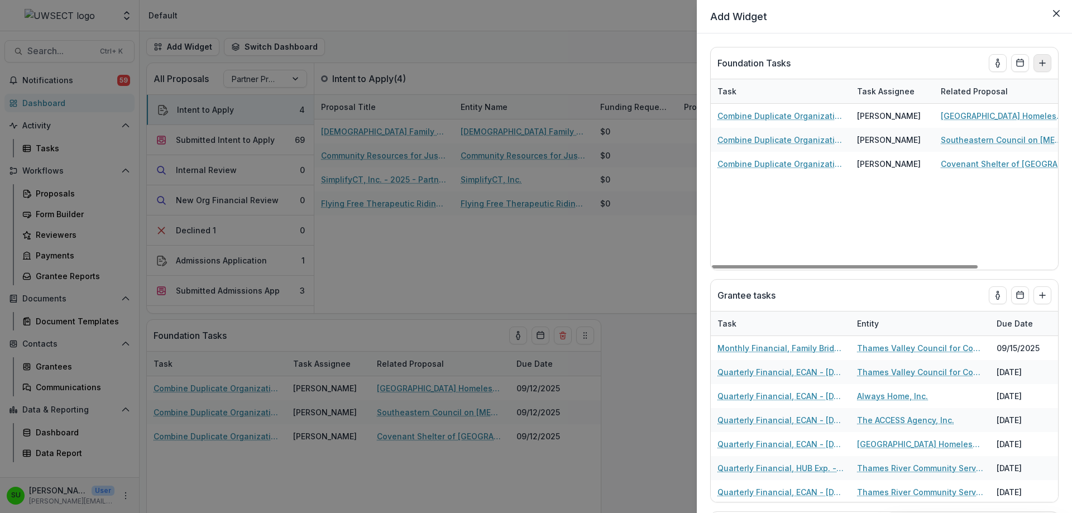
click at [648, 326] on div "Add Widget Foundation Tasks Task Task Assignee Related Proposal Due Date Combin…" at bounding box center [536, 256] width 1072 height 513
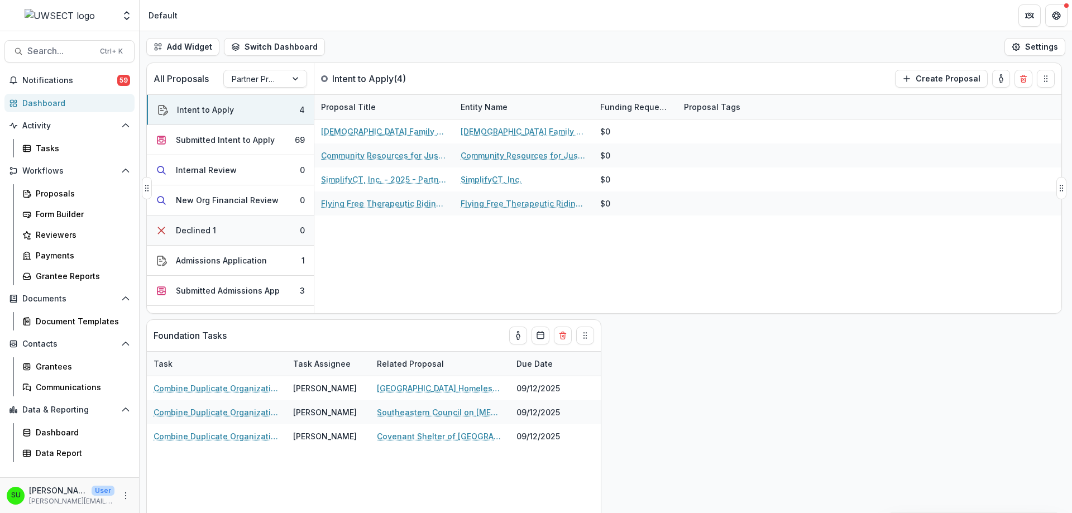
scroll to position [10, 0]
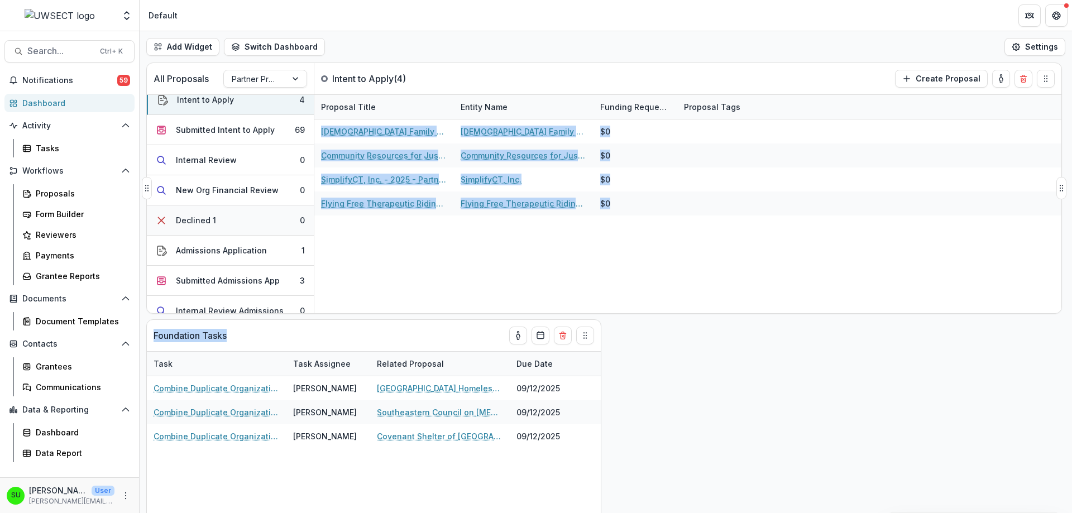
drag, startPoint x: 256, startPoint y: 332, endPoint x: 269, endPoint y: 207, distance: 125.7
click at [269, 207] on div "All Proposals Partner Programs Intent to Apply ( 4 ) Create Proposal Intent to …" at bounding box center [606, 288] width 933 height 451
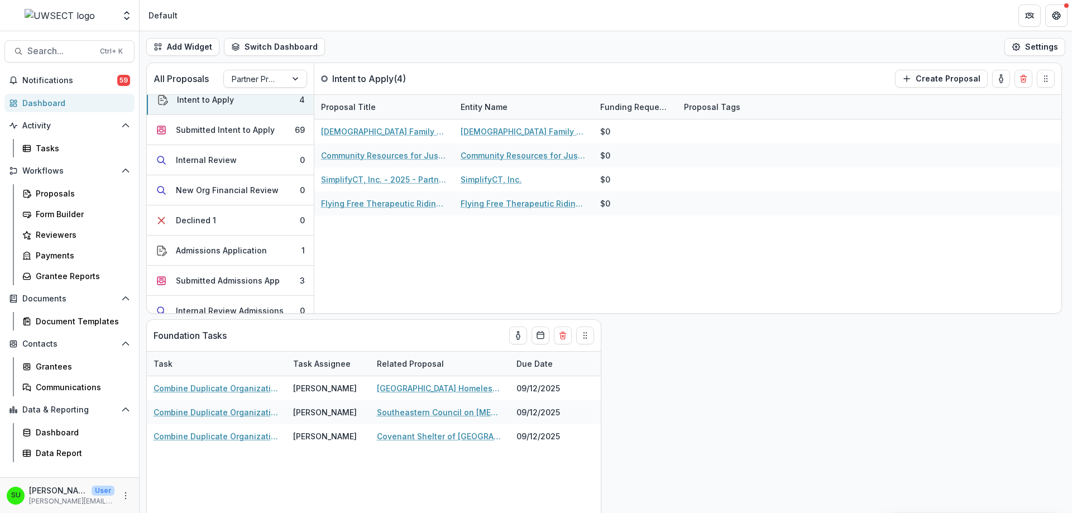
click at [725, 374] on div "All Proposals Partner Programs Intent to Apply ( 4 ) Create Proposal Intent to …" at bounding box center [606, 288] width 933 height 451
click at [1019, 54] on button "Settings" at bounding box center [1035, 47] width 61 height 18
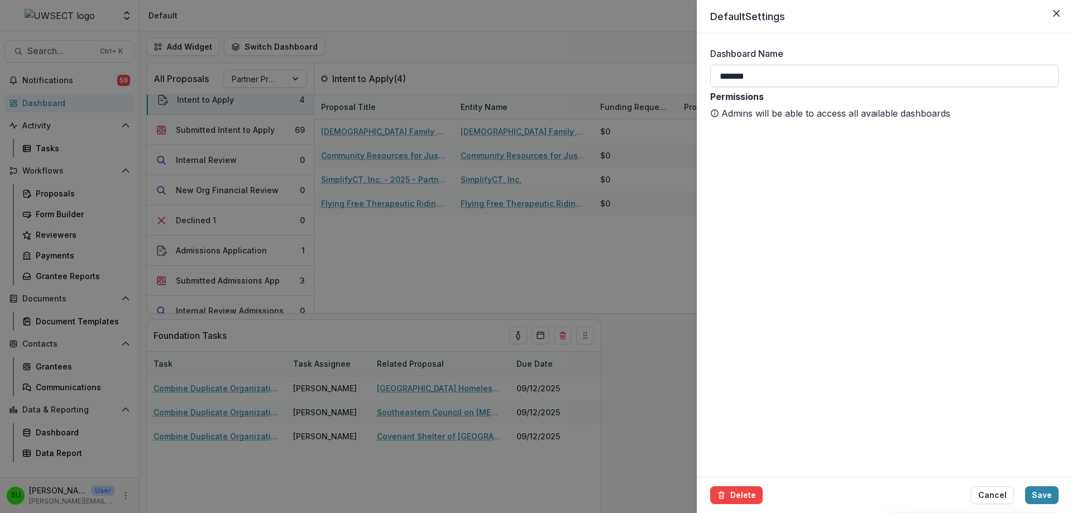
click at [754, 78] on input "*******" at bounding box center [884, 76] width 349 height 22
click at [547, 47] on div "Default Settings Dashboard Name ******* Permissions Admins will be able to acce…" at bounding box center [536, 256] width 1072 height 513
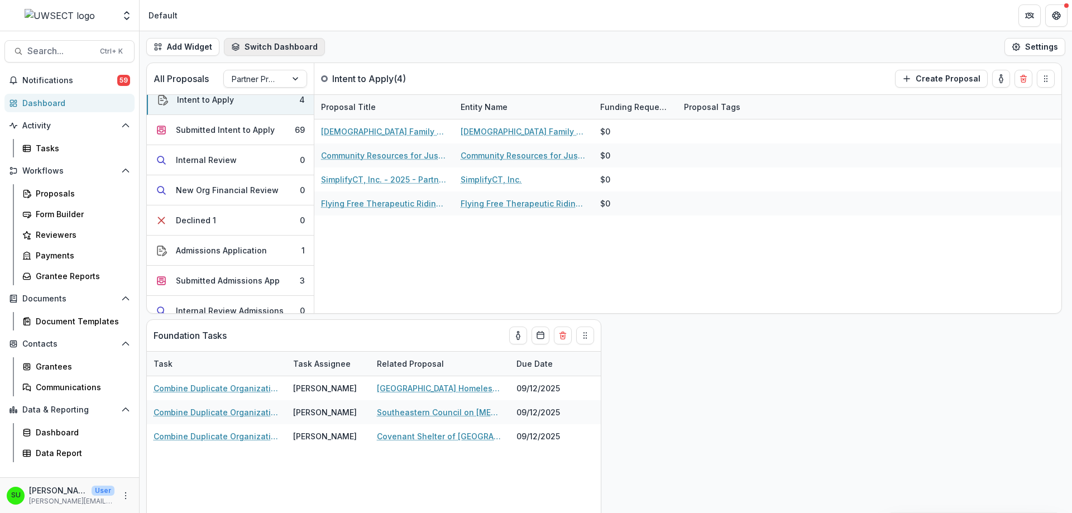
click at [265, 45] on button "Switch Dashboard" at bounding box center [274, 47] width 101 height 18
click at [356, 42] on div "Add Widget Switch Dashboard Default New Dashboard Settings" at bounding box center [606, 46] width 933 height 31
click at [298, 44] on button "Switch Dashboard" at bounding box center [274, 47] width 101 height 18
click at [370, 40] on div "Add Widget Switch Dashboard Default New Dashboard Settings" at bounding box center [606, 46] width 933 height 31
click at [749, 438] on div "All Proposals Partner Programs Intent to Apply ( 4 ) Create Proposal Intent to …" at bounding box center [606, 288] width 933 height 451
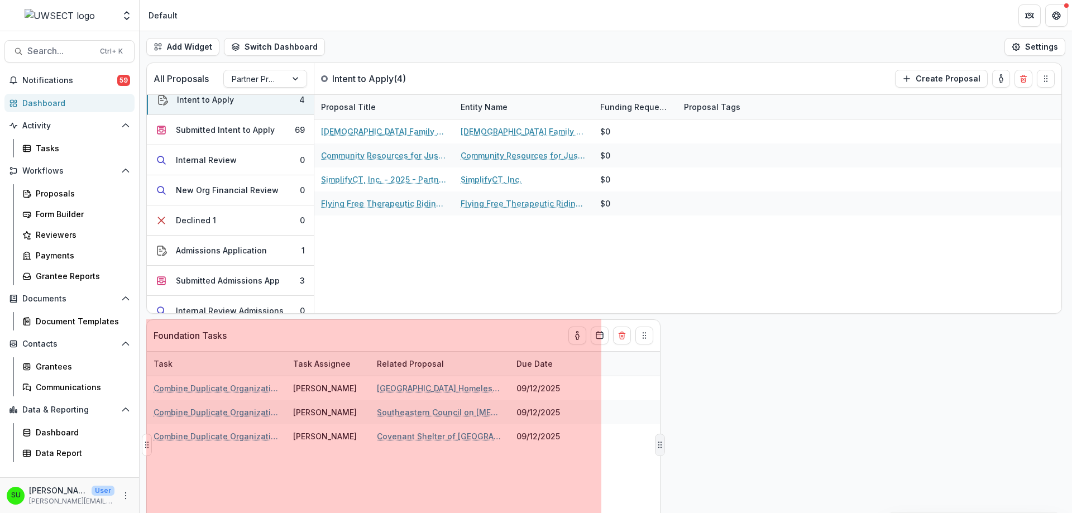
drag, startPoint x: 598, startPoint y: 445, endPoint x: 657, endPoint y: 438, distance: 59.6
click at [657, 438] on button "Drag" at bounding box center [660, 445] width 10 height 22
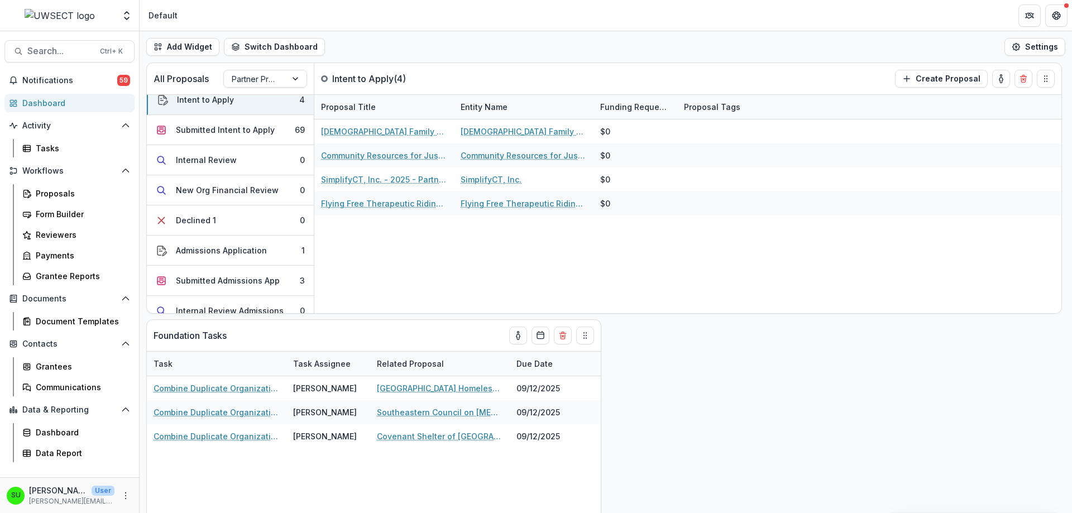
click at [690, 414] on div "All Proposals Partner Programs Intent to Apply ( 4 ) Create Proposal Intent to …" at bounding box center [606, 288] width 933 height 451
click at [744, 380] on div "All Proposals Partner Programs Intent to Apply ( 4 ) Create Proposal Intent to …" at bounding box center [606, 288] width 933 height 451
click at [424, 36] on div "Add Widget Switch Dashboard Default New Dashboard Settings" at bounding box center [606, 46] width 933 height 31
click at [466, 250] on div "Jewish Family Services of Greenwich, Inc - 2025 - Partner Program Intent to App…" at bounding box center [687, 217] width 747 height 194
click at [34, 150] on link "Tasks" at bounding box center [76, 148] width 117 height 18
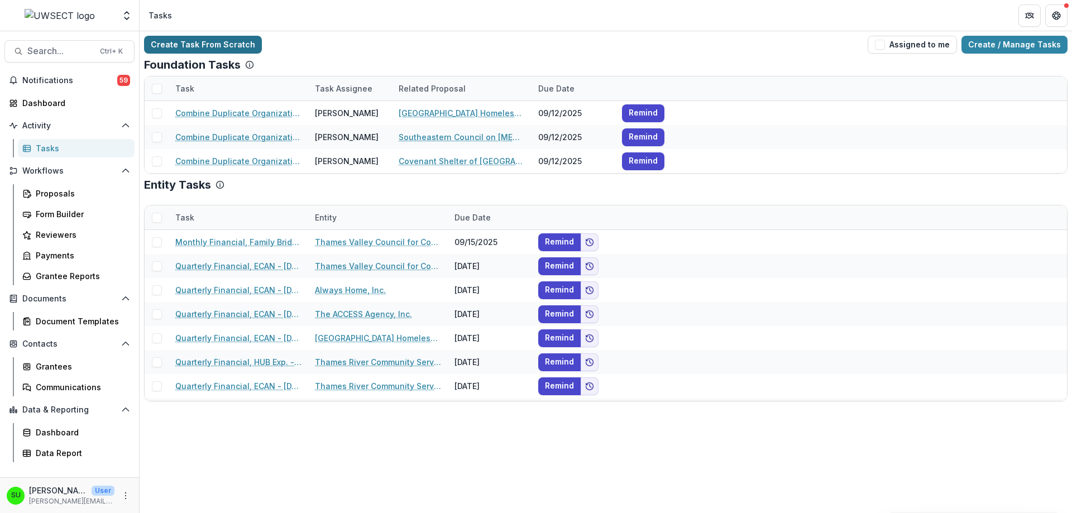
click at [184, 48] on link "Create Task From Scratch" at bounding box center [203, 45] width 118 height 18
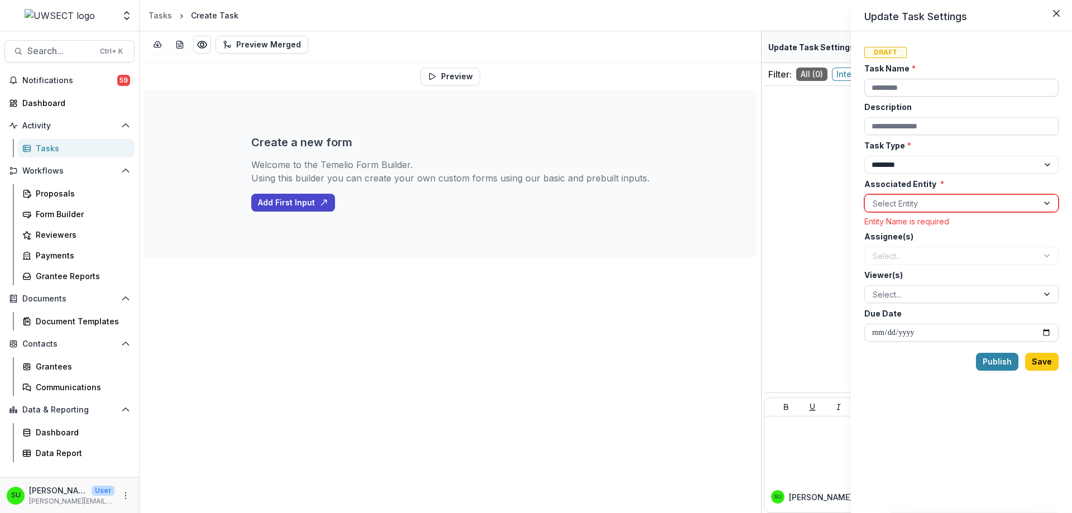
click at [909, 87] on input "Task Name *" at bounding box center [962, 88] width 194 height 18
drag, startPoint x: 919, startPoint y: 85, endPoint x: 799, endPoint y: 85, distance: 120.1
click at [799, 85] on div "**********" at bounding box center [536, 256] width 1072 height 513
click at [1001, 83] on input "********" at bounding box center [962, 88] width 194 height 18
drag, startPoint x: 971, startPoint y: 88, endPoint x: 846, endPoint y: 85, distance: 125.7
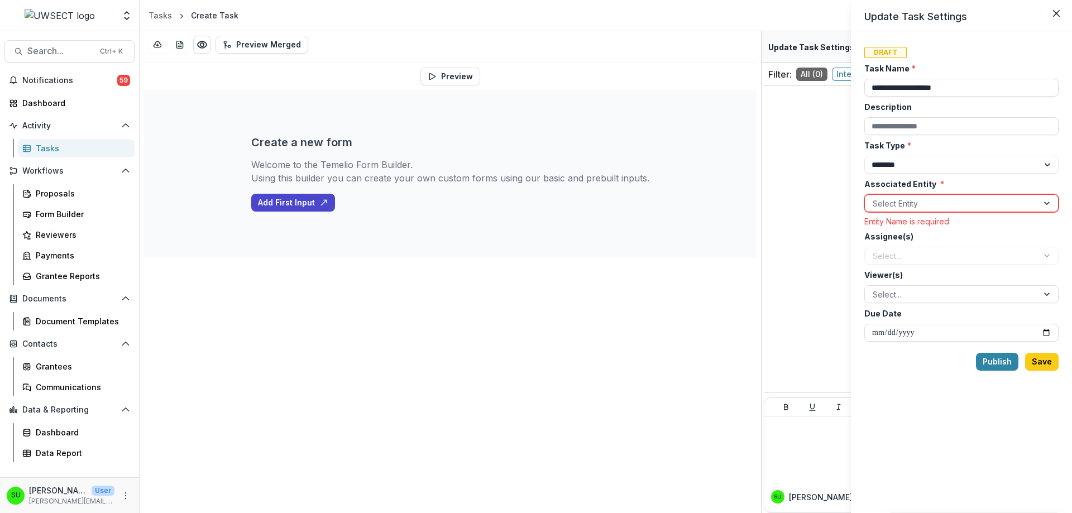
click at [847, 87] on div "**********" at bounding box center [536, 256] width 1072 height 513
type input "**********"
click at [1018, 37] on div "**********" at bounding box center [961, 272] width 221 height 482
click at [915, 122] on input "Description" at bounding box center [962, 126] width 194 height 18
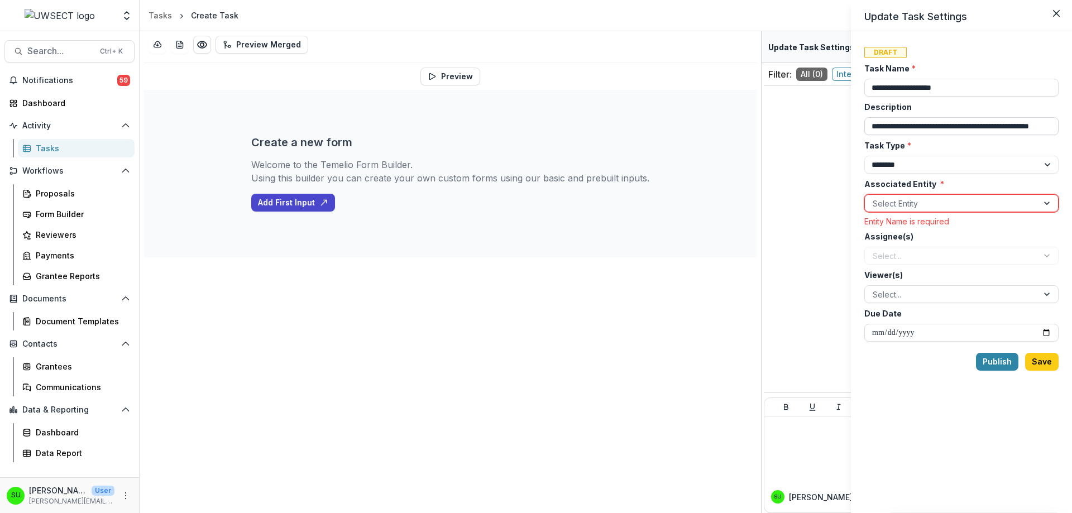
click at [1014, 127] on input "**********" at bounding box center [962, 126] width 194 height 18
type input "**********"
click at [905, 207] on div at bounding box center [952, 204] width 158 height 14
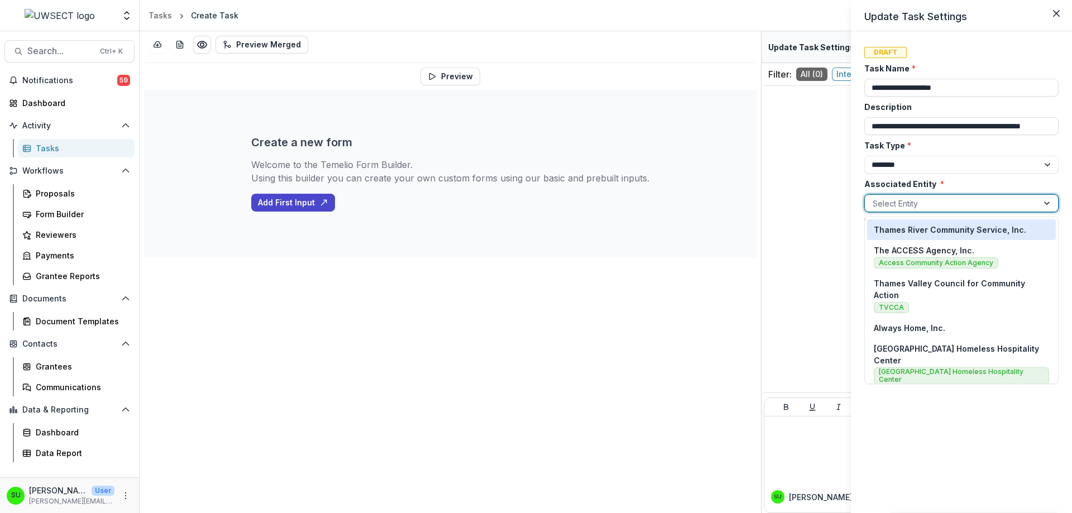
scroll to position [0, 0]
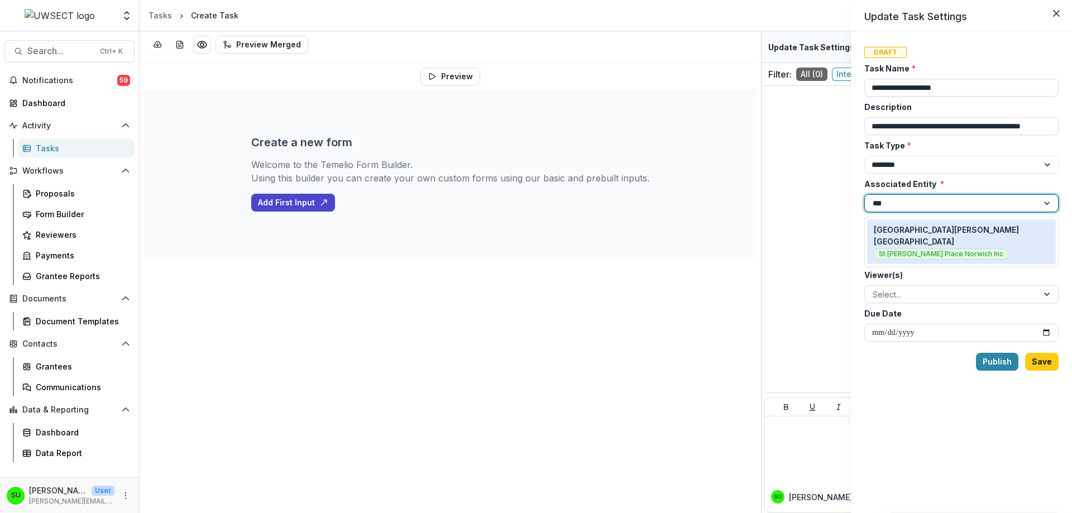
type input "***"
click at [975, 232] on p "St. Vincent de Paul Place Norwich" at bounding box center [961, 235] width 175 height 23
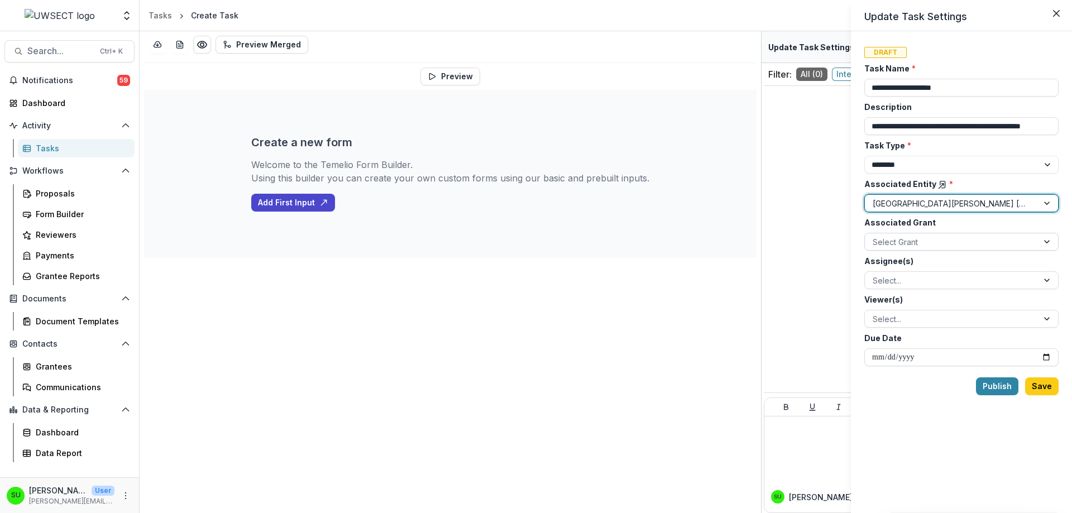
click at [922, 247] on div at bounding box center [952, 242] width 158 height 14
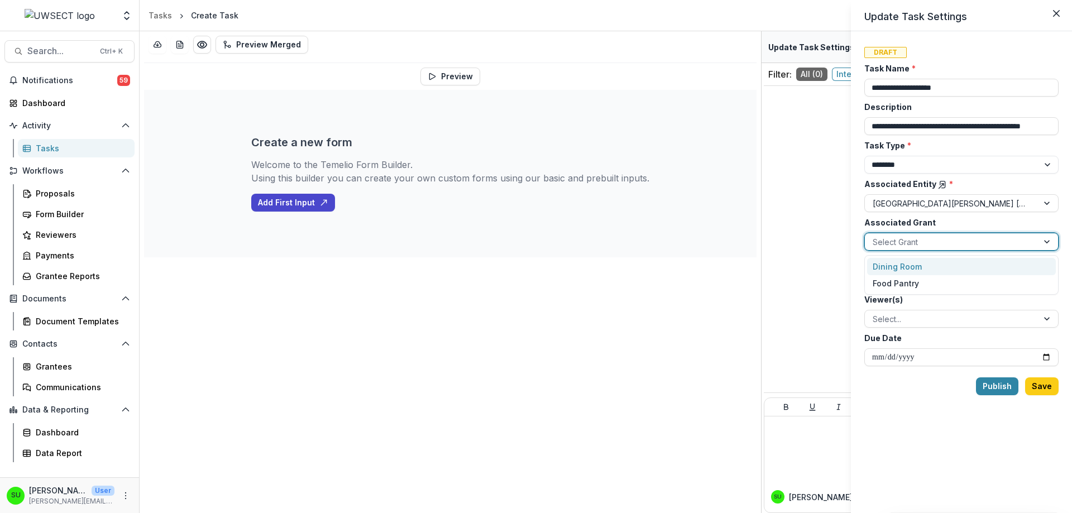
click at [908, 267] on div "Dining Room" at bounding box center [961, 266] width 189 height 17
click at [899, 280] on div at bounding box center [952, 281] width 158 height 14
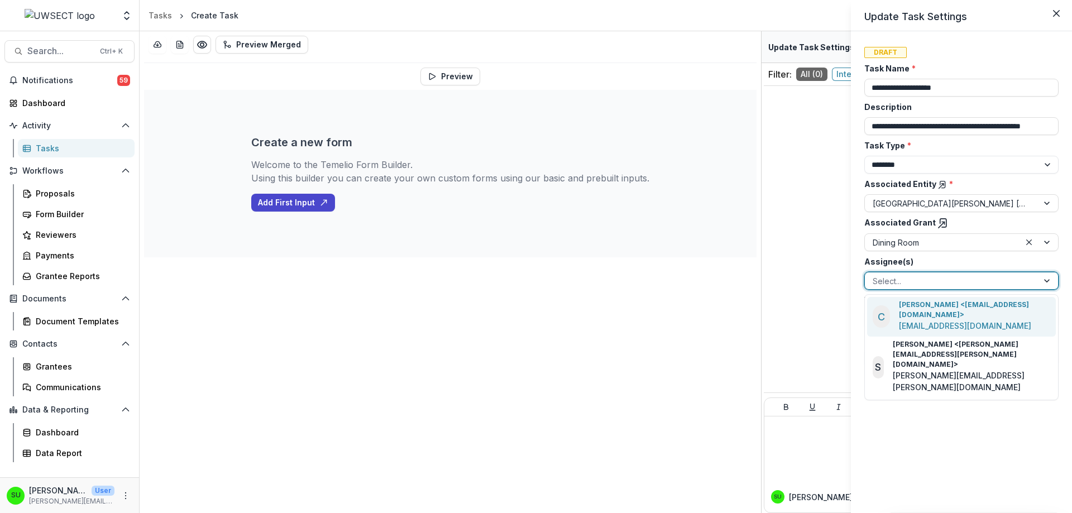
click at [911, 309] on p "Carli Herz <carli.herz@uwsect.org>" at bounding box center [975, 310] width 152 height 20
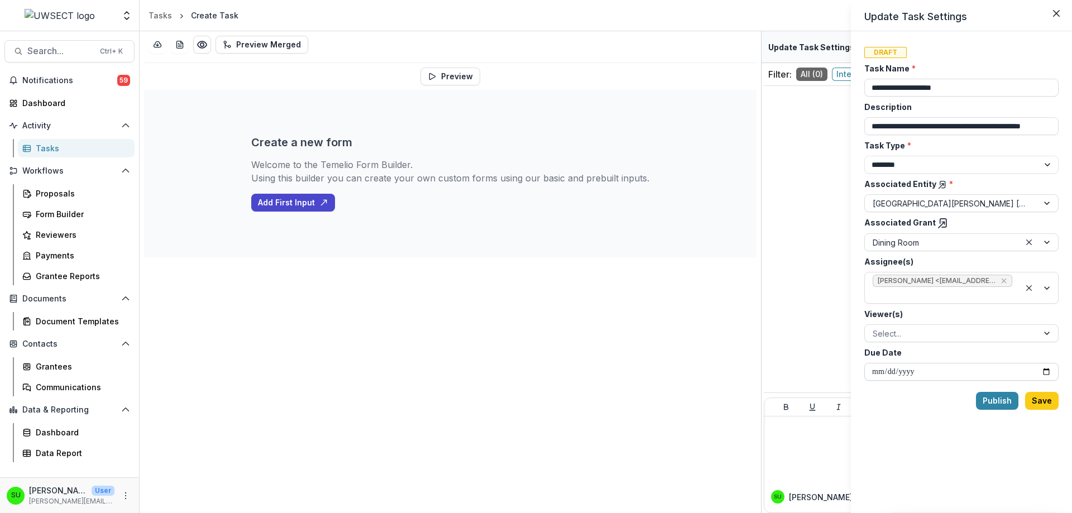
click at [1049, 372] on input "Due Date" at bounding box center [962, 372] width 194 height 18
type input "**********"
click at [1009, 399] on button "Publish" at bounding box center [997, 401] width 42 height 18
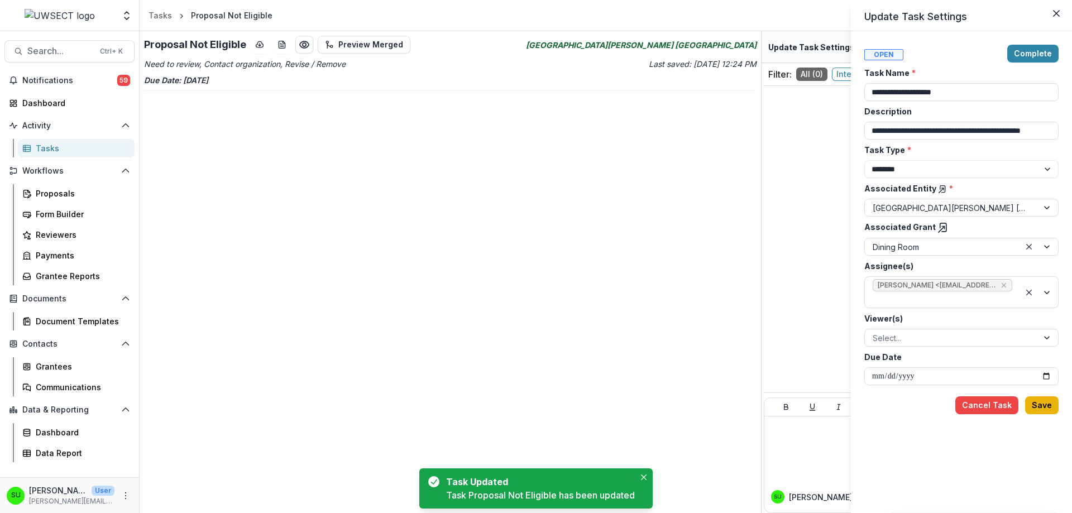
click at [1053, 398] on button "Save" at bounding box center [1042, 406] width 34 height 18
click at [1057, 9] on button "Close" at bounding box center [1057, 13] width 18 height 18
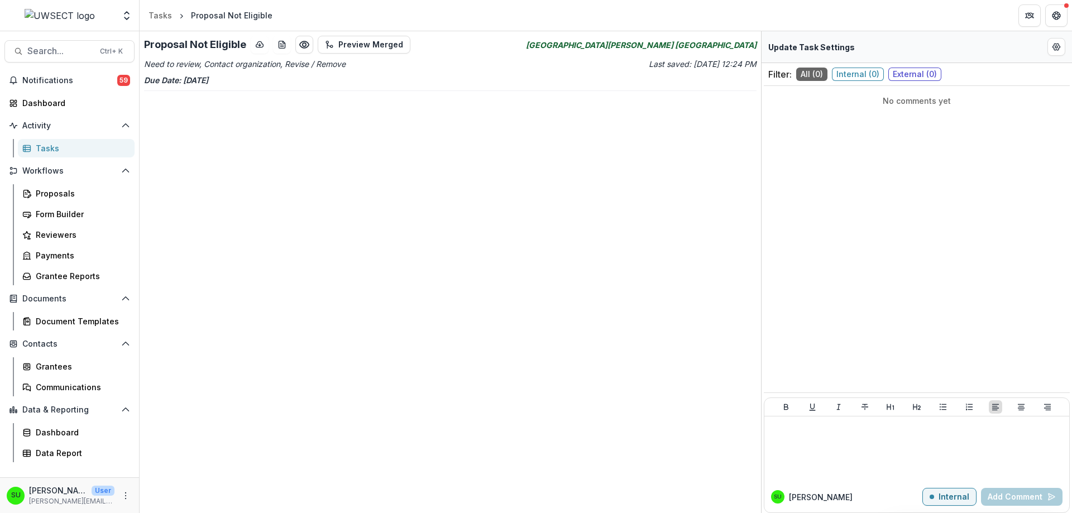
click at [53, 146] on div "Tasks" at bounding box center [81, 148] width 90 height 12
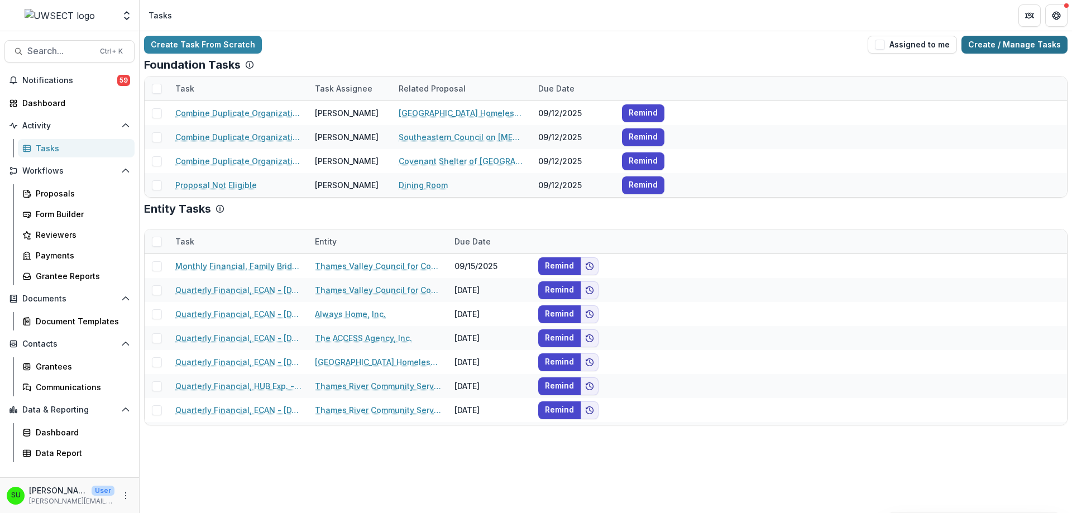
click at [1015, 43] on link "Create / Manage Tasks" at bounding box center [1015, 45] width 106 height 18
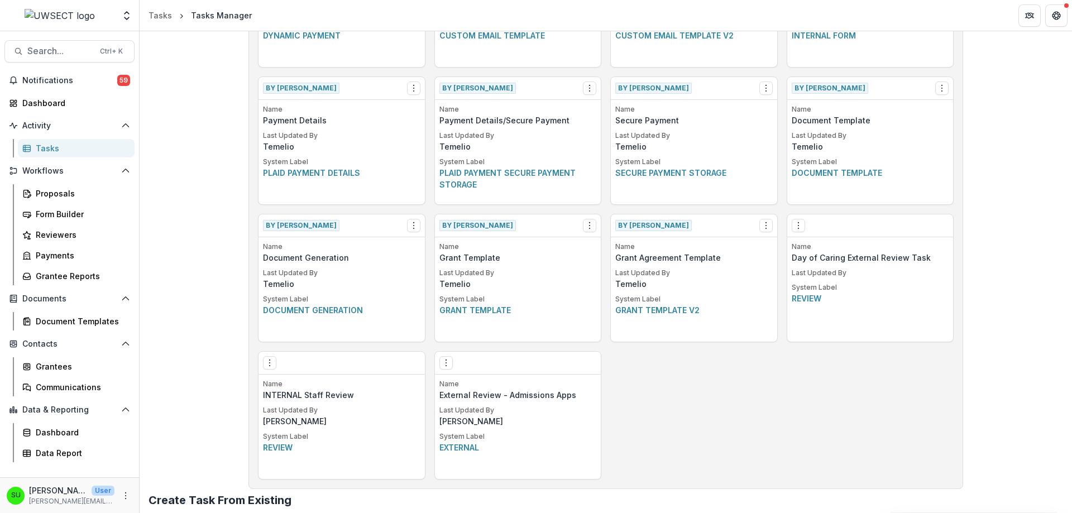
scroll to position [700, 0]
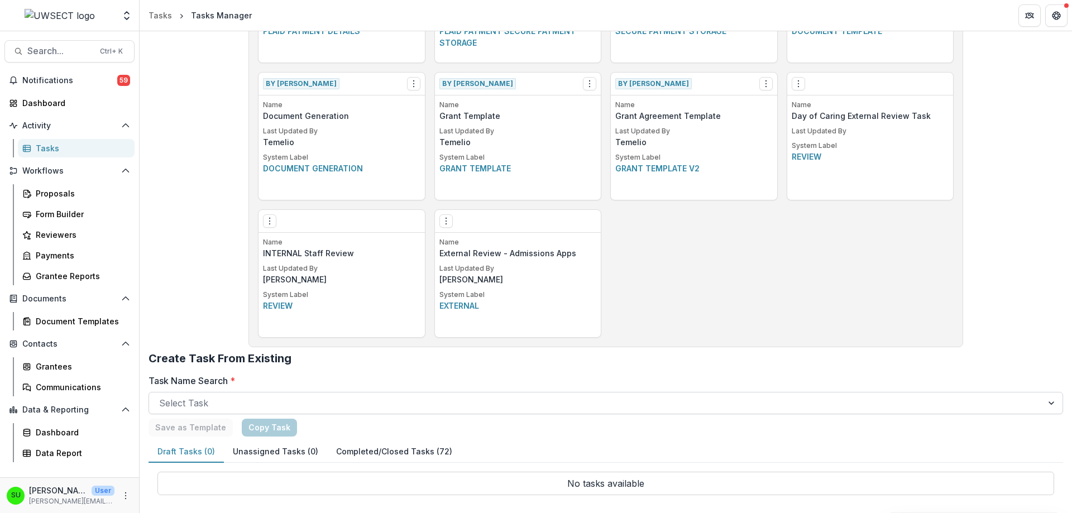
click at [202, 408] on div at bounding box center [596, 403] width 874 height 16
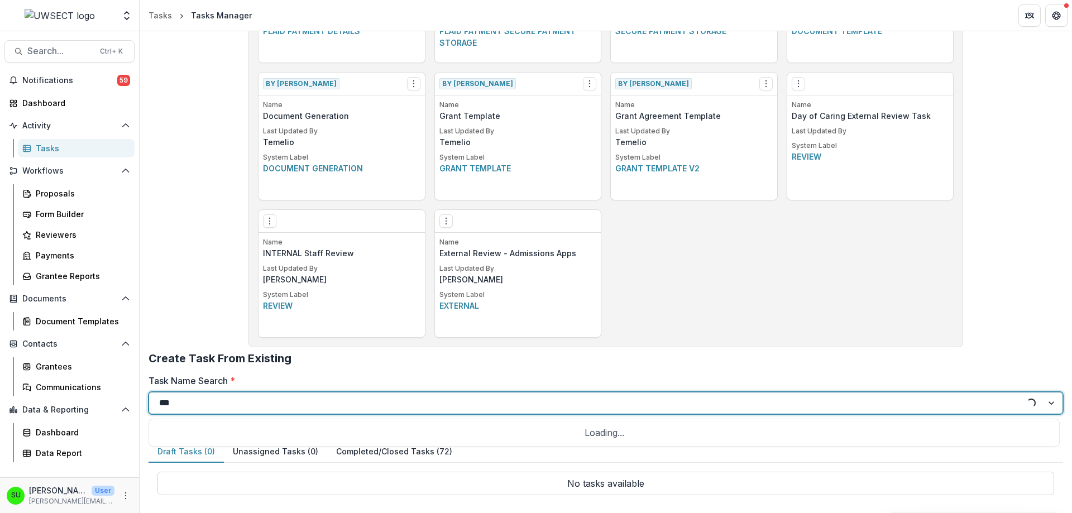
type input "****"
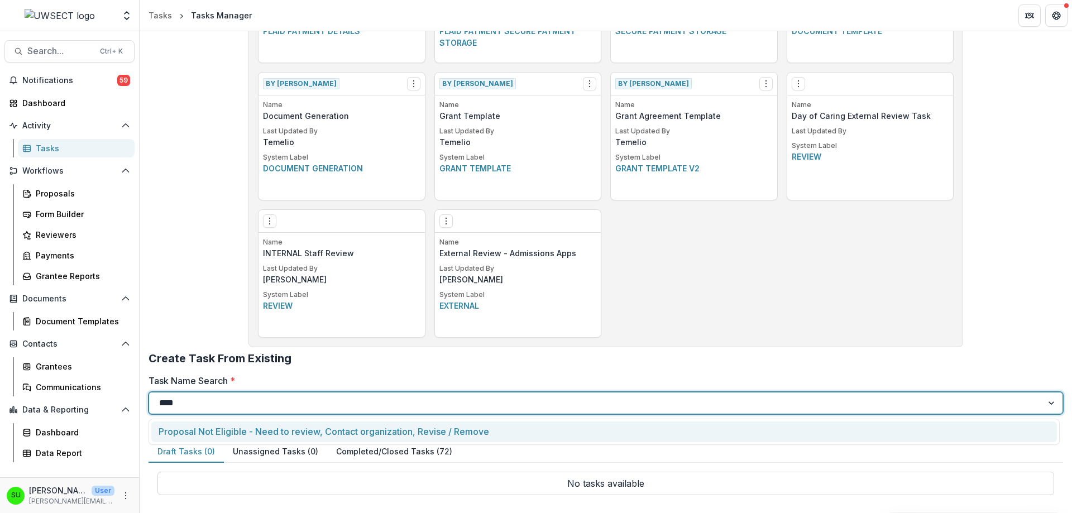
click at [241, 428] on div "Proposal Not Eligible - Need to review, Contact organization, Revise / Remove" at bounding box center [604, 432] width 906 height 21
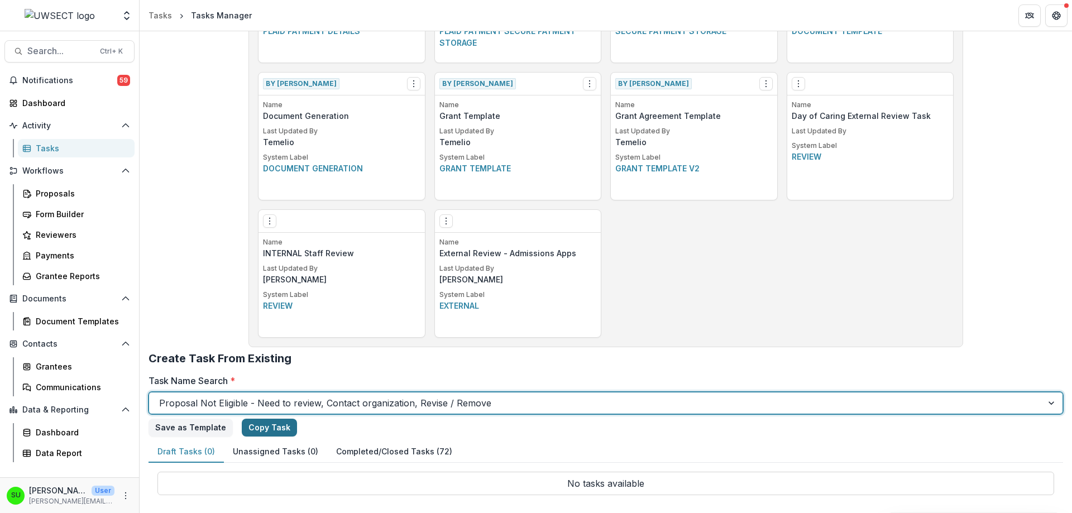
click at [254, 429] on link "Copy Task" at bounding box center [269, 428] width 55 height 18
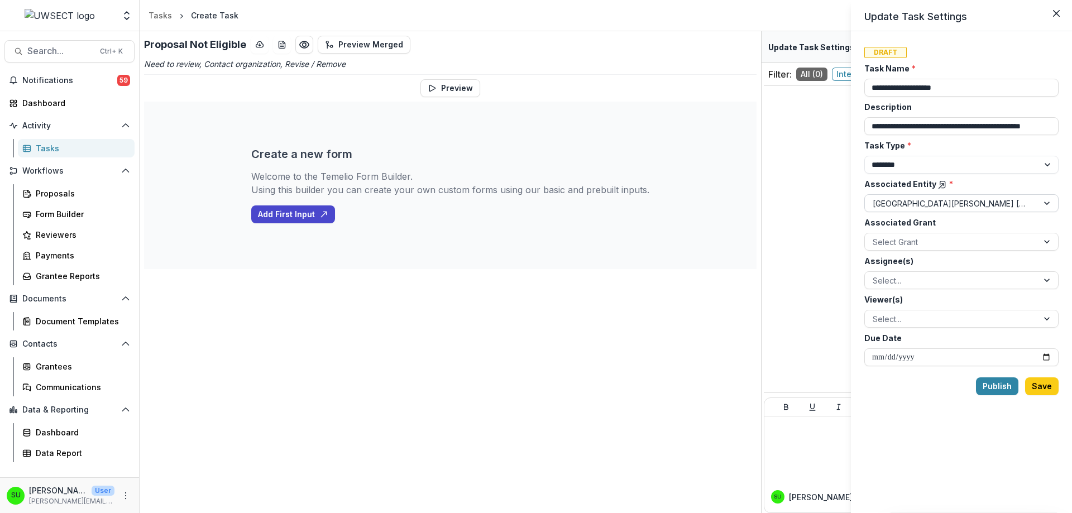
click at [927, 197] on div at bounding box center [952, 204] width 158 height 14
click at [827, 209] on div "**********" at bounding box center [536, 256] width 1072 height 513
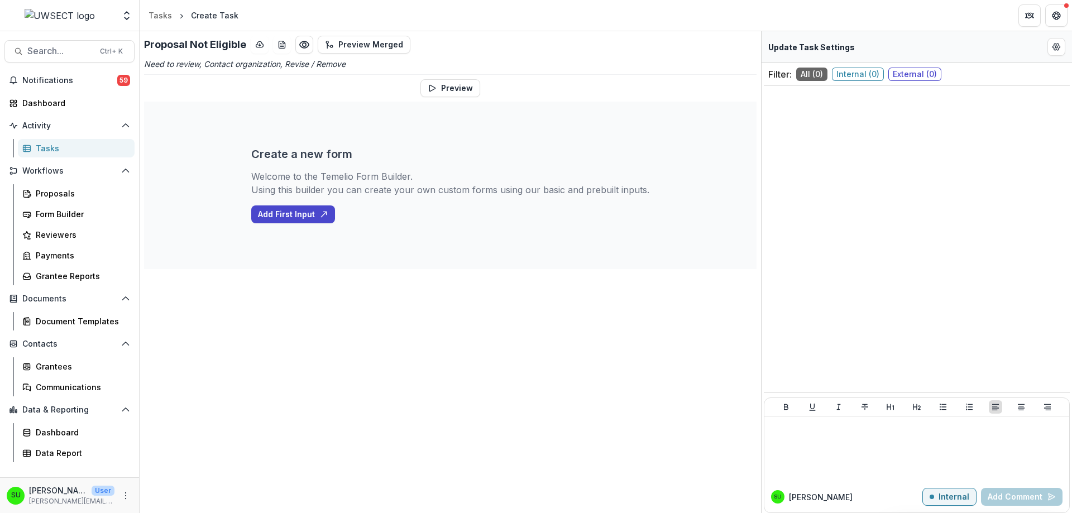
click at [503, 321] on div "Proposal Not Eligible Preview Merged Need to review, Contact organization, Revi…" at bounding box center [451, 272] width 622 height 482
click at [54, 146] on div "Tasks" at bounding box center [81, 148] width 90 height 12
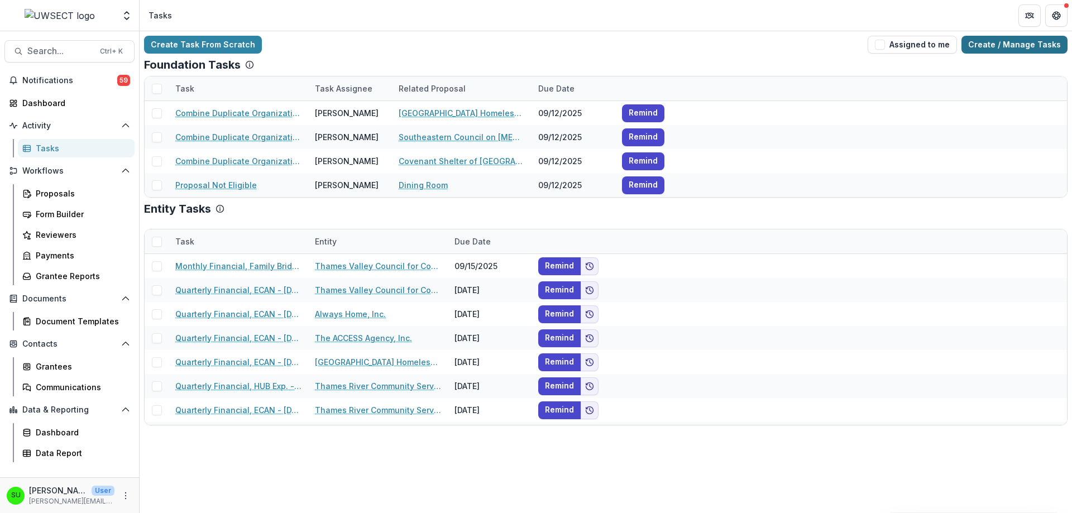
click at [1022, 39] on link "Create / Manage Tasks" at bounding box center [1015, 45] width 106 height 18
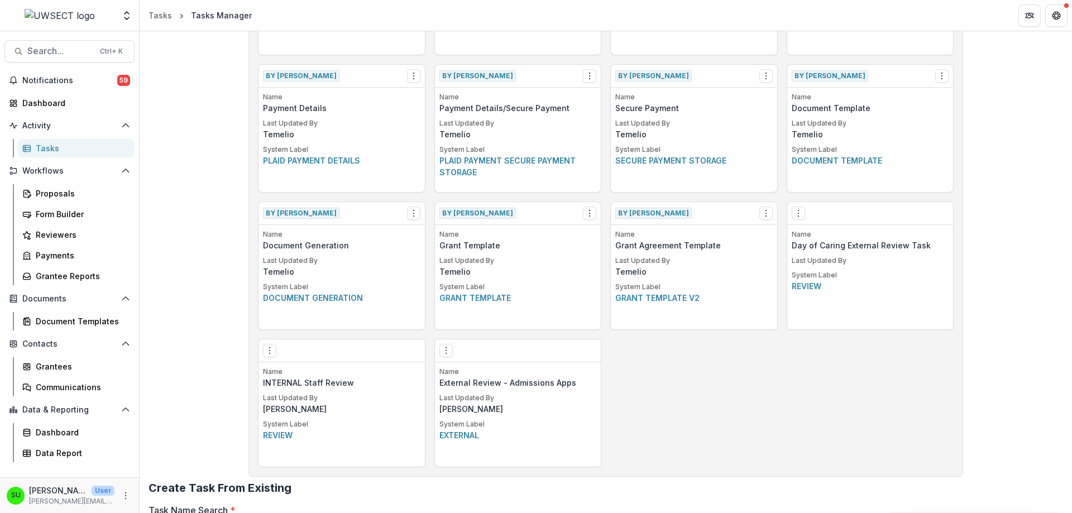
scroll to position [700, 0]
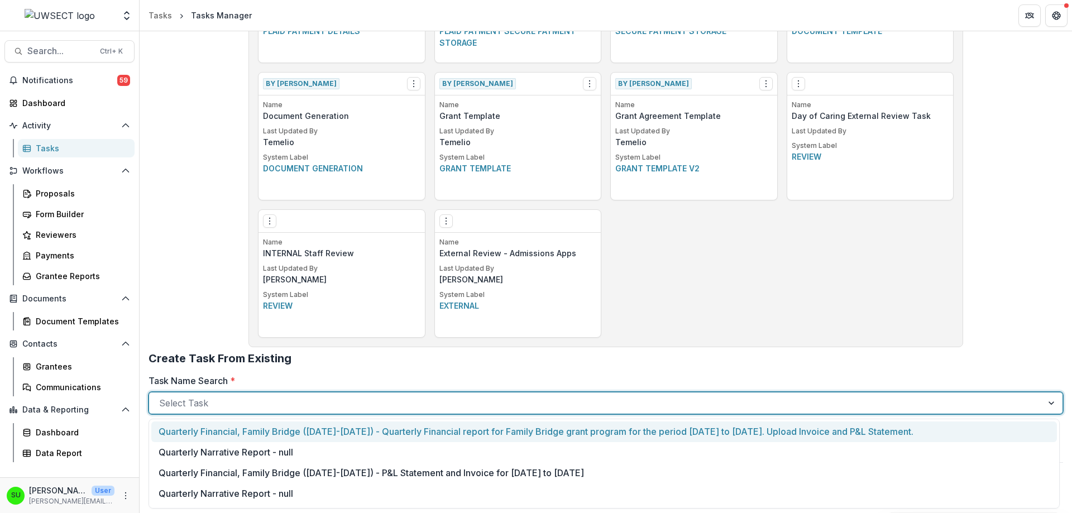
click at [218, 407] on div at bounding box center [596, 403] width 874 height 16
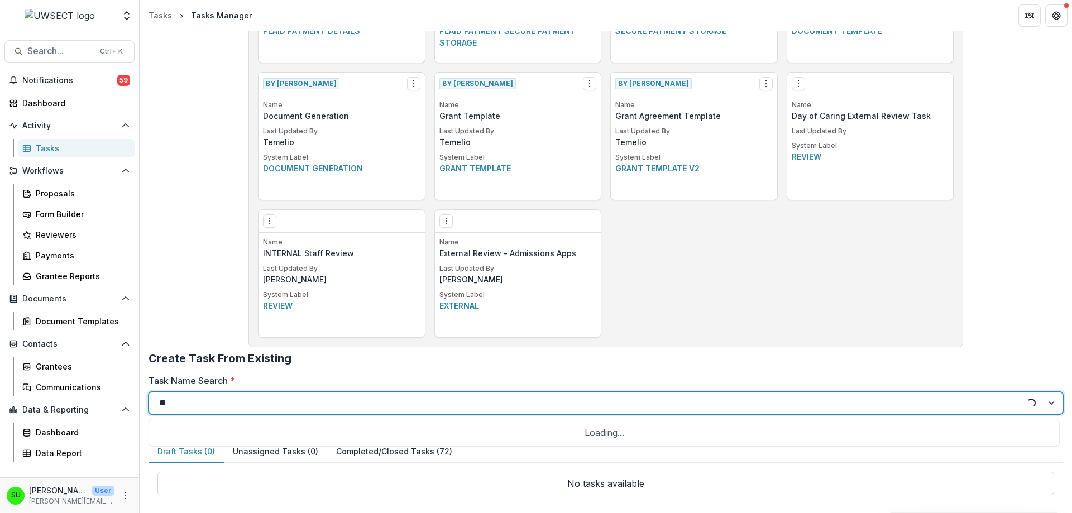
type input "*"
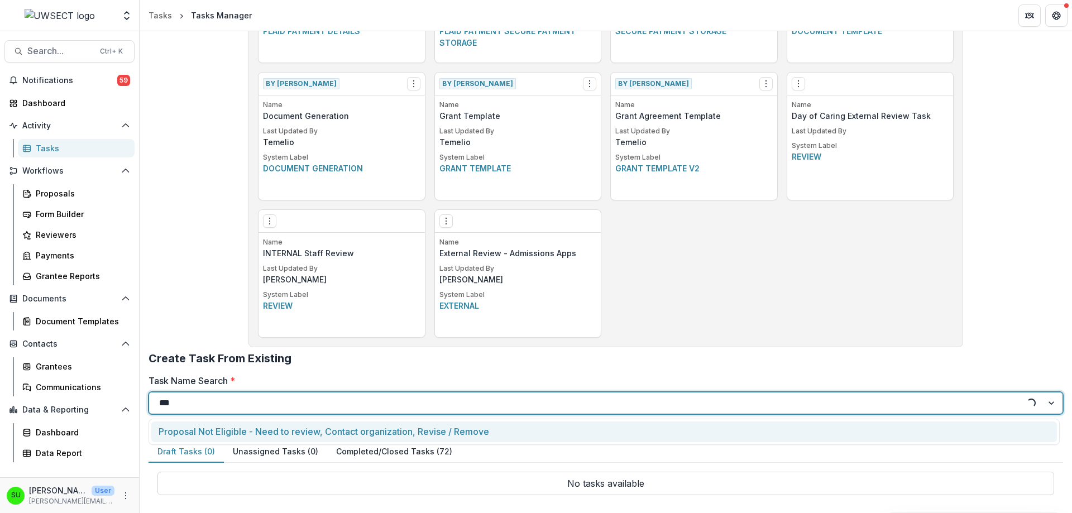
type input "****"
click at [354, 427] on div "Proposal Not Eligible - Need to review, Contact organization, Revise / Remove" at bounding box center [604, 432] width 906 height 21
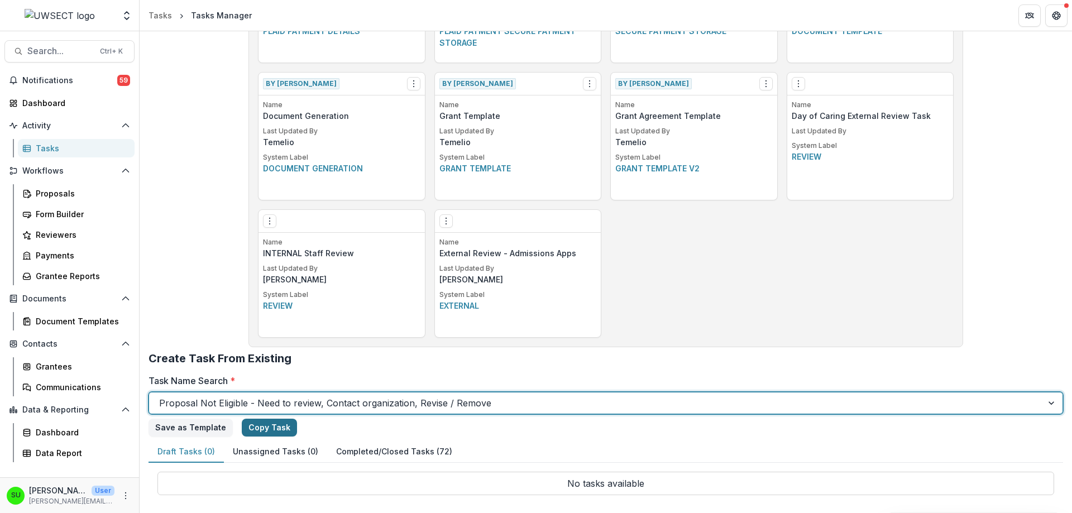
click at [276, 429] on link "Copy Task" at bounding box center [269, 428] width 55 height 18
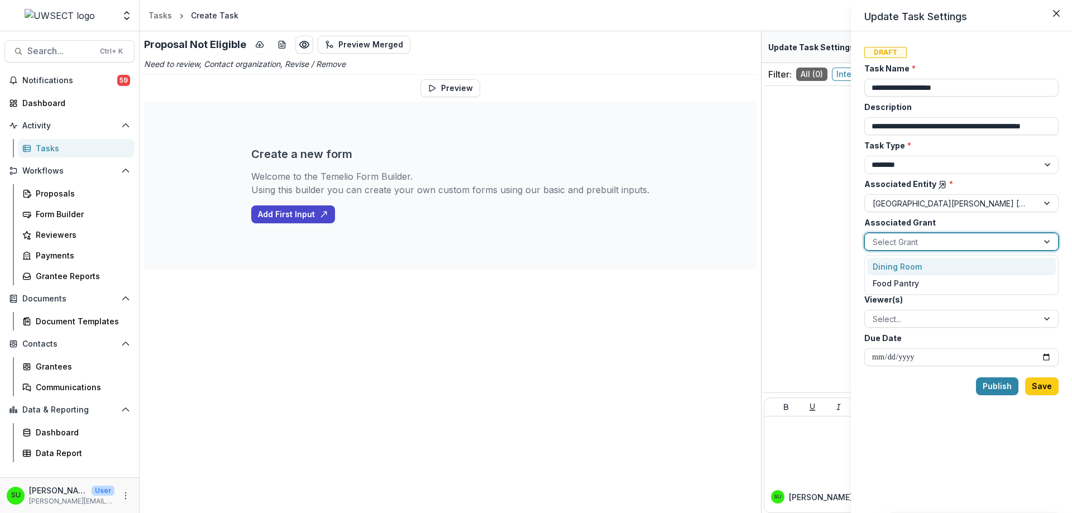
click at [910, 241] on div at bounding box center [952, 242] width 158 height 14
click at [897, 281] on div "Food Pantry" at bounding box center [961, 283] width 189 height 17
click at [897, 281] on div at bounding box center [952, 281] width 158 height 14
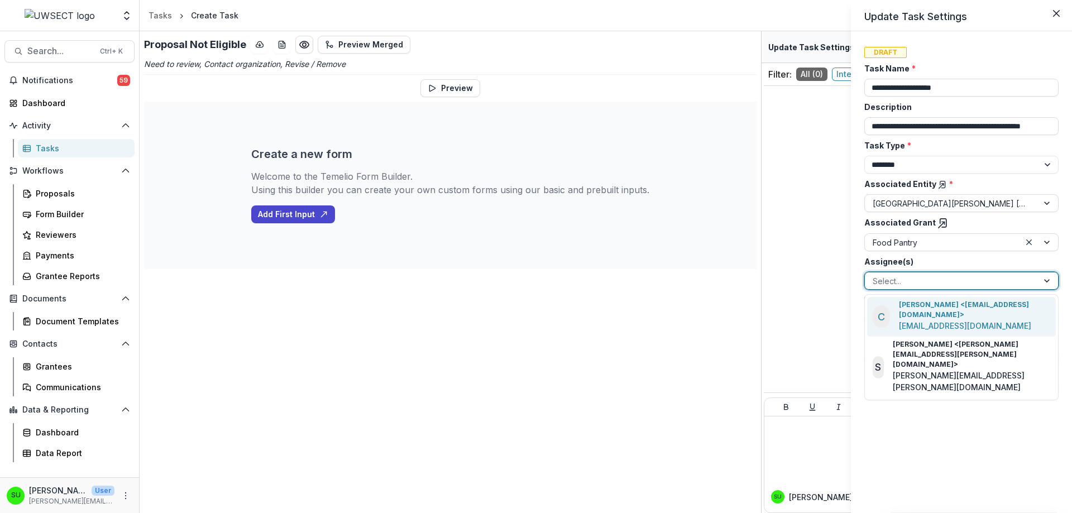
click at [920, 308] on p "Carli Herz <carli.herz@uwsect.org>" at bounding box center [975, 310] width 152 height 20
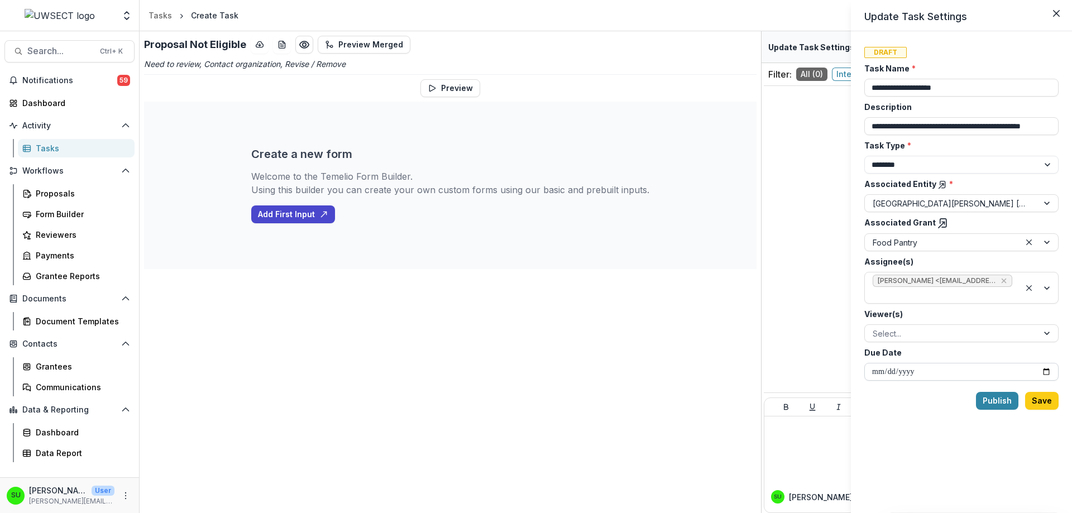
click at [1051, 369] on input "Due Date" at bounding box center [962, 372] width 194 height 18
type input "**********"
click at [1046, 398] on button "Save" at bounding box center [1042, 401] width 34 height 18
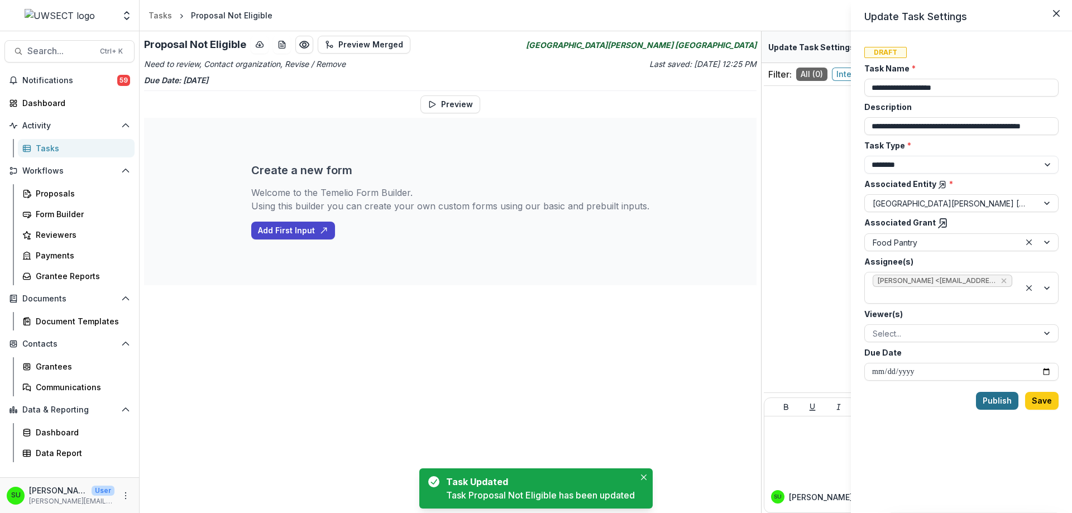
click at [999, 403] on button "Publish" at bounding box center [997, 401] width 42 height 18
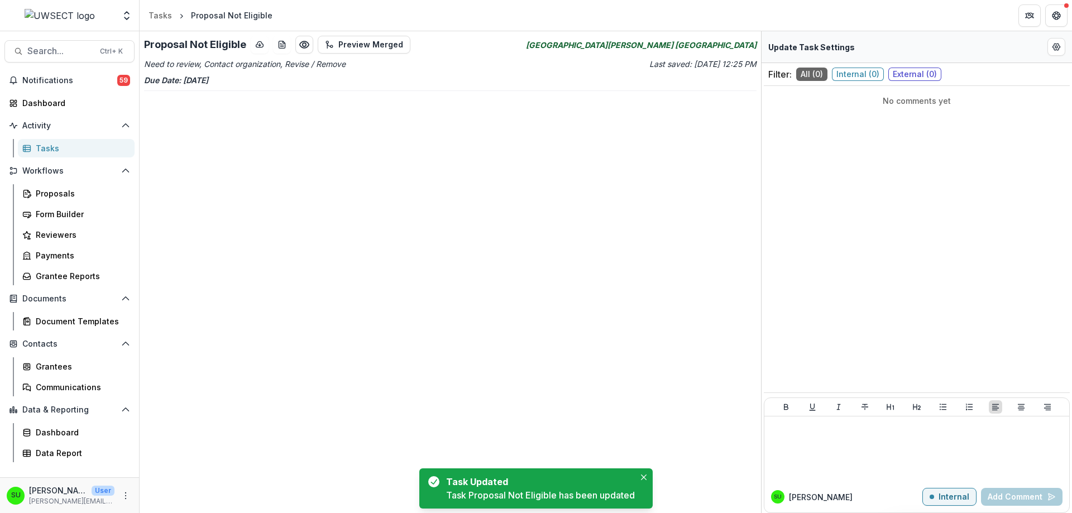
click at [49, 141] on link "Tasks" at bounding box center [76, 148] width 117 height 18
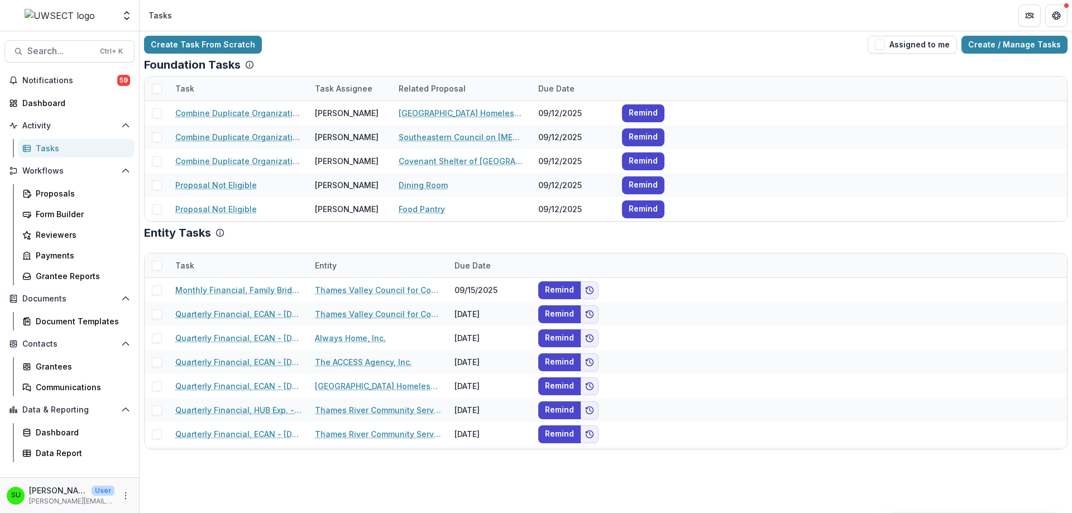
click at [769, 231] on div "Entity Tasks" at bounding box center [606, 232] width 924 height 13
click at [33, 99] on div "Dashboard" at bounding box center [73, 103] width 103 height 12
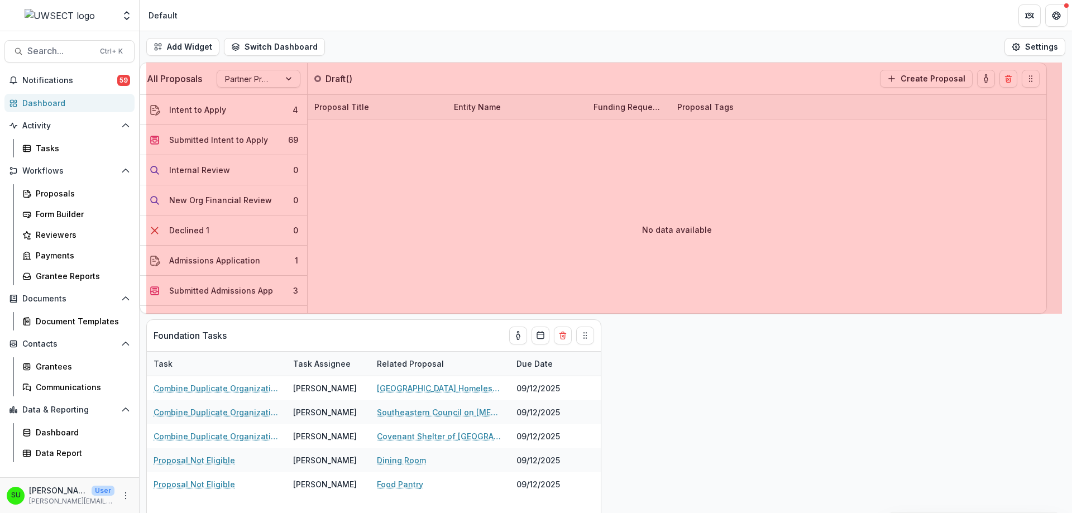
drag, startPoint x: 149, startPoint y: 192, endPoint x: 136, endPoint y: 189, distance: 12.5
click at [136, 189] on main "Search... Ctrl + K Notifications 59 Dashboard Activity Tasks Workflows Proposal…" at bounding box center [536, 272] width 1072 height 482
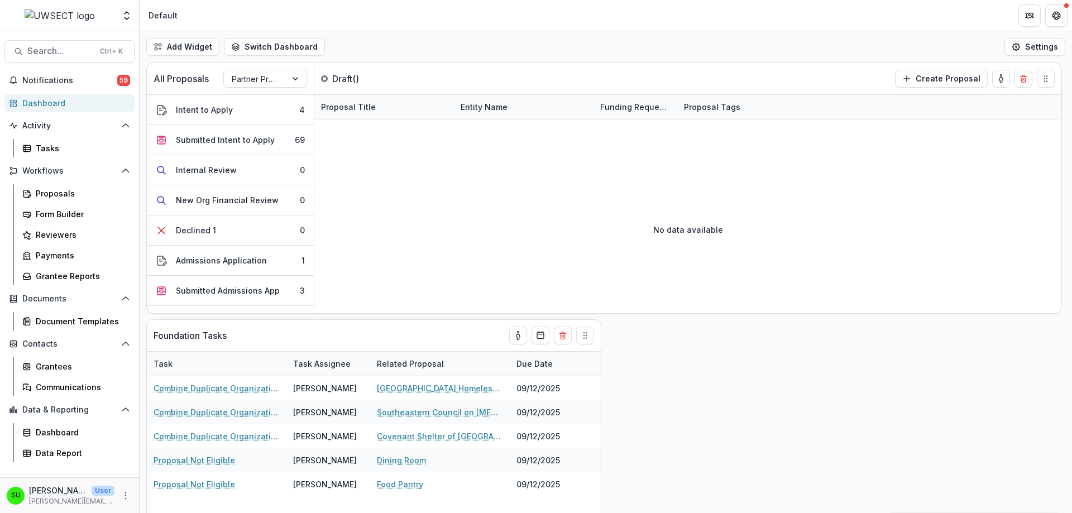
click at [408, 49] on div "Add Widget Switch Dashboard Default New Dashboard Settings" at bounding box center [606, 46] width 933 height 31
click at [221, 114] on div "Intent to Apply" at bounding box center [204, 110] width 57 height 12
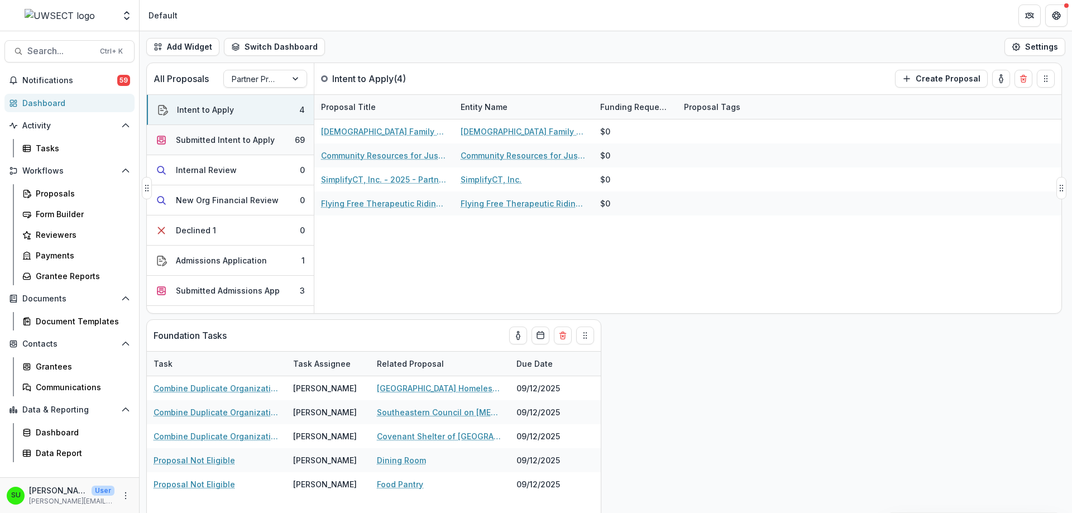
click at [219, 142] on div "Submitted Intent to Apply" at bounding box center [225, 140] width 99 height 12
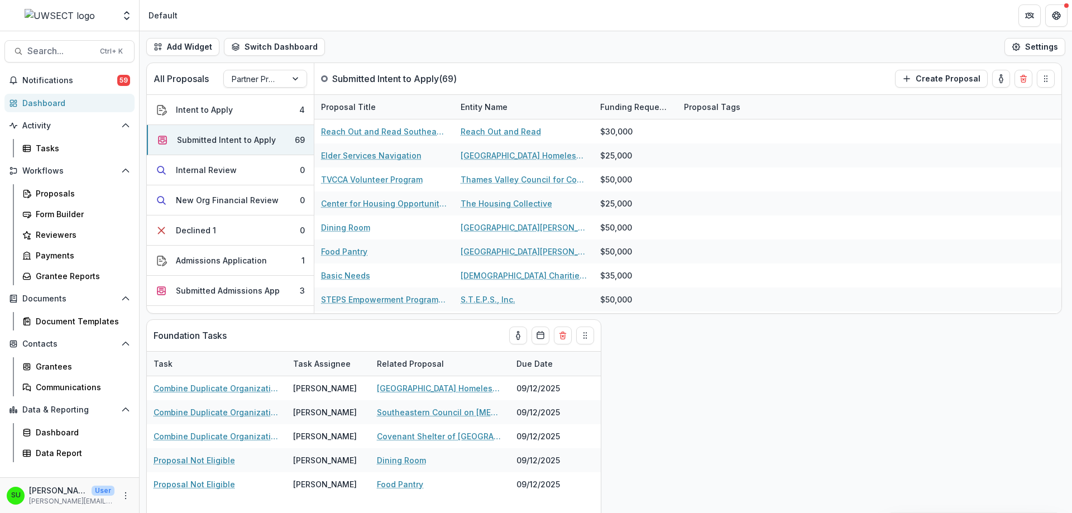
click at [411, 47] on div "Add Widget Switch Dashboard Default New Dashboard Settings" at bounding box center [606, 46] width 933 height 31
click at [778, 343] on div "All Proposals Partner Programs Submitted Intent to Apply ( 69 ) Create Proposal…" at bounding box center [606, 288] width 933 height 451
click at [606, 39] on div "Add Widget Switch Dashboard Default New Dashboard Settings" at bounding box center [606, 46] width 933 height 31
click at [108, 80] on span "Notifications" at bounding box center [69, 80] width 95 height 9
click at [369, 46] on div "Add Widget Switch Dashboard Default New Dashboard Settings" at bounding box center [606, 46] width 933 height 31
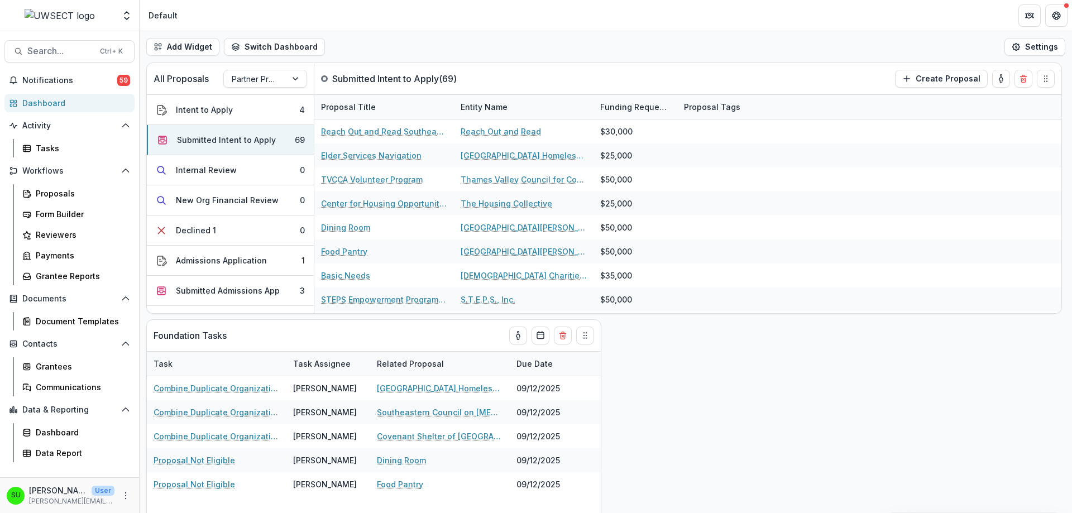
click at [369, 46] on div "Add Widget Switch Dashboard Default New Dashboard Settings" at bounding box center [606, 46] width 933 height 31
click at [491, 44] on div "Add Widget Switch Dashboard Default New Dashboard Settings" at bounding box center [606, 46] width 933 height 31
